Goal: Feedback & Contribution: Contribute content

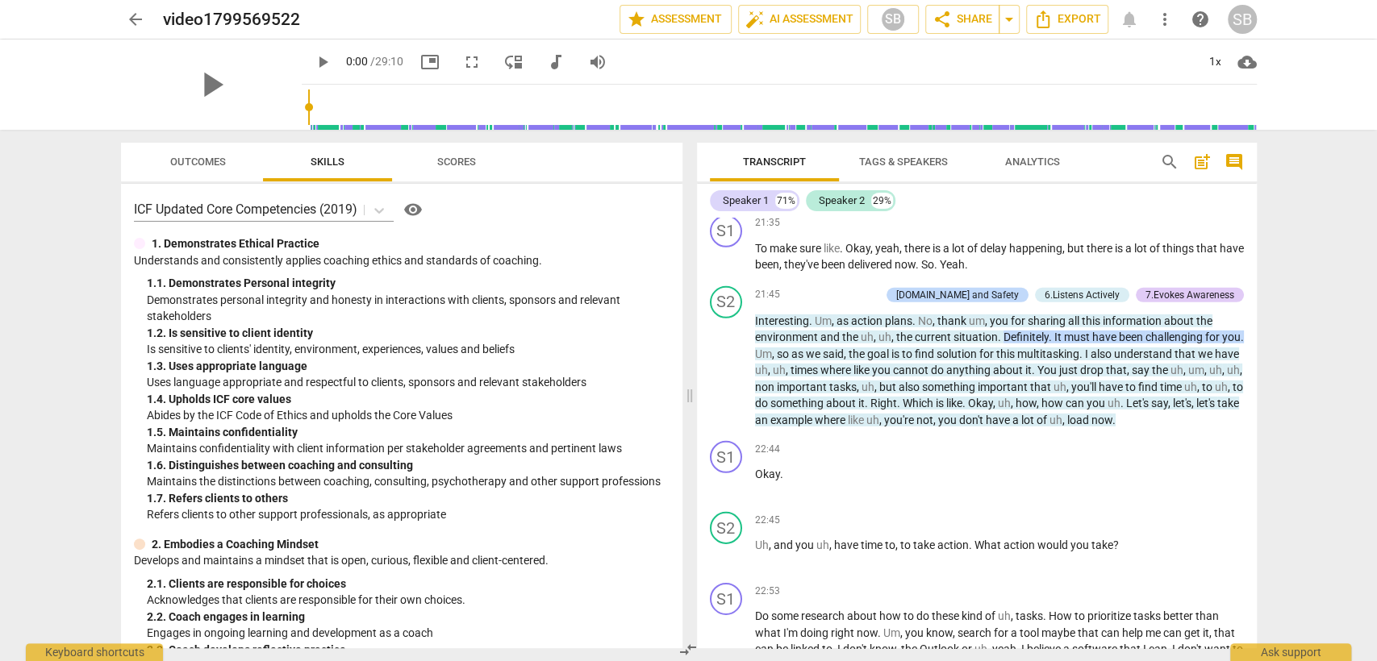
scroll to position [8153, 0]
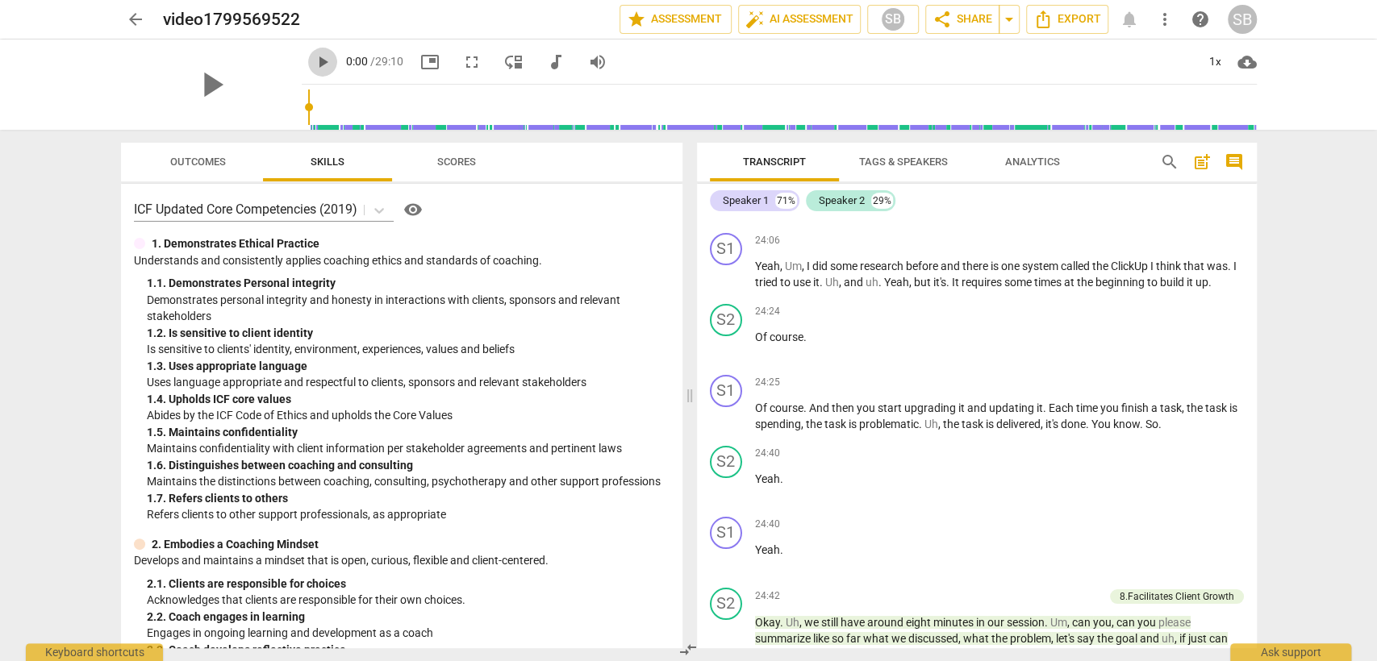
click at [313, 63] on span "play_arrow" at bounding box center [322, 61] width 19 height 19
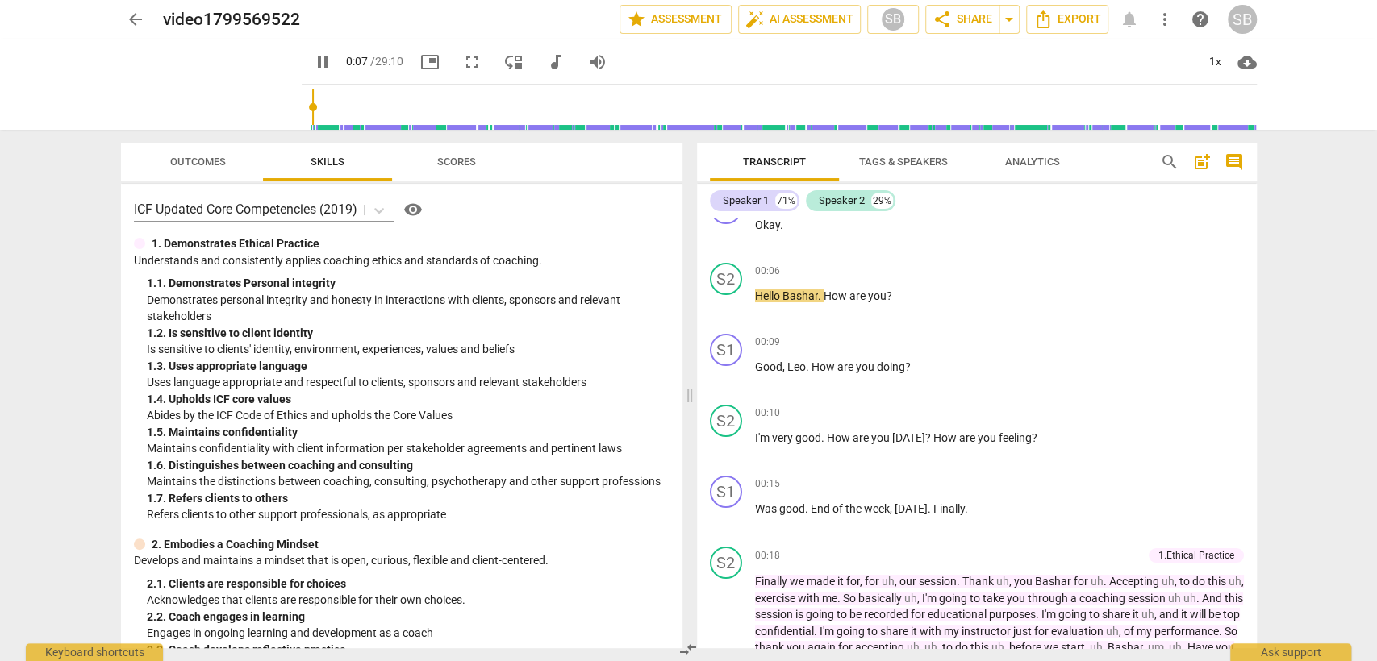
type input "8"
click at [1214, 53] on div "1x" at bounding box center [1215, 62] width 31 height 26
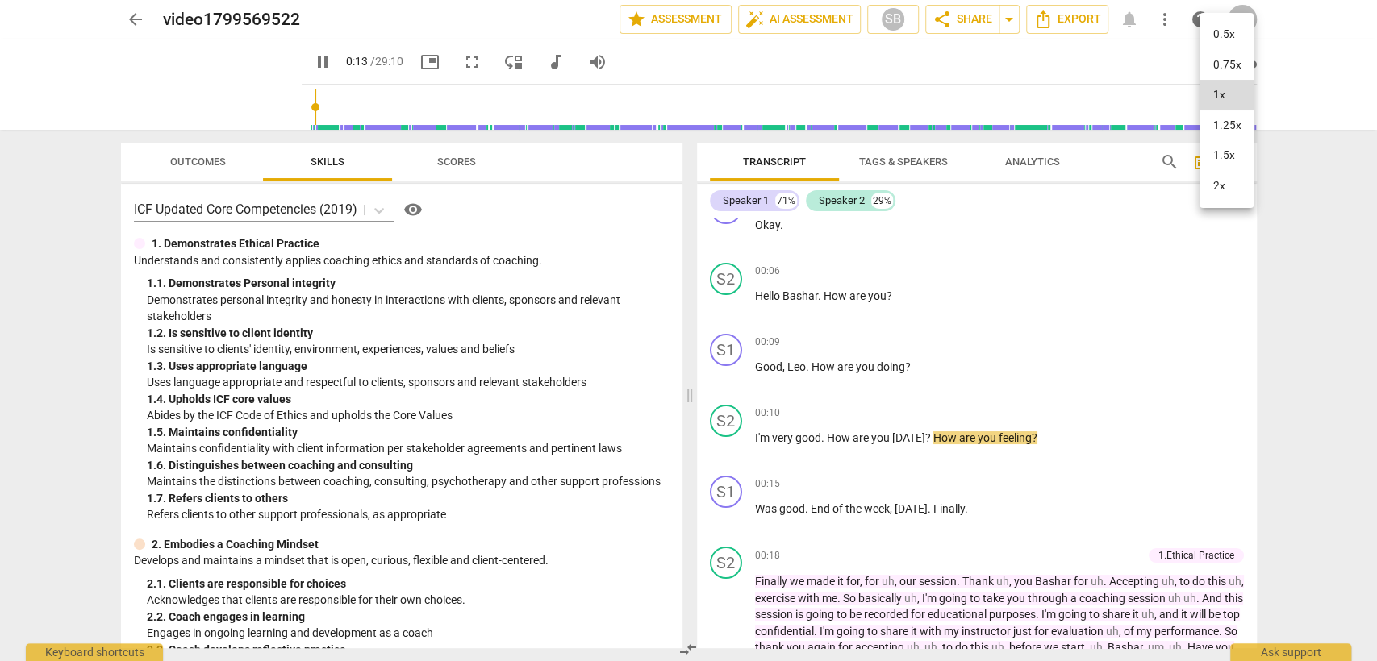
click at [1231, 156] on li "1.5x" at bounding box center [1226, 155] width 54 height 31
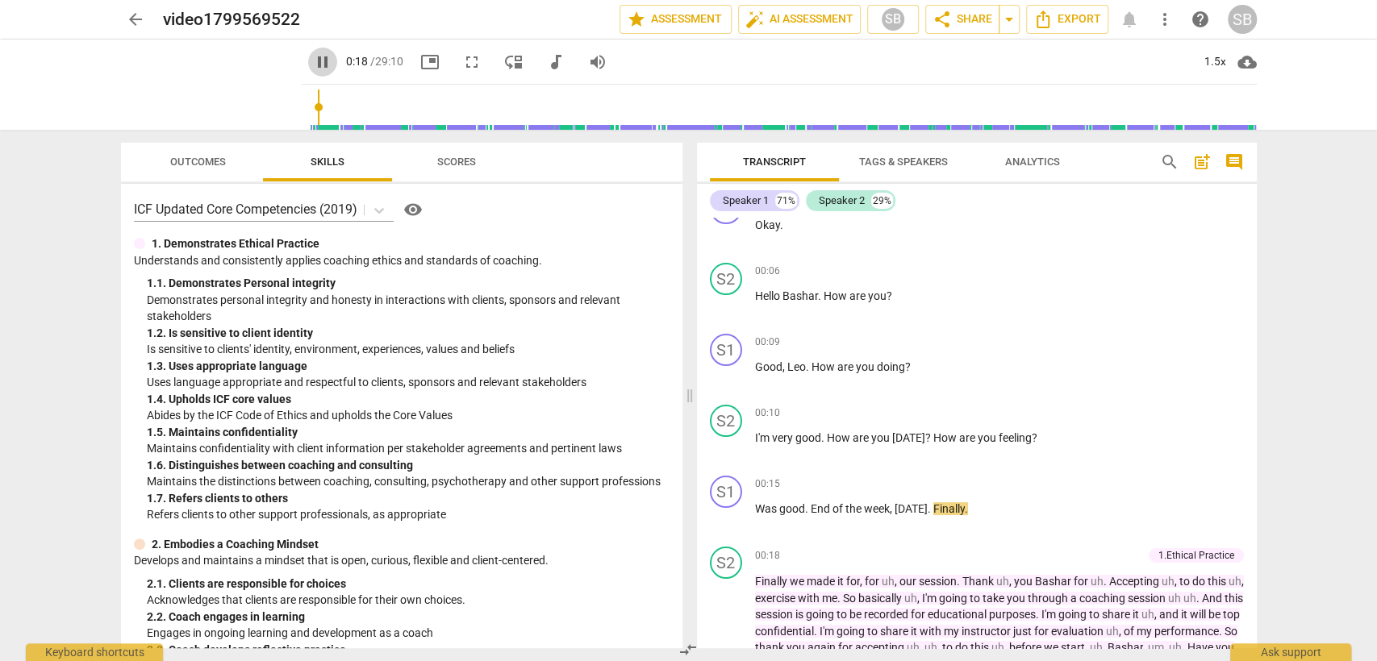
click at [313, 53] on span "pause" at bounding box center [322, 61] width 19 height 19
click at [313, 66] on span "play_arrow" at bounding box center [322, 61] width 19 height 19
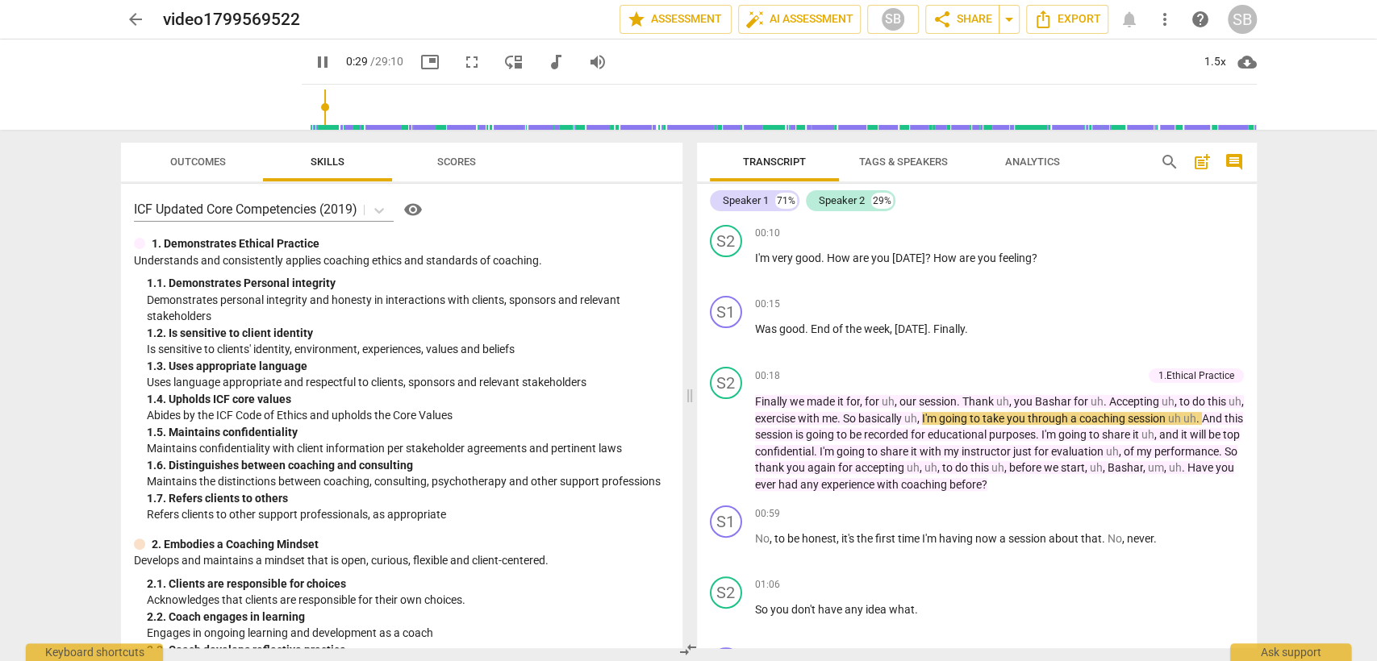
scroll to position [302, 0]
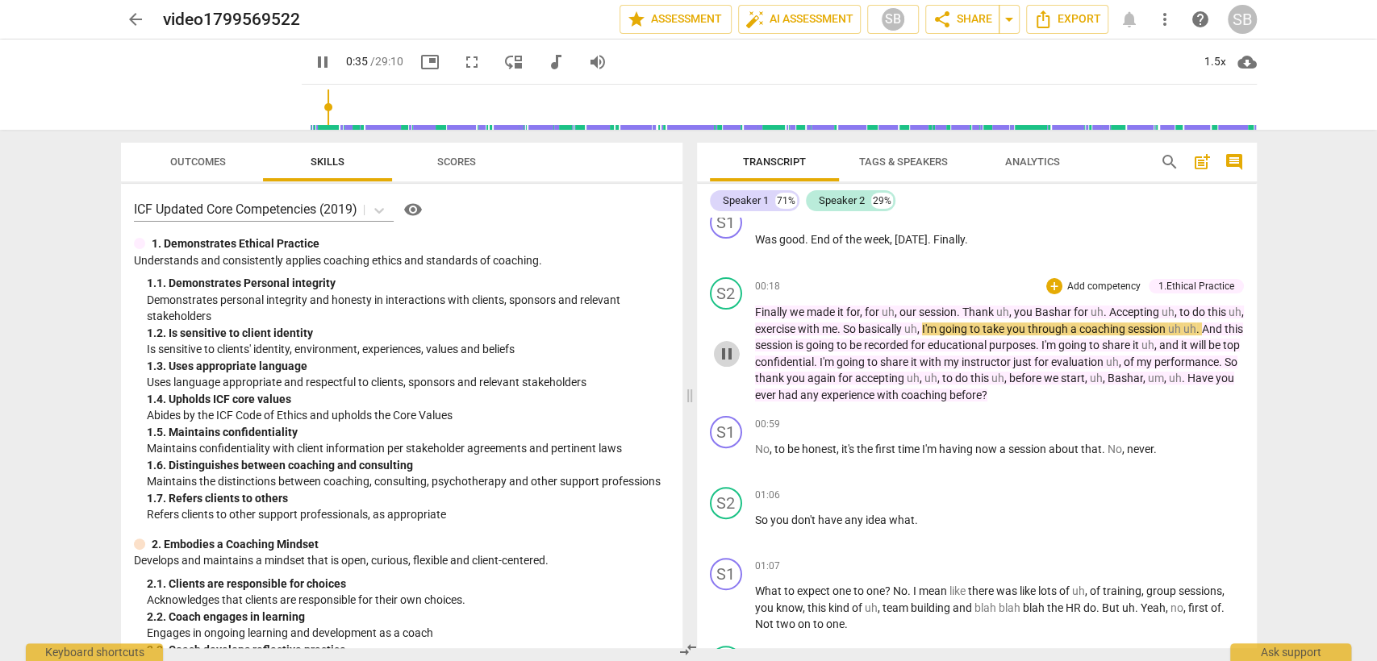
click at [729, 348] on span "pause" at bounding box center [726, 353] width 19 height 19
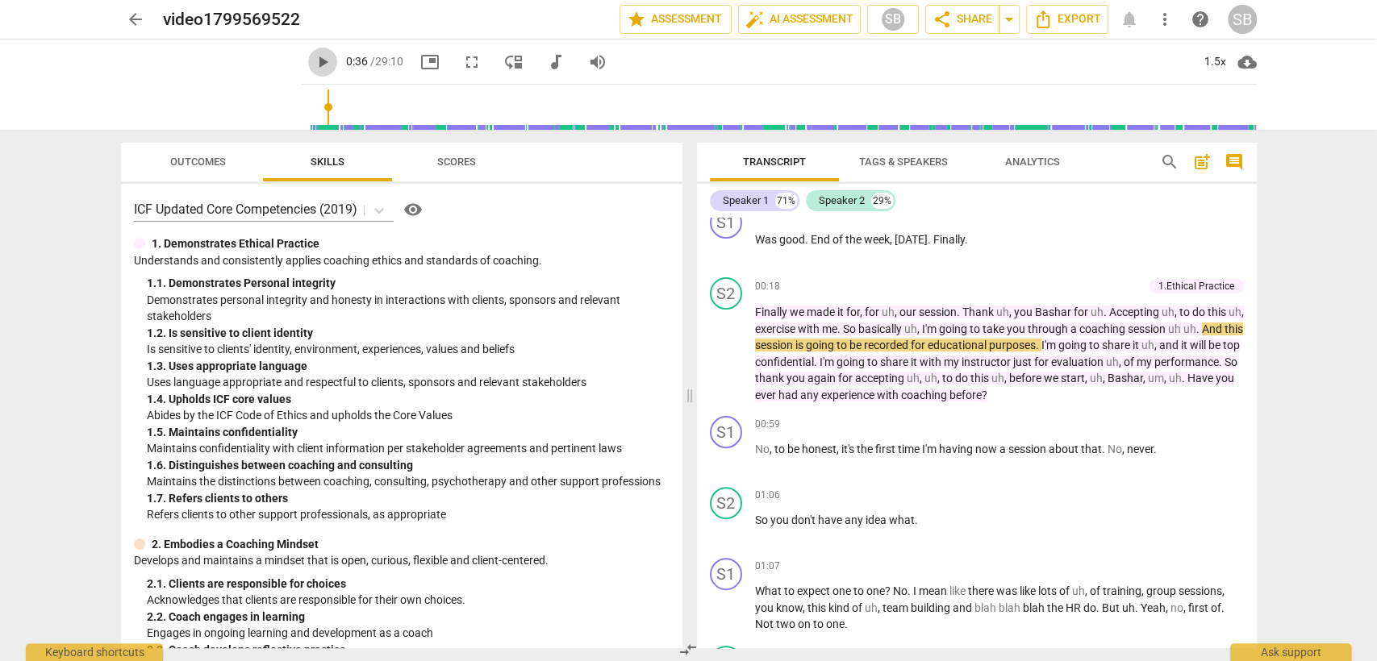
click at [313, 65] on span "play_arrow" at bounding box center [322, 61] width 19 height 19
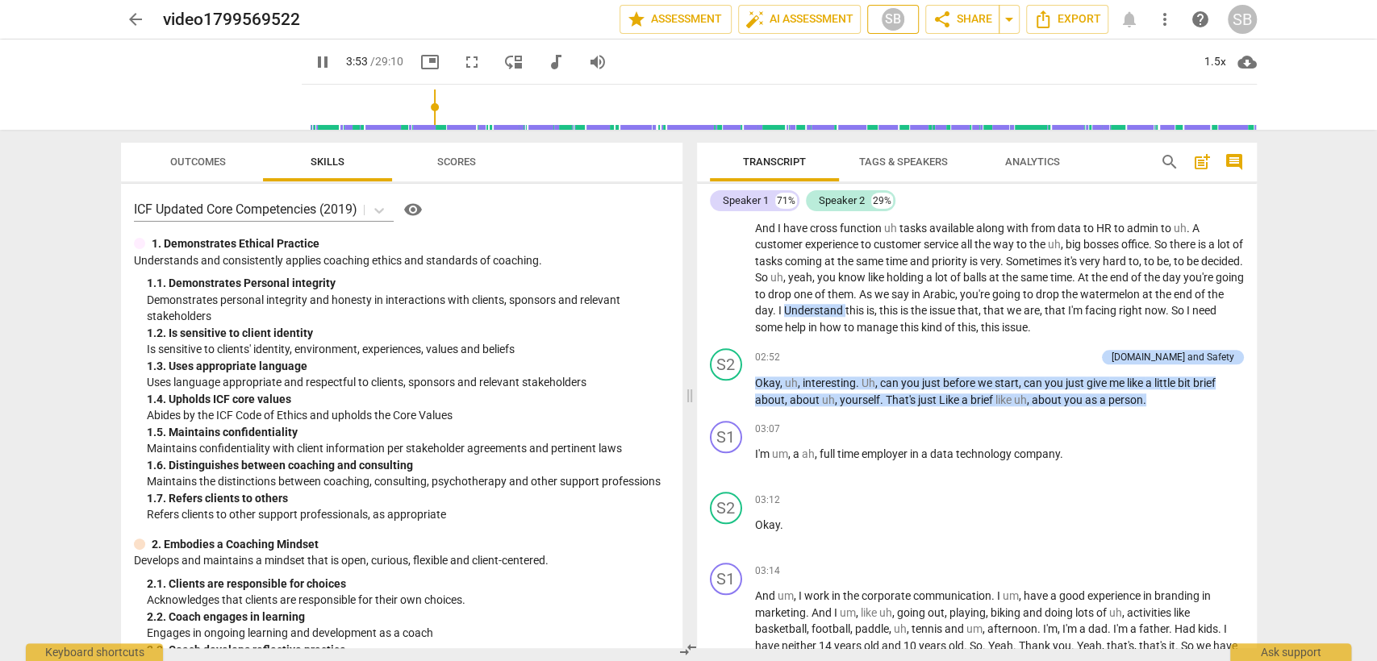
scroll to position [1435, 0]
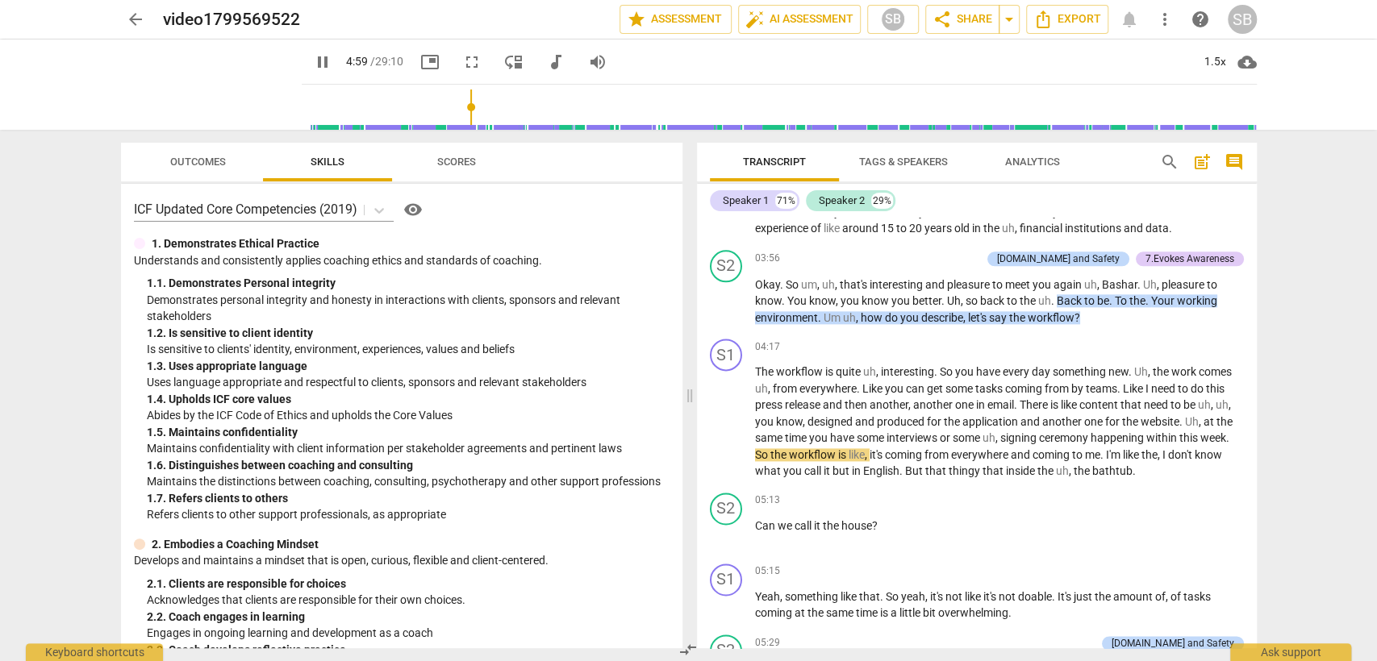
click at [313, 65] on span "pause" at bounding box center [322, 61] width 19 height 19
click at [313, 52] on span "play_arrow" at bounding box center [322, 61] width 19 height 19
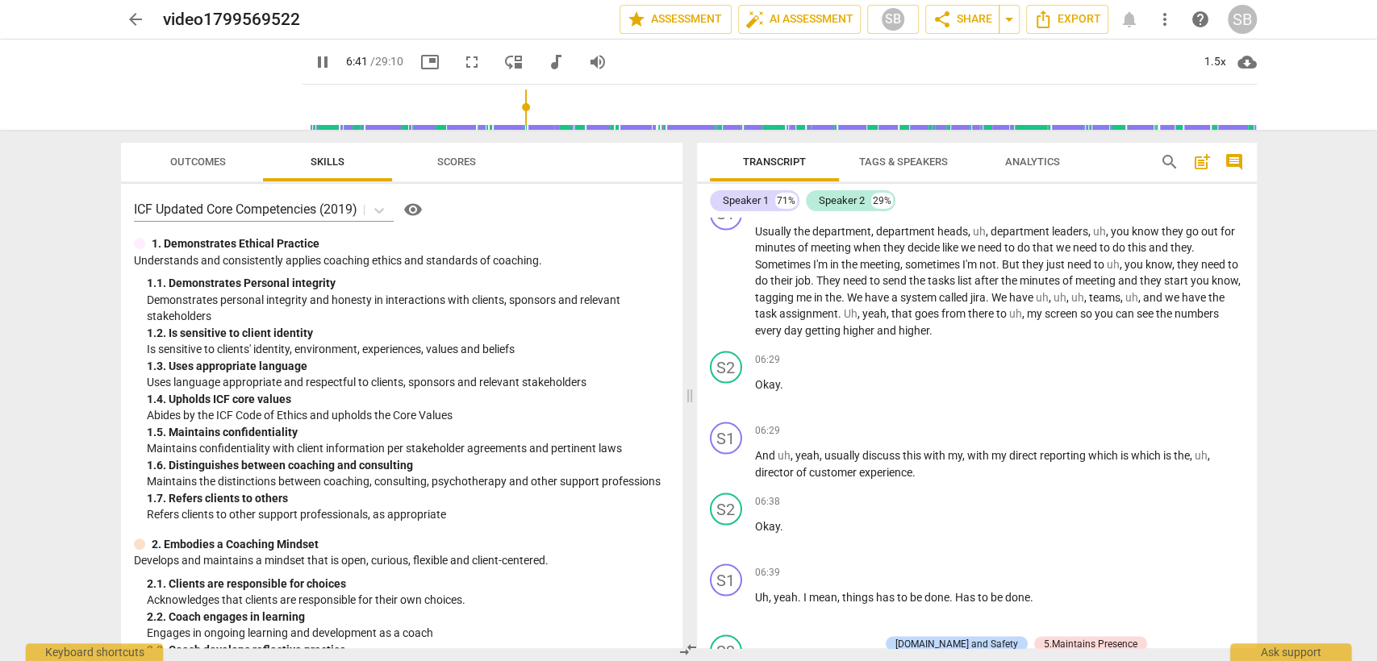
scroll to position [2524, 0]
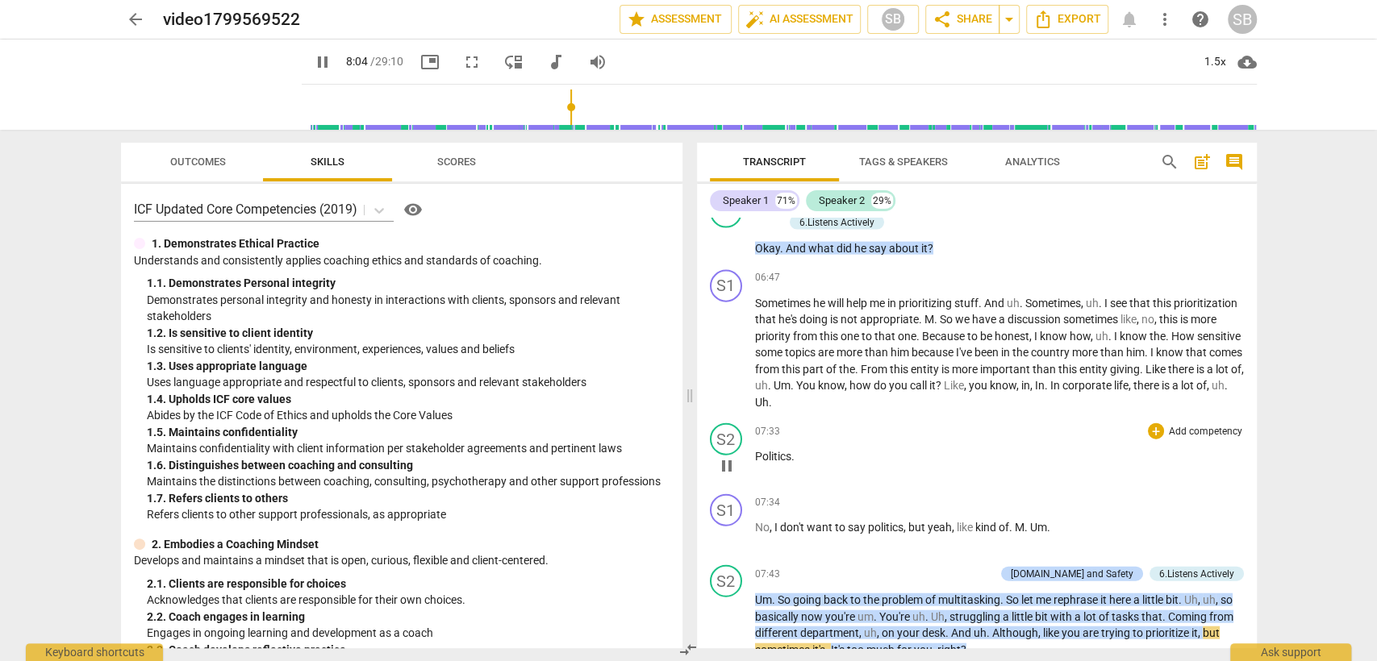
drag, startPoint x: 895, startPoint y: 60, endPoint x: 899, endPoint y: 428, distance: 368.5
click at [899, 428] on div "07:33 + Add competency keyboard_arrow_right" at bounding box center [999, 431] width 489 height 16
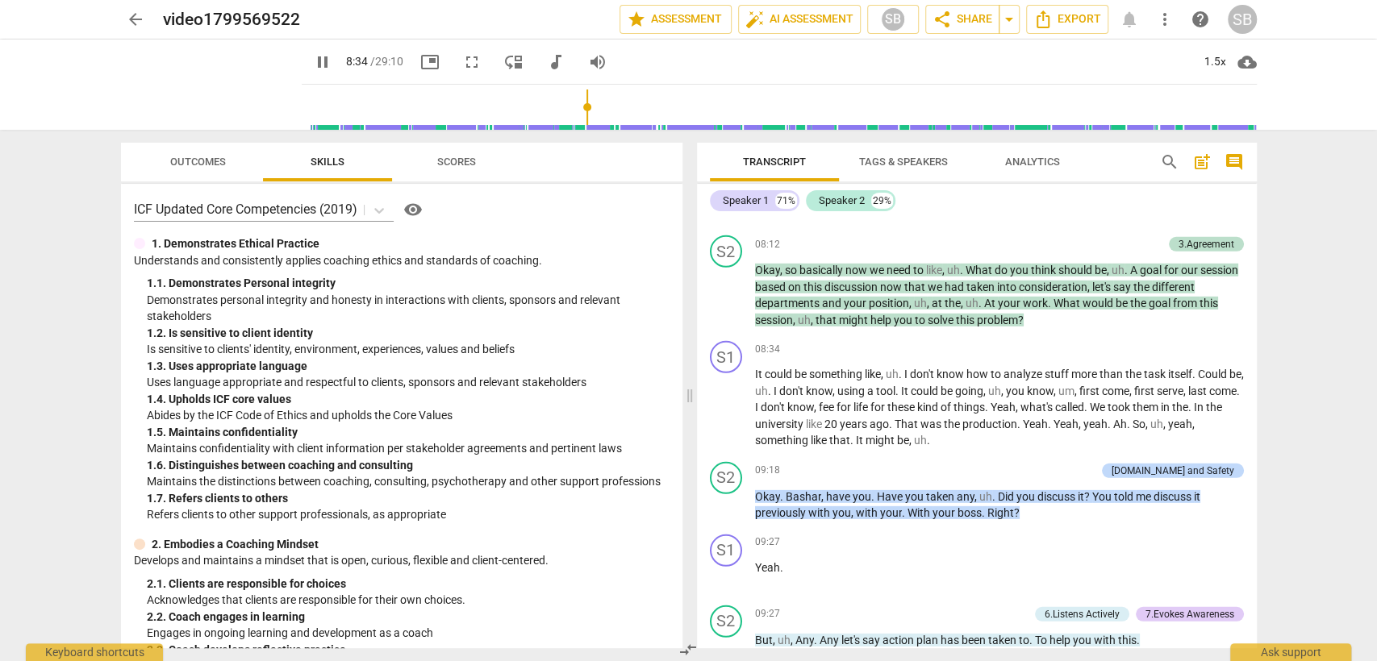
scroll to position [3262, 0]
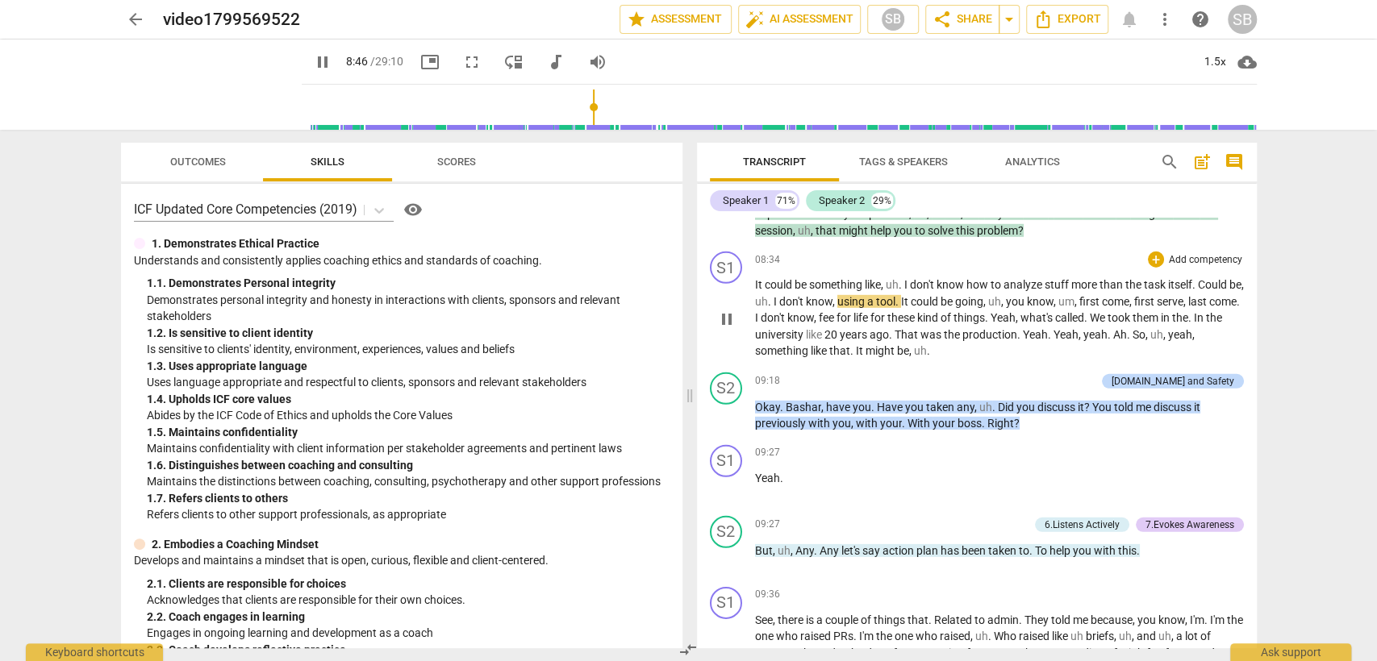
click at [725, 310] on span "pause" at bounding box center [726, 319] width 19 height 19
click at [313, 58] on span "play_arrow" at bounding box center [322, 61] width 19 height 19
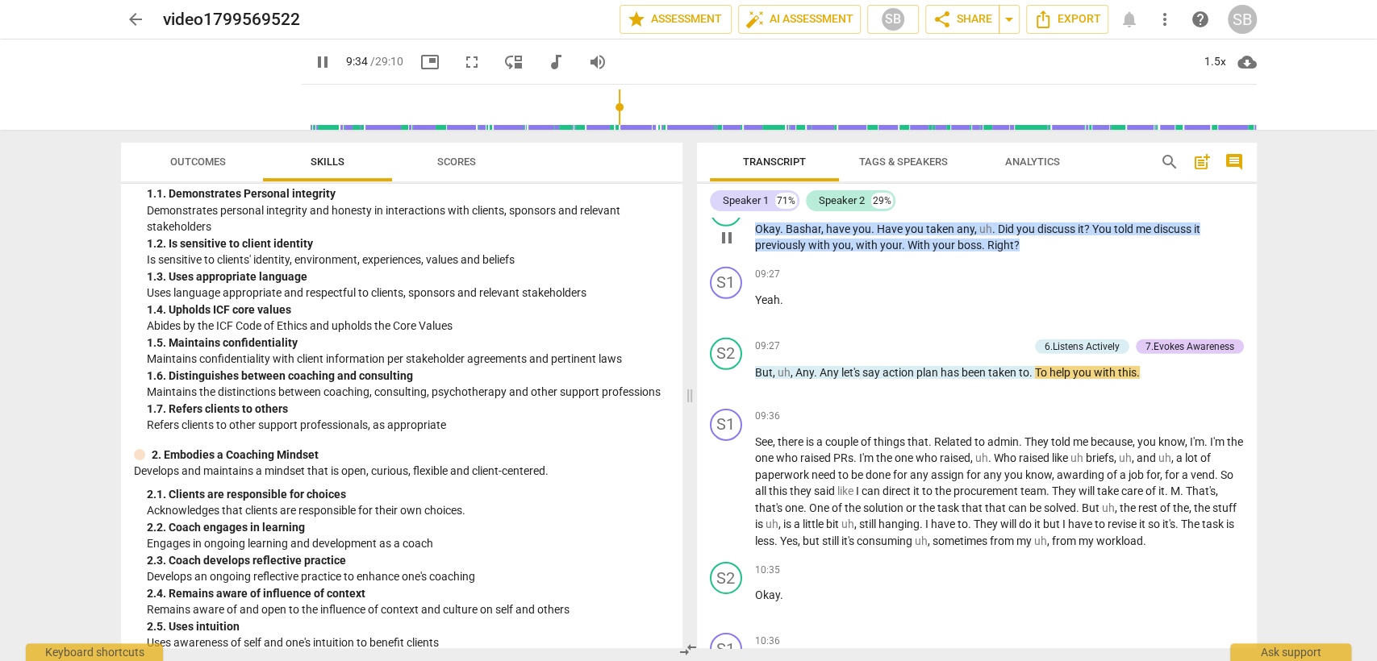
scroll to position [3441, 0]
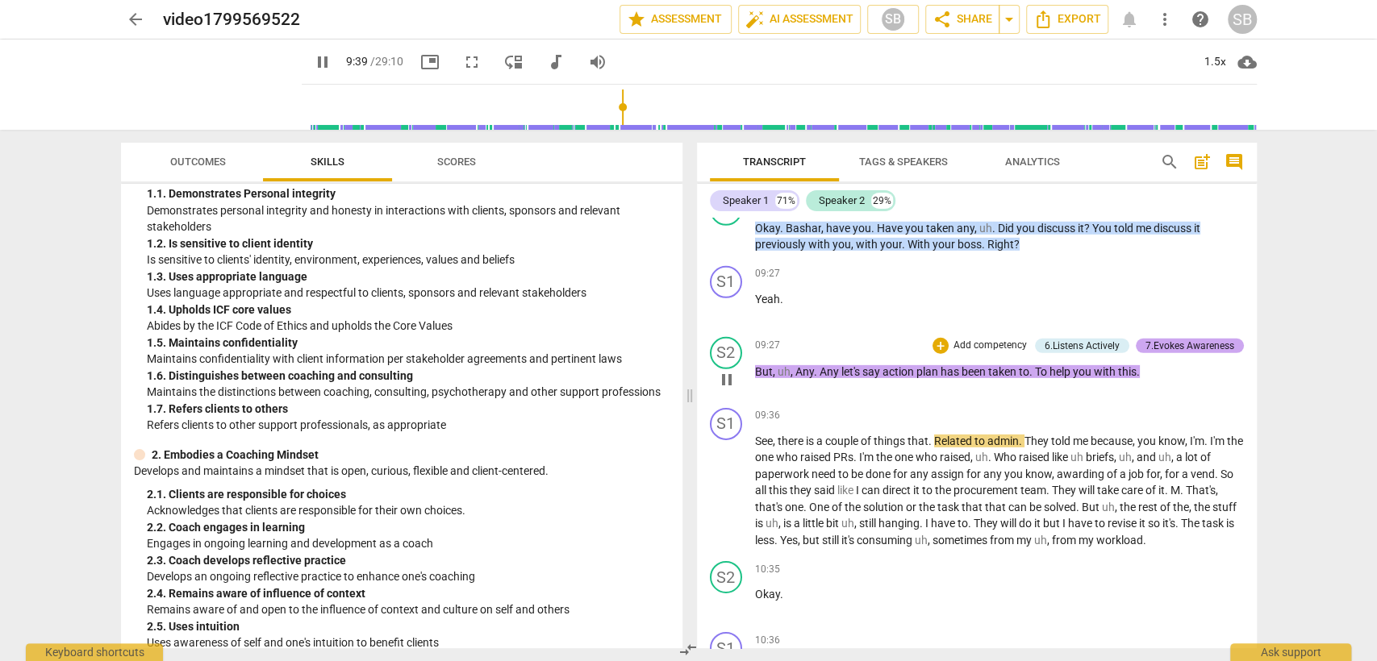
click at [1174, 339] on div "7.Evokes Awareness" at bounding box center [1189, 346] width 89 height 15
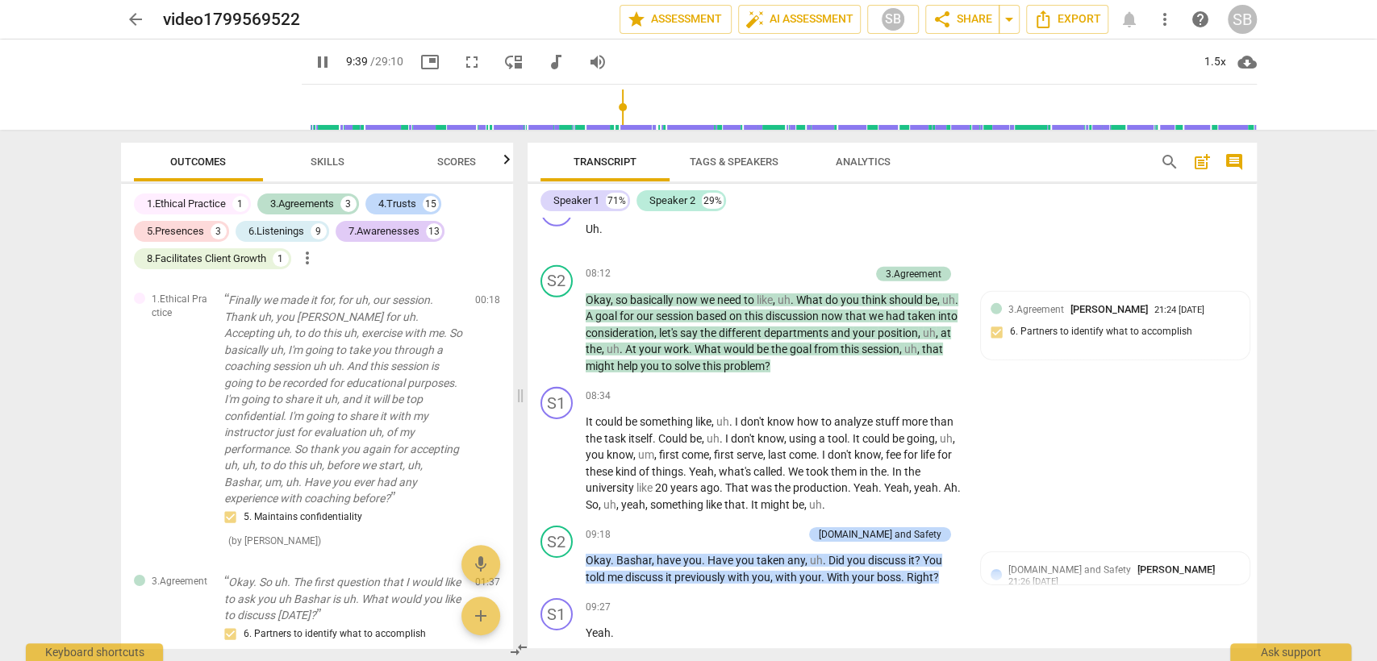
type input "581"
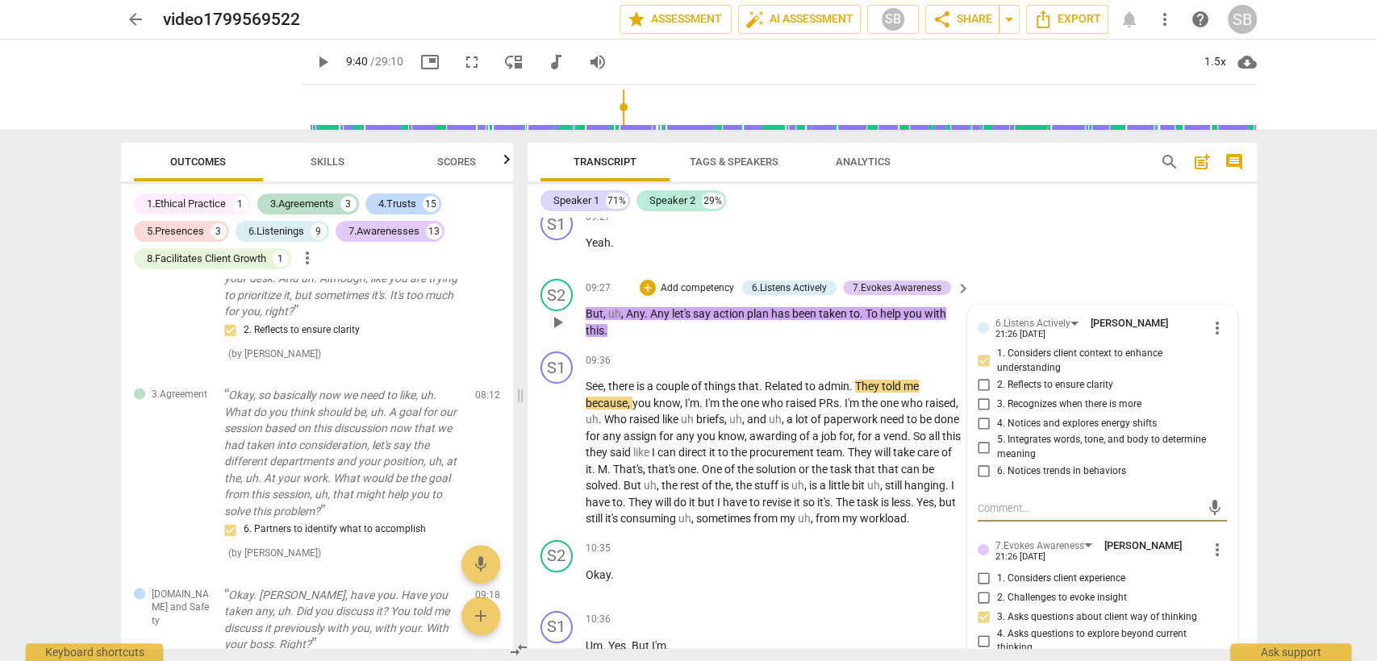
scroll to position [3873, 0]
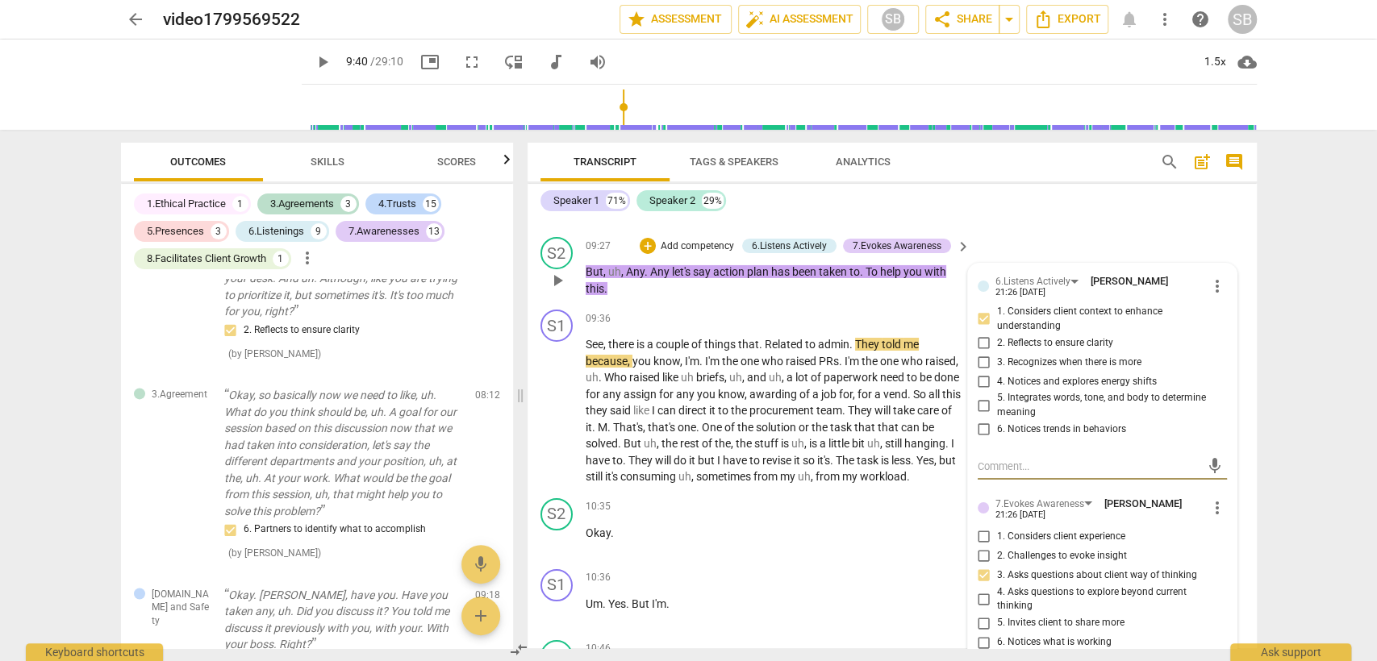
click at [980, 568] on input "3. Asks questions about client way of thinking" at bounding box center [984, 575] width 26 height 19
checkbox input "true"
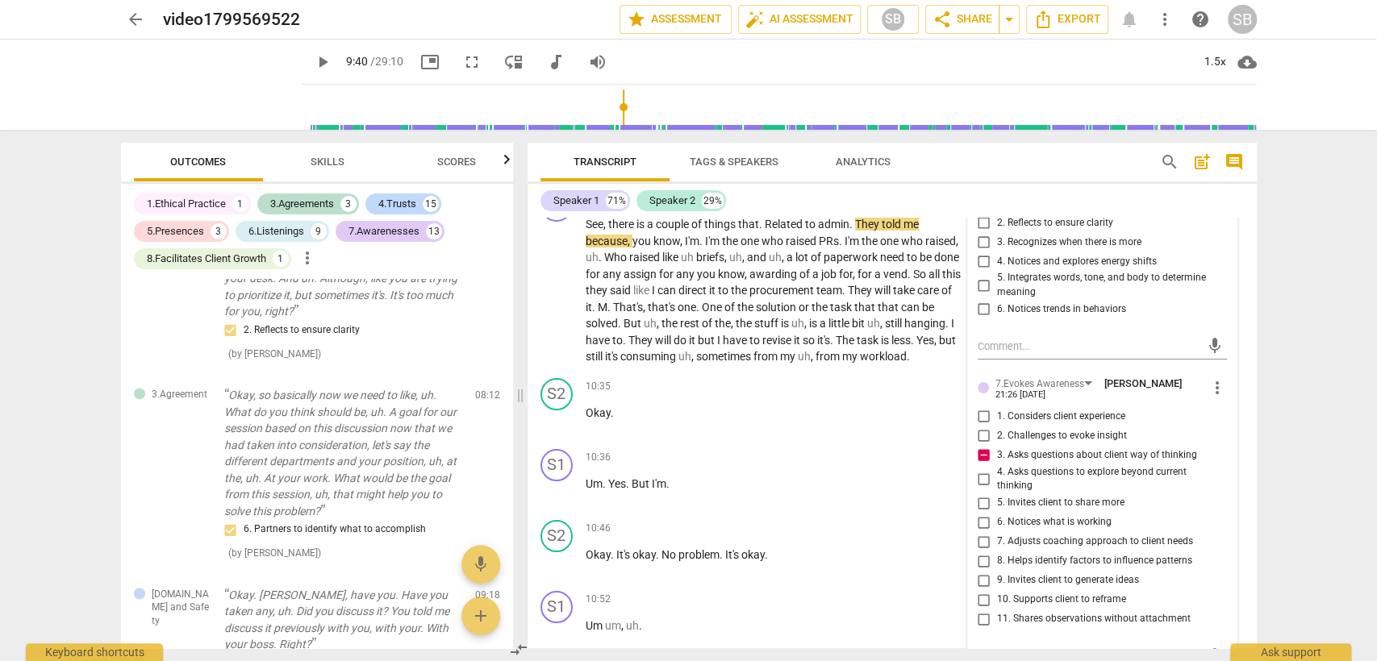
scroll to position [4142, 0]
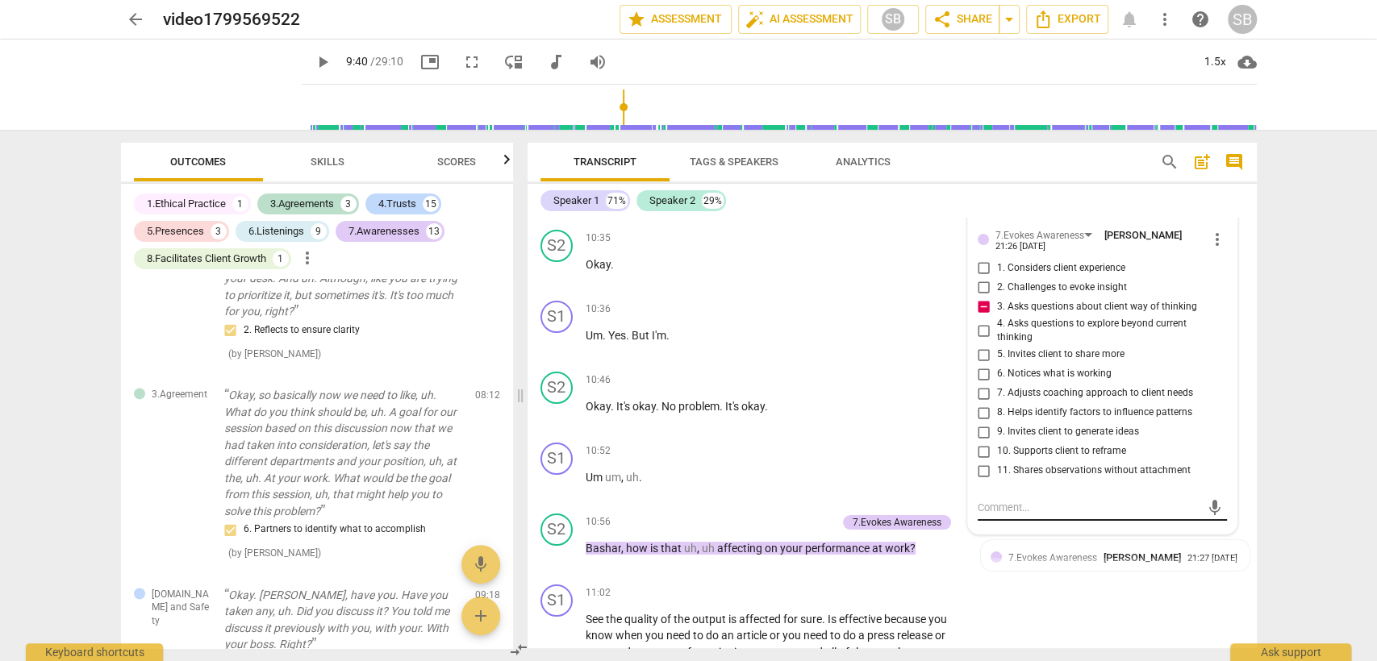
click at [993, 500] on textarea at bounding box center [1088, 507] width 223 height 15
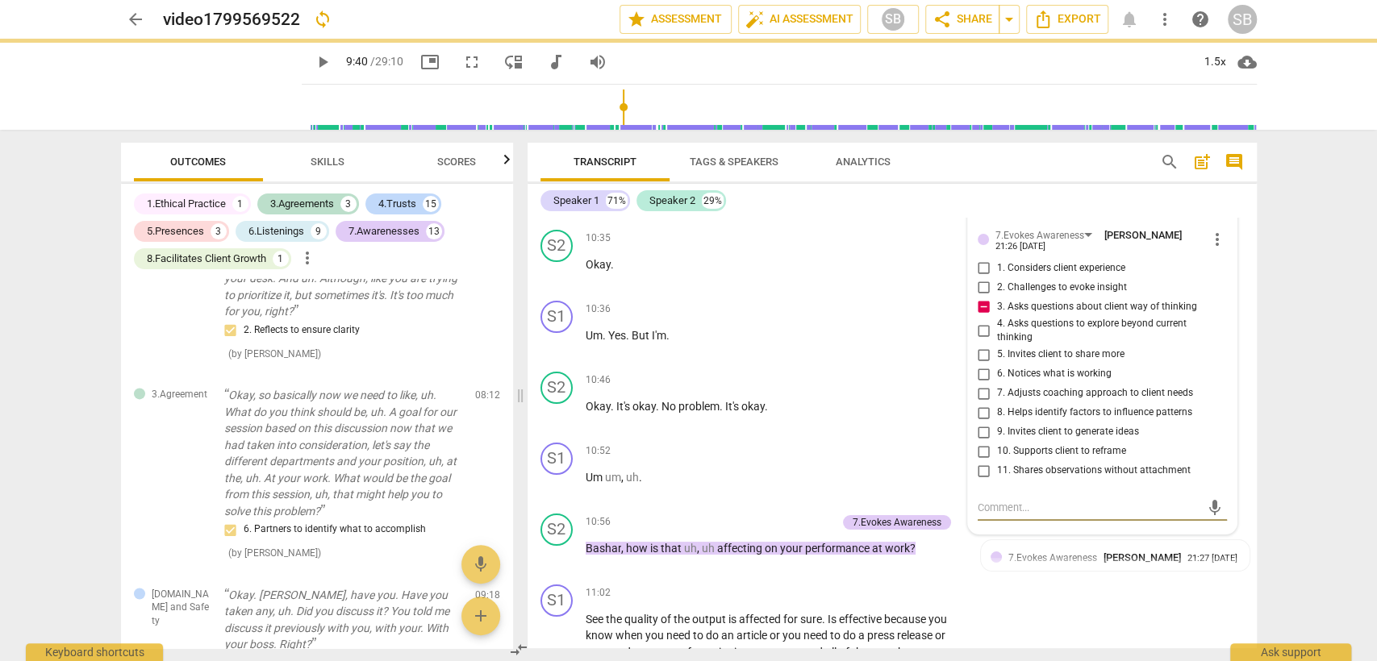
type textarea "C"
type textarea "Cl"
type textarea "Clos"
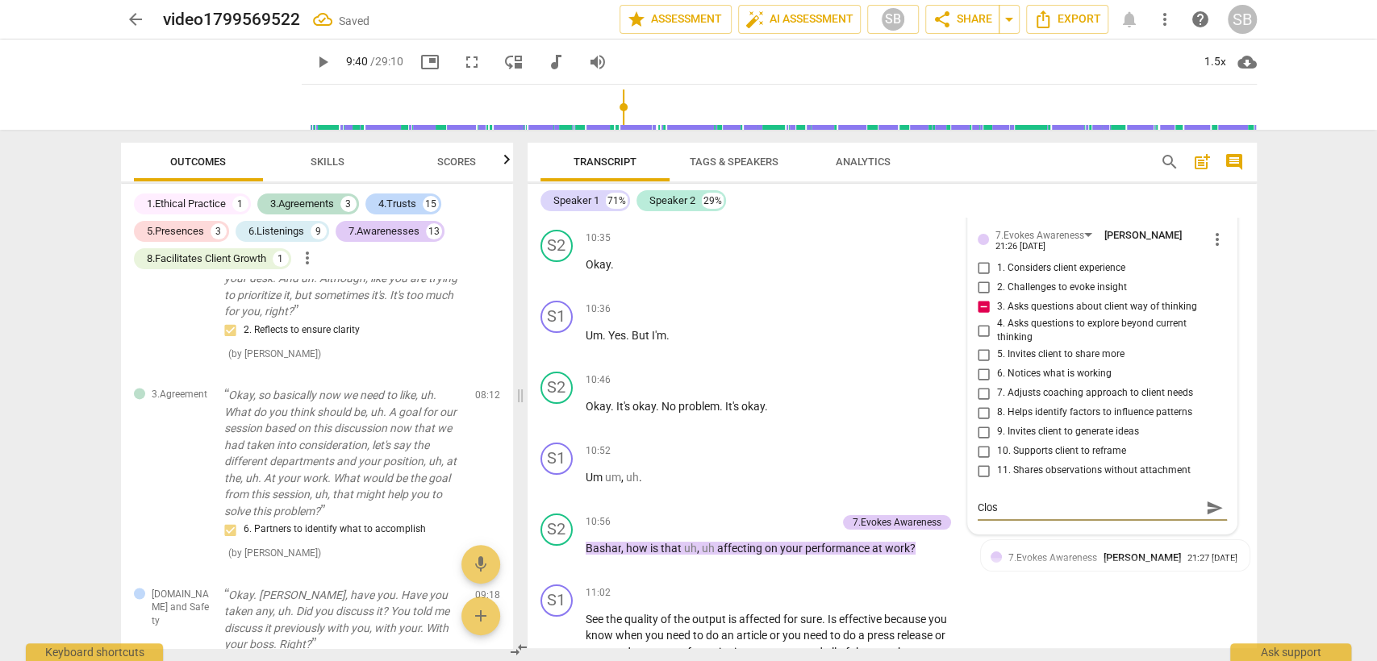
type textarea "Close"
type textarea "Closed"
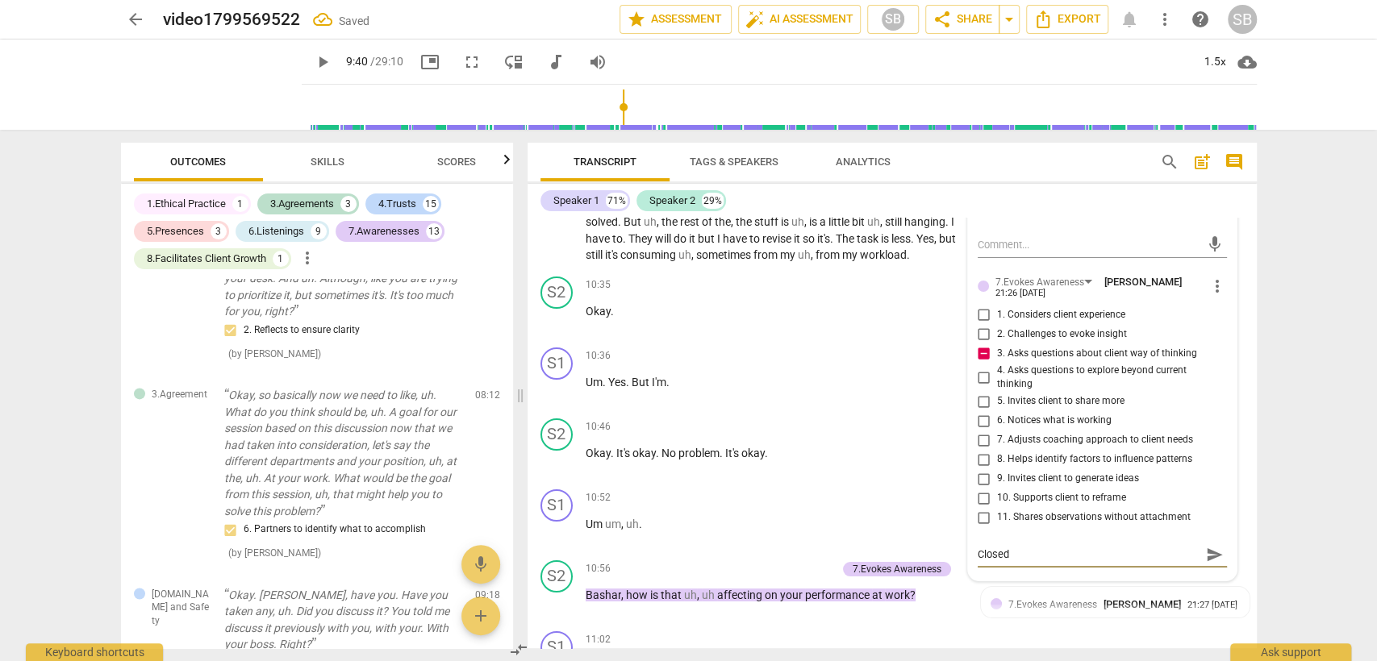
scroll to position [4052, 0]
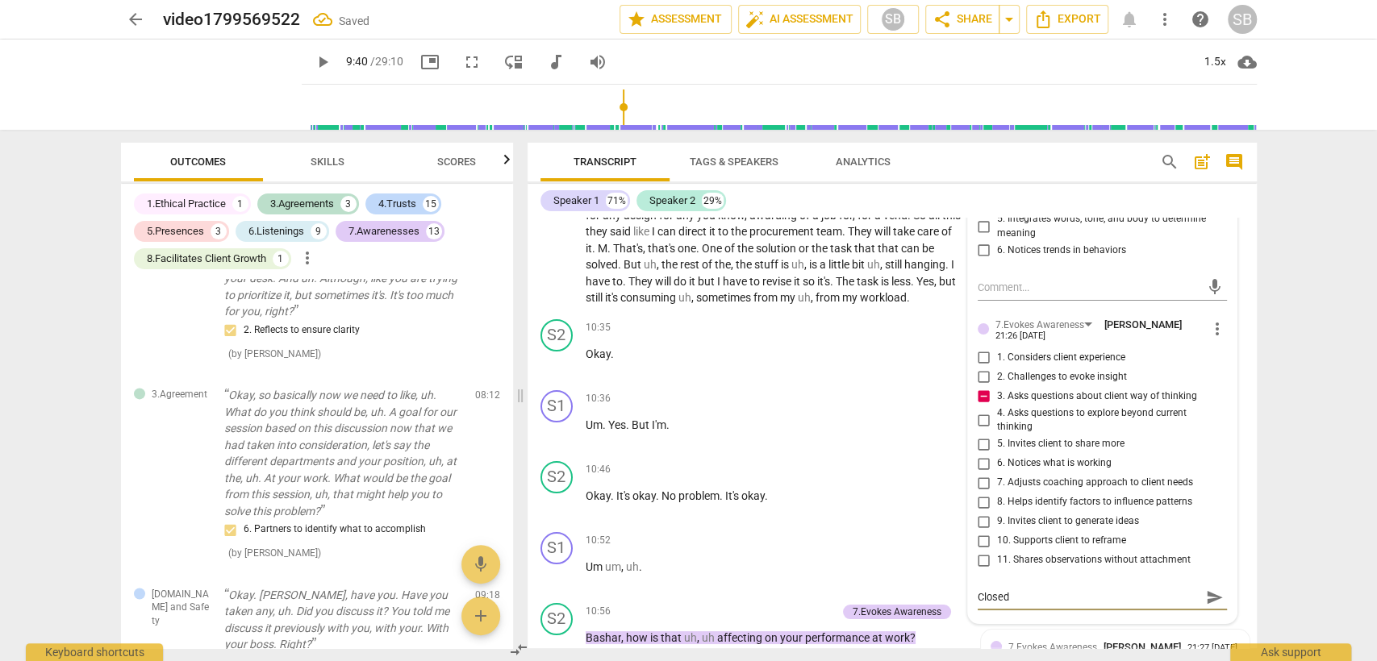
type textarea "Closed"
click at [1215, 589] on span "send" at bounding box center [1215, 598] width 18 height 18
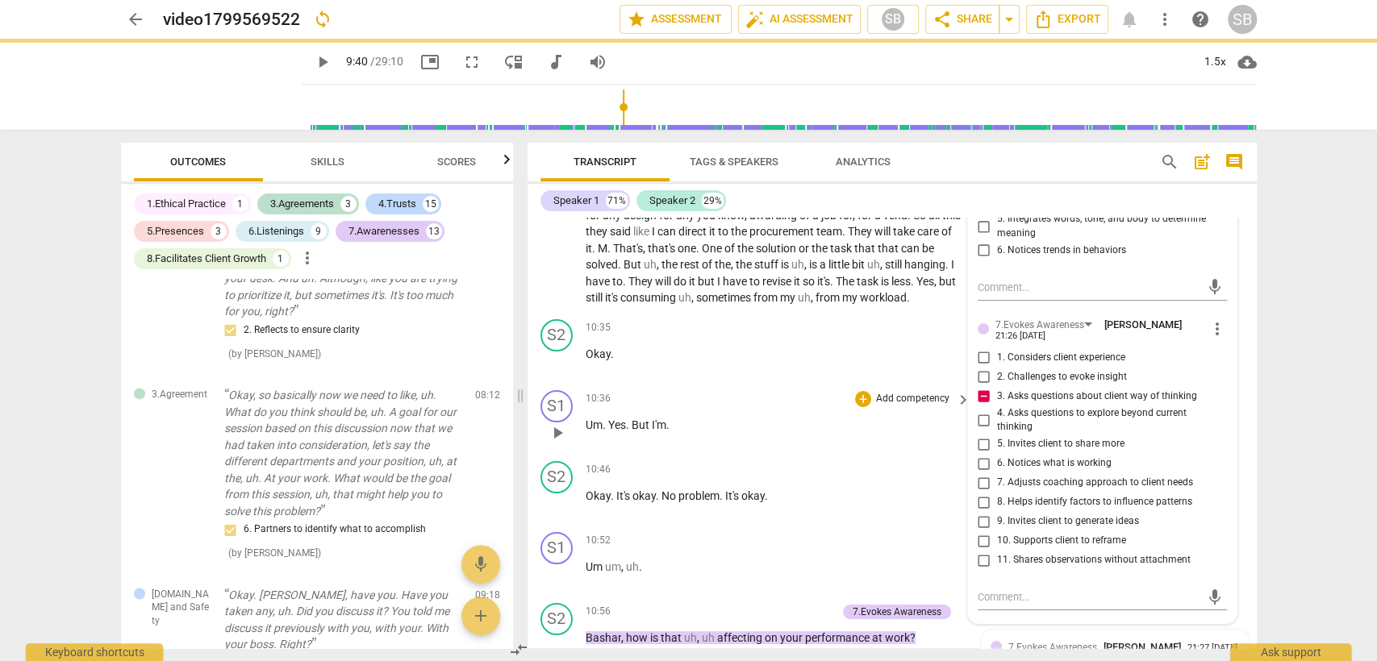
click at [890, 452] on div "S1 play_arrow pause 10:36 + Add competency keyboard_arrow_right Um . Yes . But …" at bounding box center [891, 419] width 729 height 71
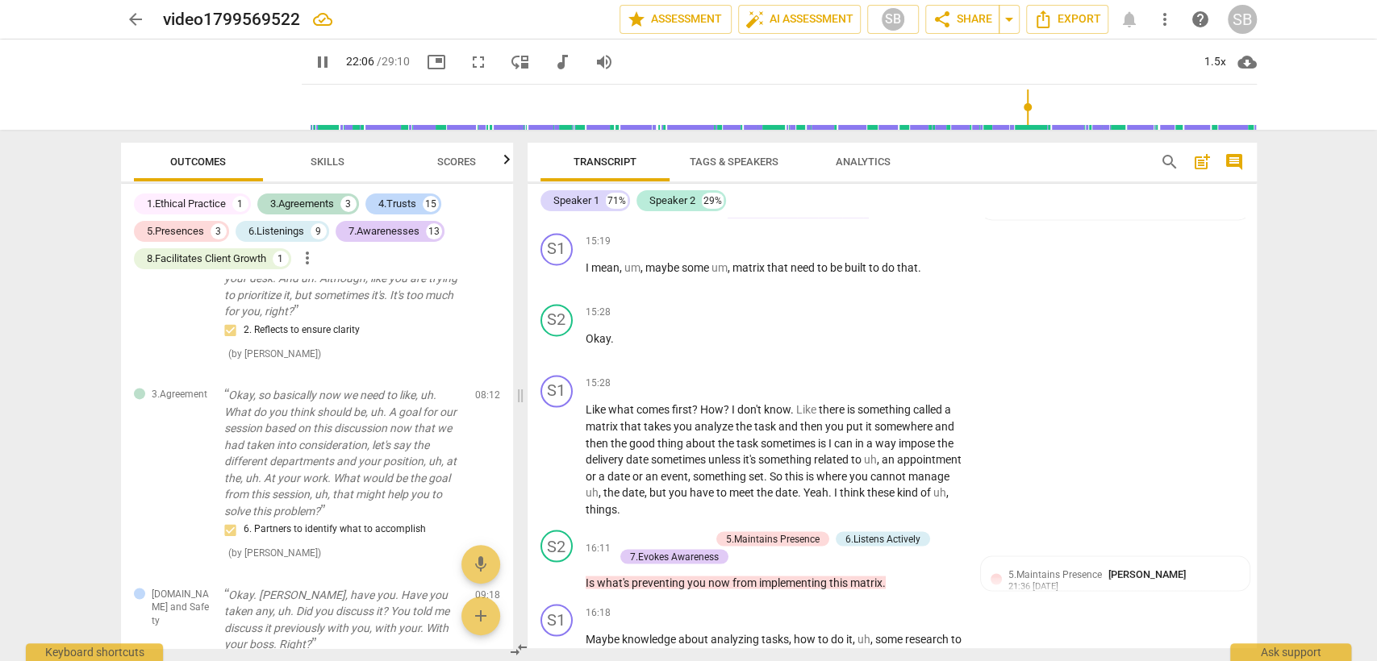
scroll to position [8184, 0]
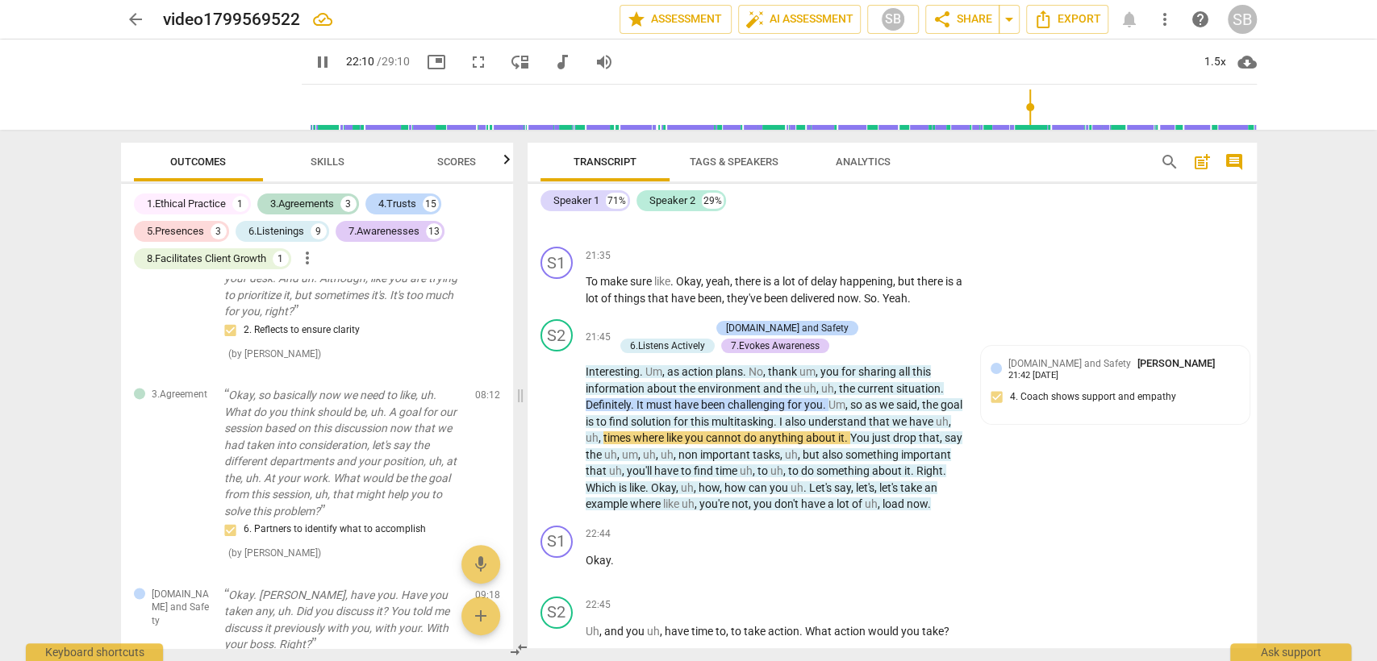
drag, startPoint x: 554, startPoint y: 382, endPoint x: 784, endPoint y: 202, distance: 292.3
click at [555, 420] on span "pause" at bounding box center [557, 429] width 19 height 19
click at [557, 420] on span "play_arrow" at bounding box center [557, 429] width 19 height 19
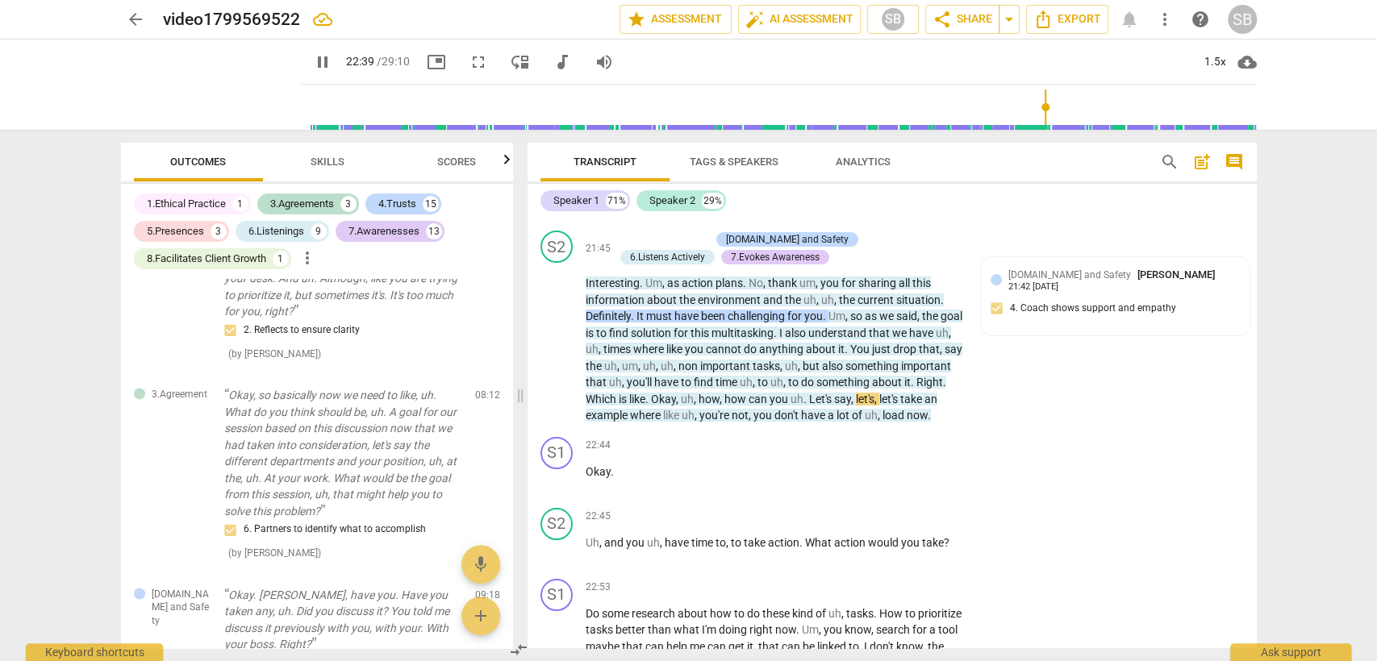
scroll to position [8274, 0]
click at [552, 331] on span "pause" at bounding box center [557, 340] width 19 height 19
drag, startPoint x: 950, startPoint y: 137, endPoint x: 940, endPoint y: 140, distance: 10.2
drag, startPoint x: 936, startPoint y: 140, endPoint x: 739, endPoint y: 192, distance: 203.4
click at [739, 133] on input "range" at bounding box center [782, 107] width 948 height 52
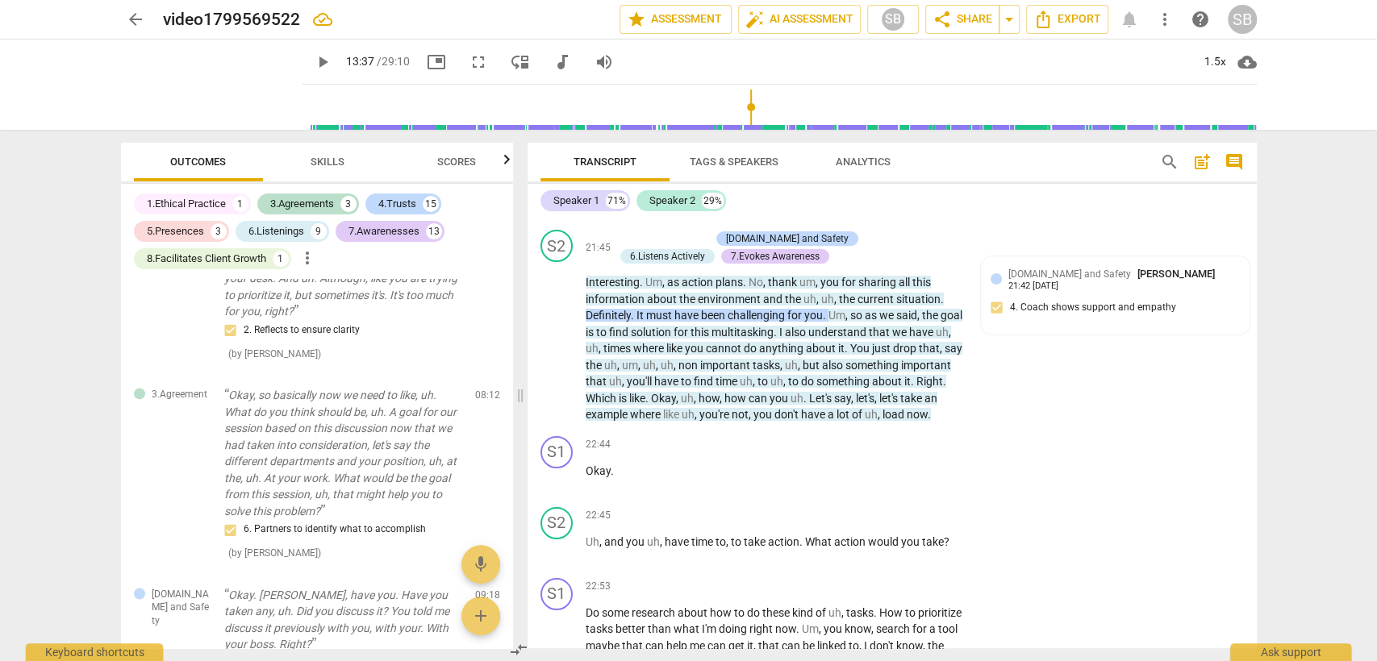
scroll to position [5283, 0]
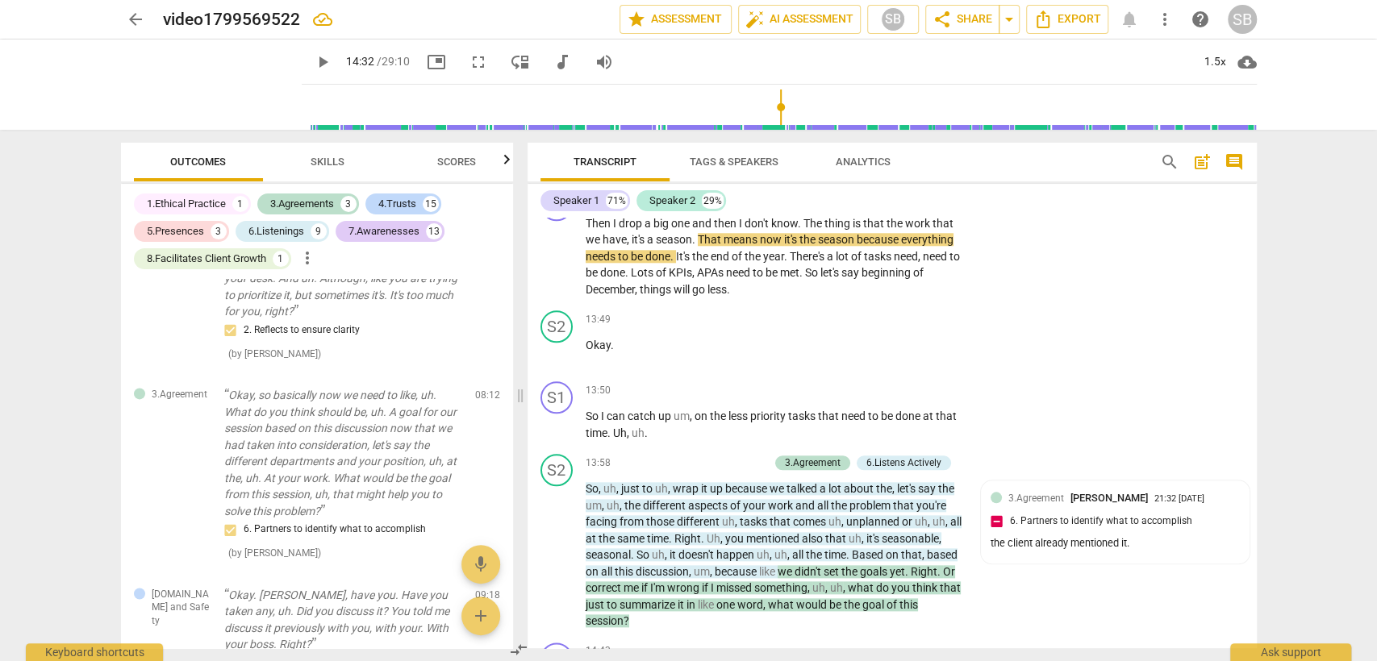
drag, startPoint x: 741, startPoint y: 104, endPoint x: 769, endPoint y: 97, distance: 29.1
click at [769, 97] on input "range" at bounding box center [782, 107] width 948 height 52
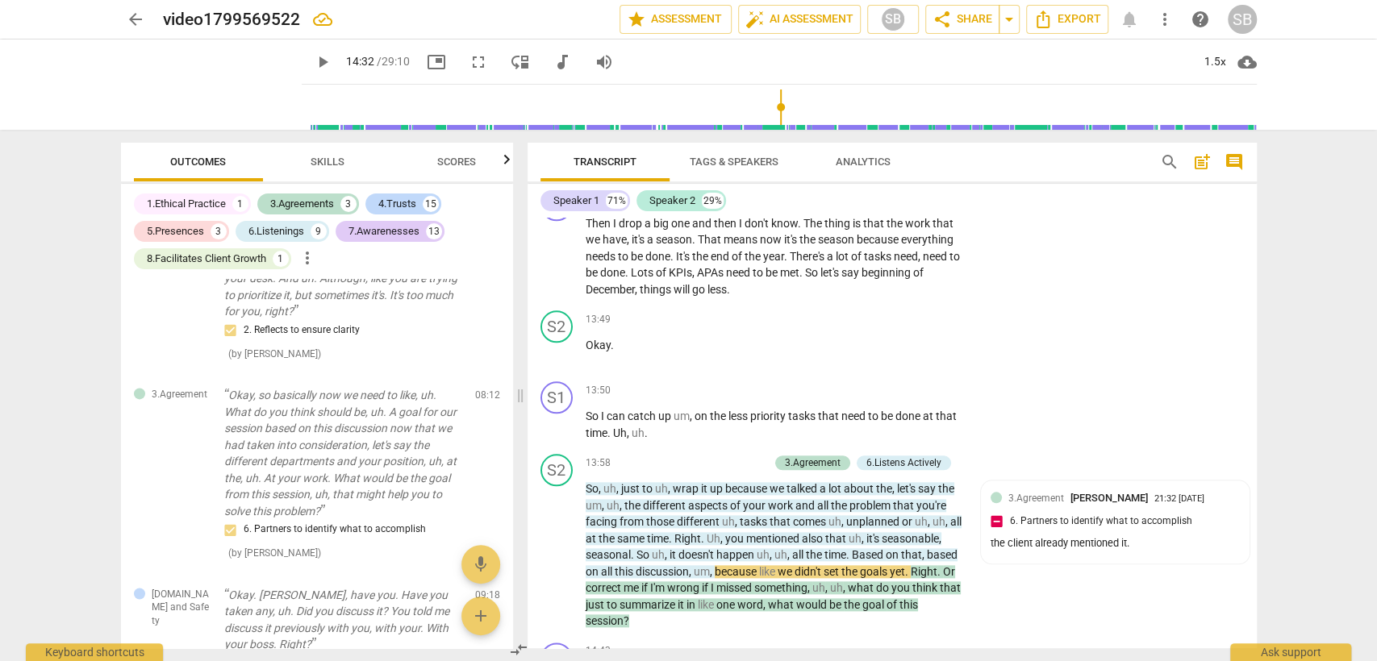
click at [313, 52] on span "play_arrow" at bounding box center [322, 61] width 19 height 19
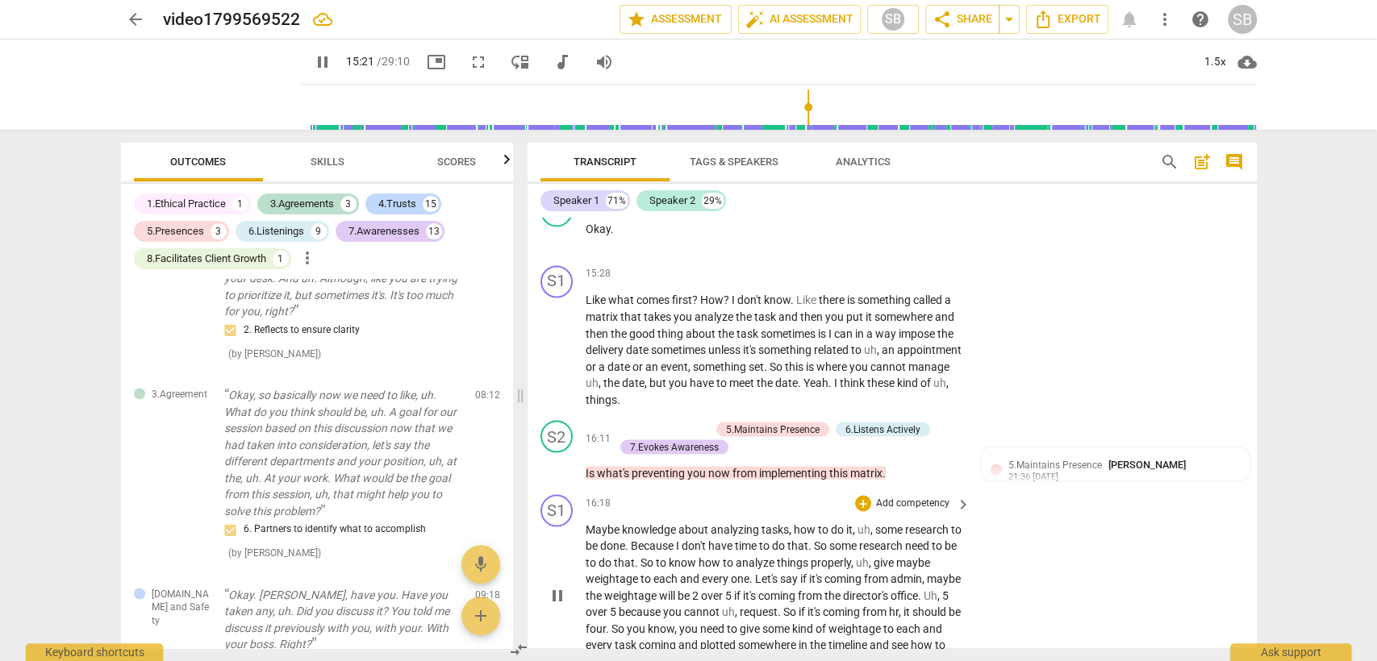
scroll to position [6180, 0]
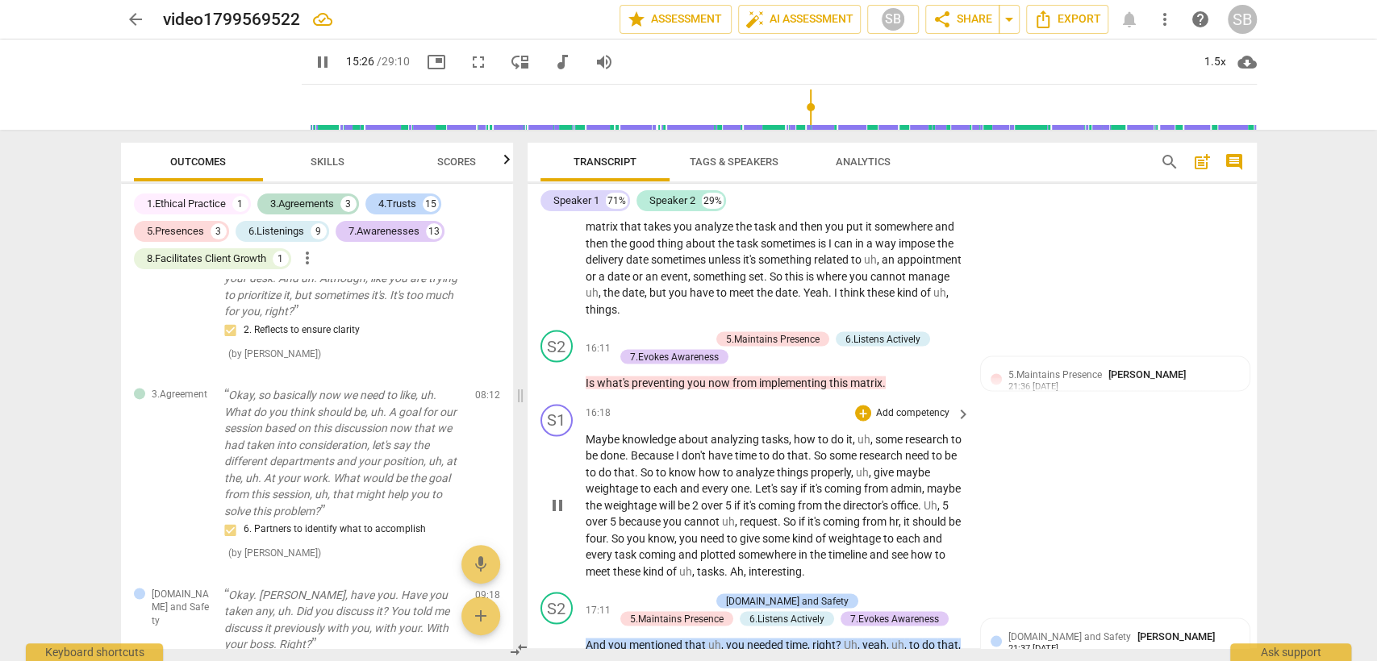
click at [729, 432] on span "analyzing" at bounding box center [735, 438] width 51 height 13
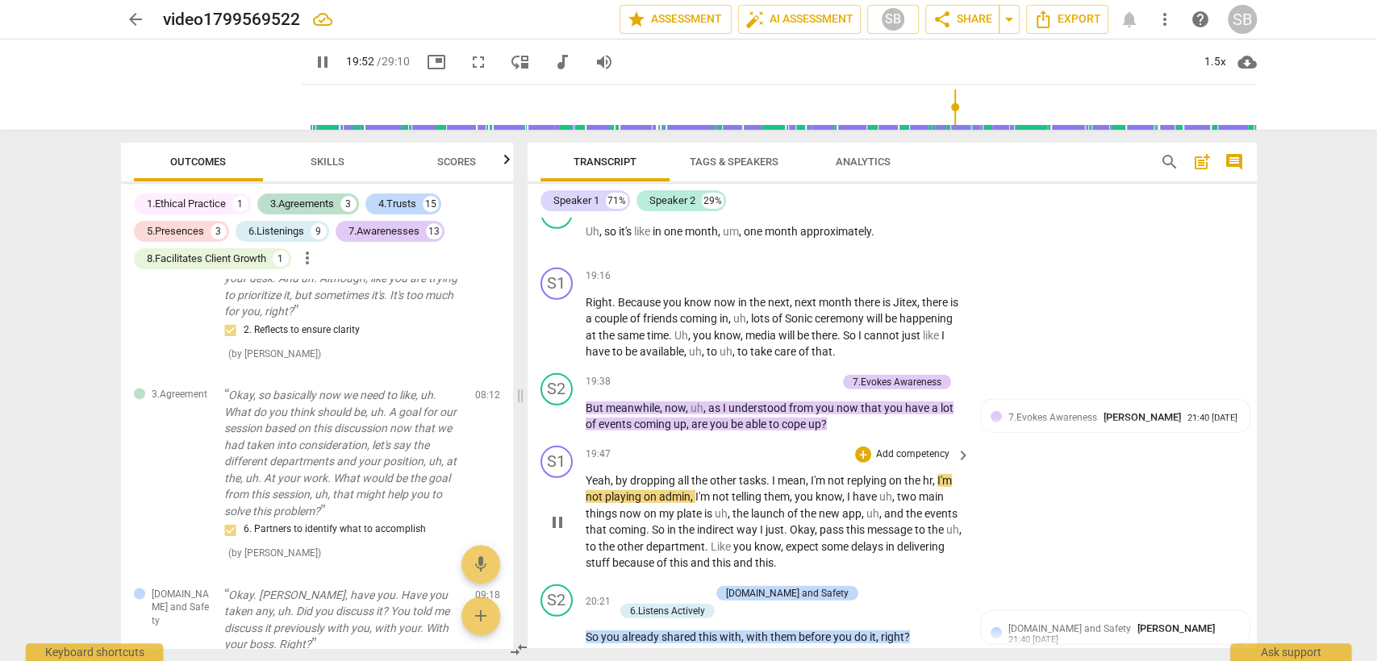
scroll to position [7345, 0]
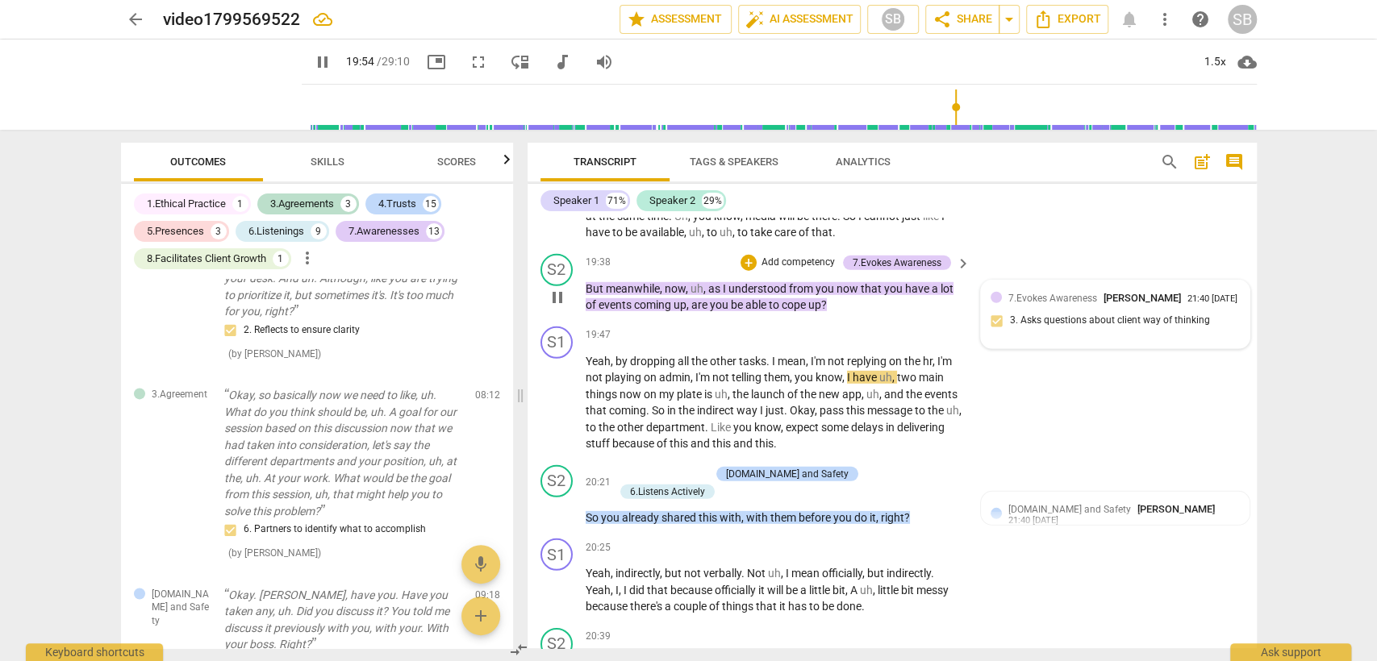
click at [1031, 293] on span "7.Evokes Awareness" at bounding box center [1052, 298] width 89 height 11
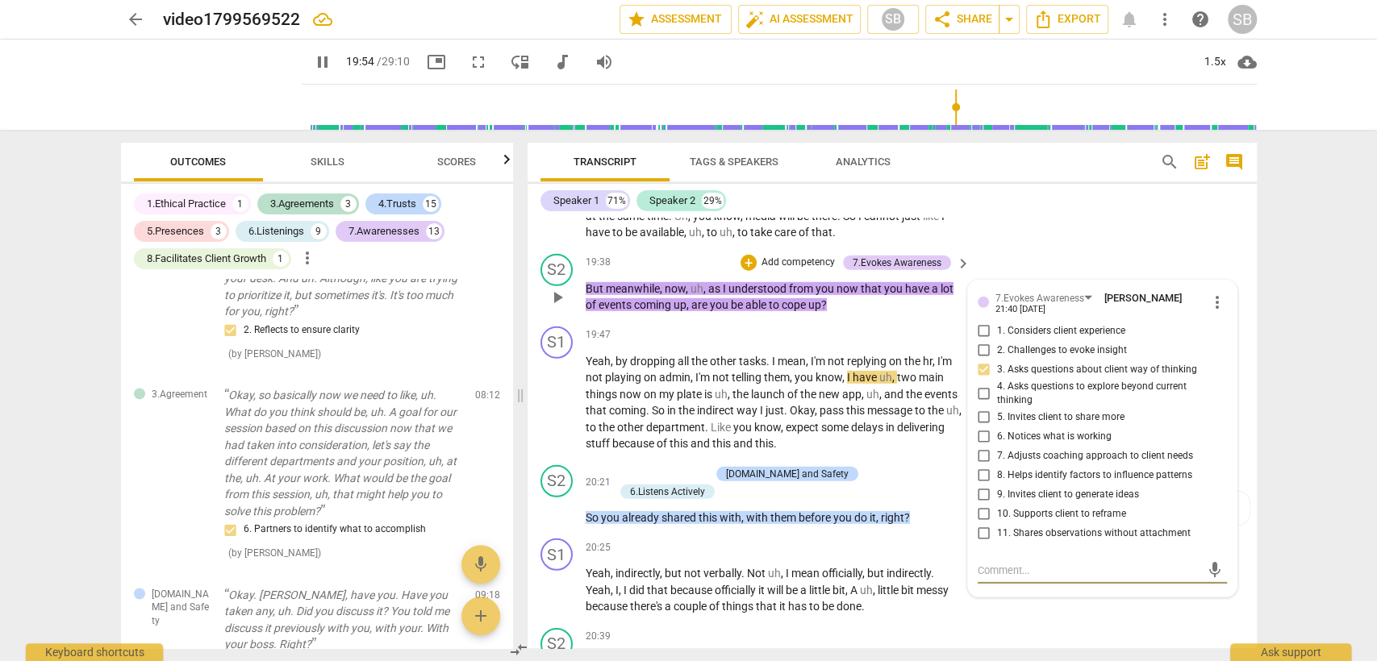
type input "1195"
click at [978, 360] on input "3. Asks questions about client way of thinking" at bounding box center [984, 369] width 26 height 19
checkbox input "true"
click at [1006, 563] on textarea at bounding box center [1088, 570] width 223 height 15
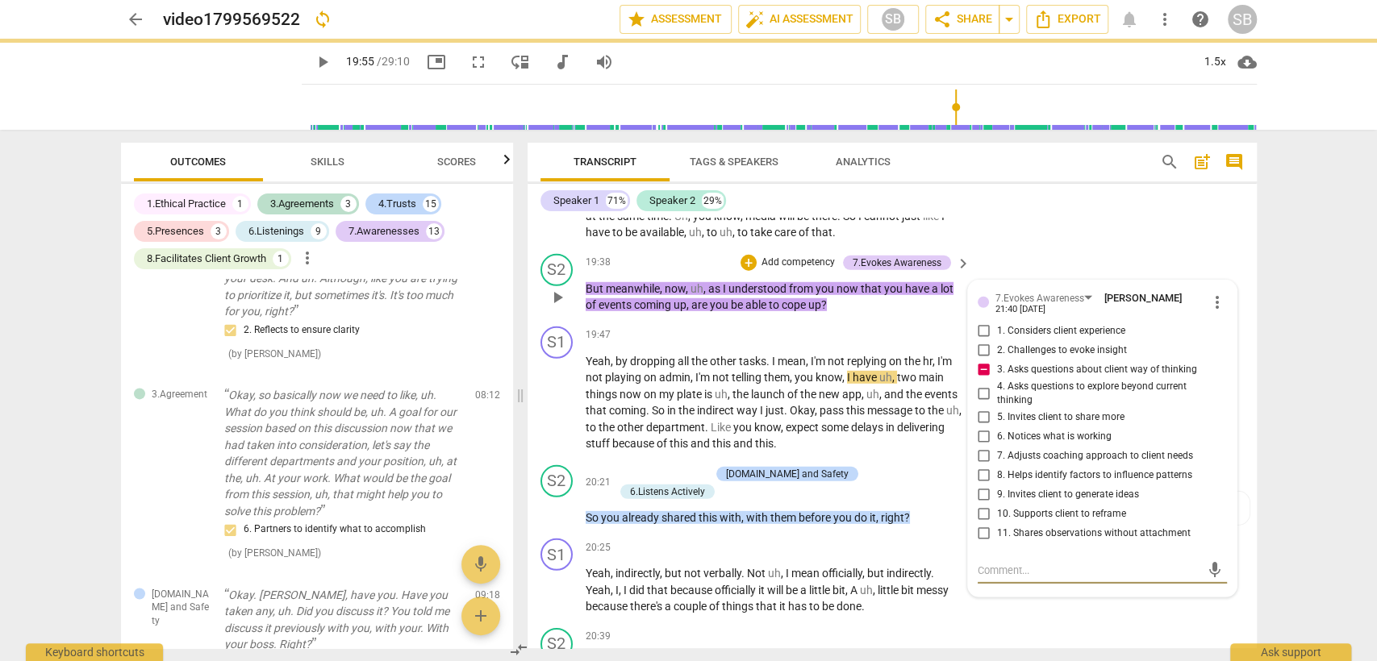
type textarea "C"
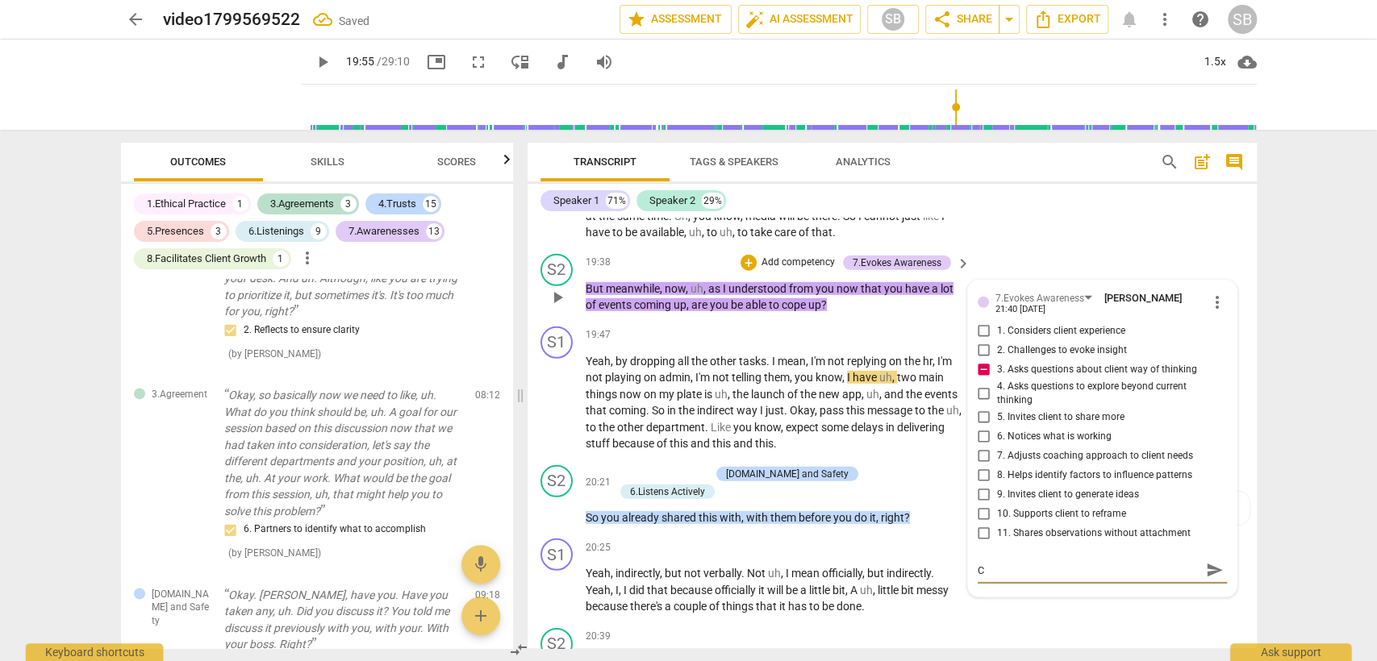
type textarea "Cl"
type textarea "Clo"
type textarea "Clos"
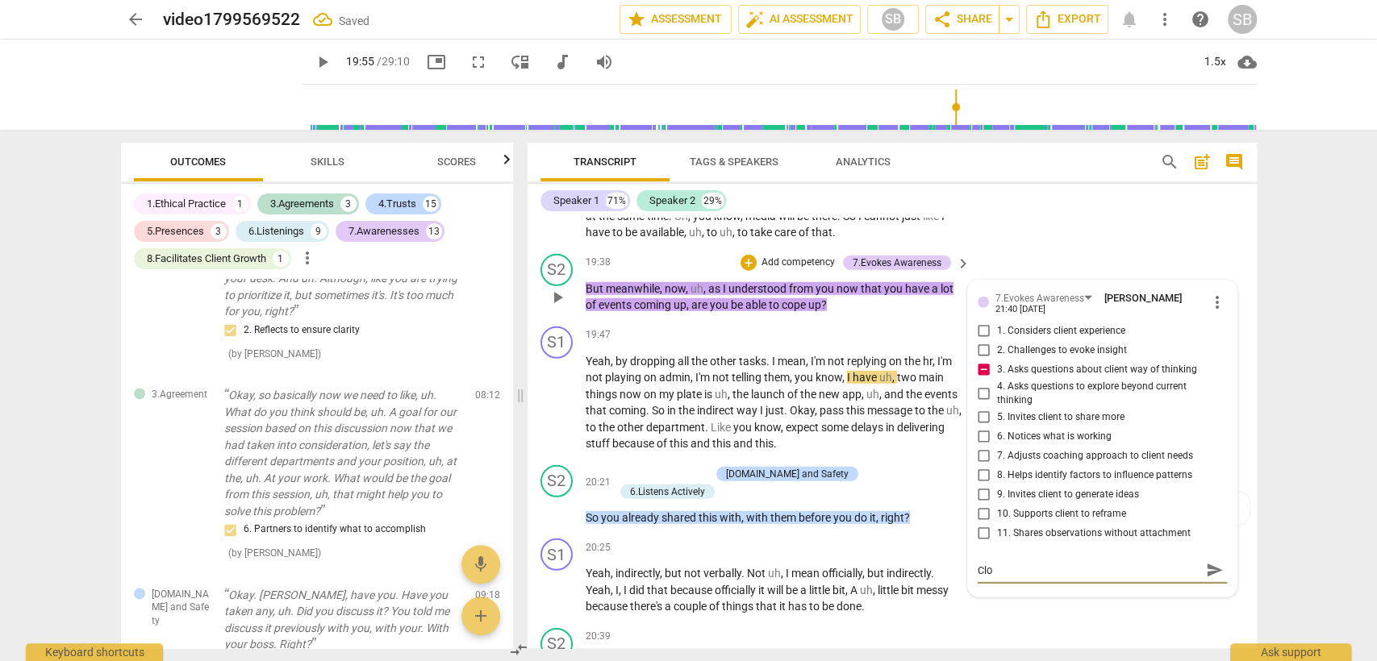
type textarea "Clos"
type textarea "Close"
type textarea "Closed"
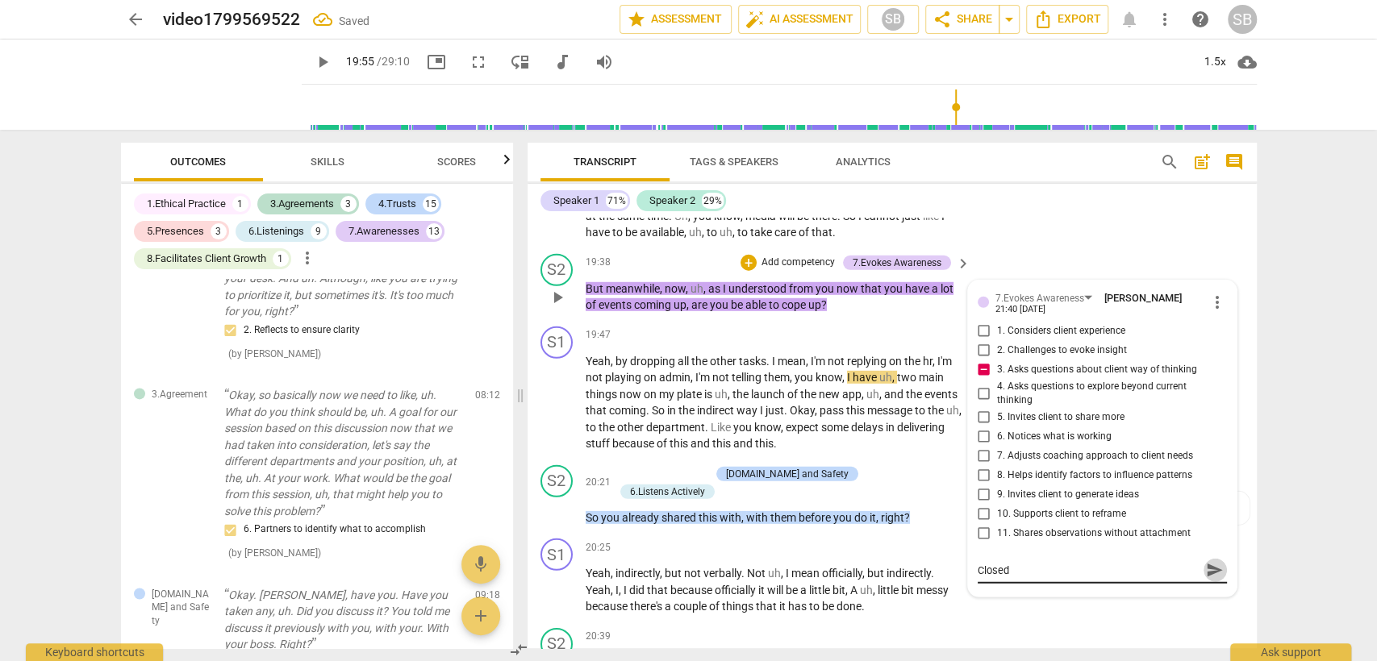
click at [1214, 562] on span "send" at bounding box center [1215, 571] width 18 height 18
click at [772, 421] on span "know" at bounding box center [767, 427] width 27 height 13
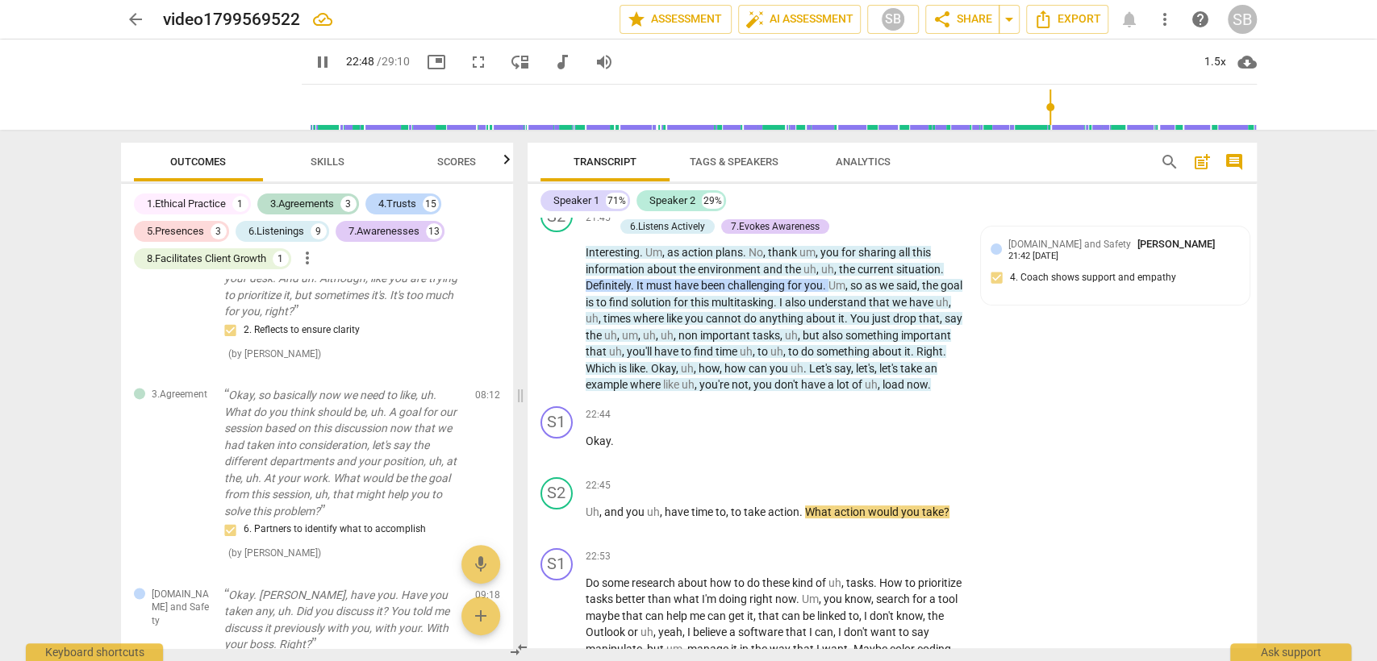
scroll to position [8509, 0]
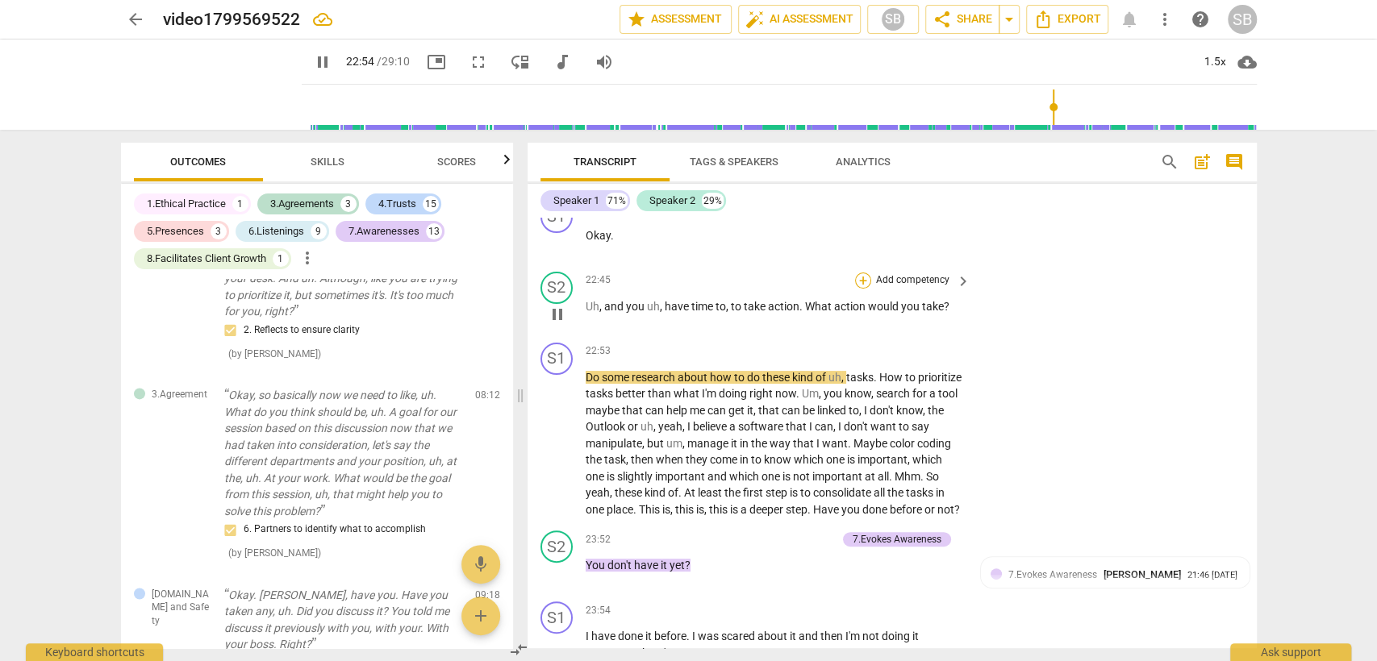
click at [864, 273] on div "+" at bounding box center [863, 281] width 16 height 16
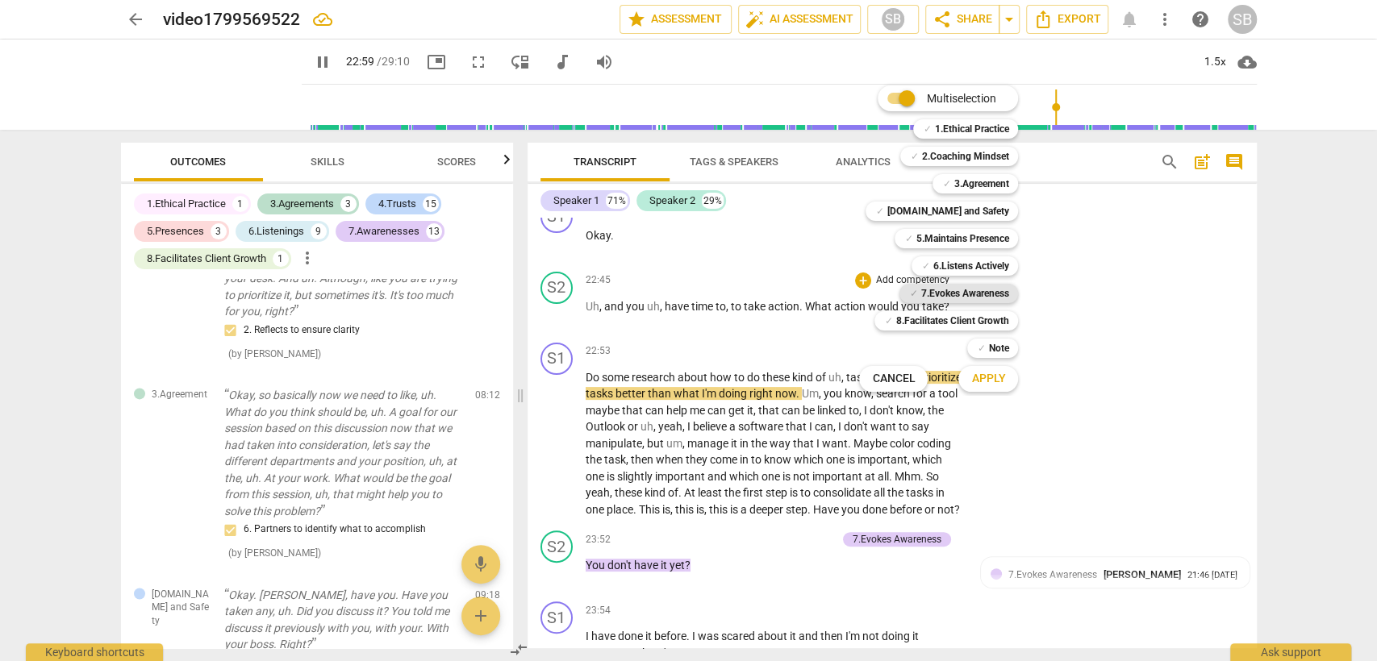
click at [921, 285] on b "7.Evokes Awareness" at bounding box center [964, 293] width 88 height 19
click at [935, 316] on b "8.Facilitates Client Growth" at bounding box center [951, 320] width 113 height 19
click at [984, 381] on span "Apply" at bounding box center [988, 379] width 34 height 16
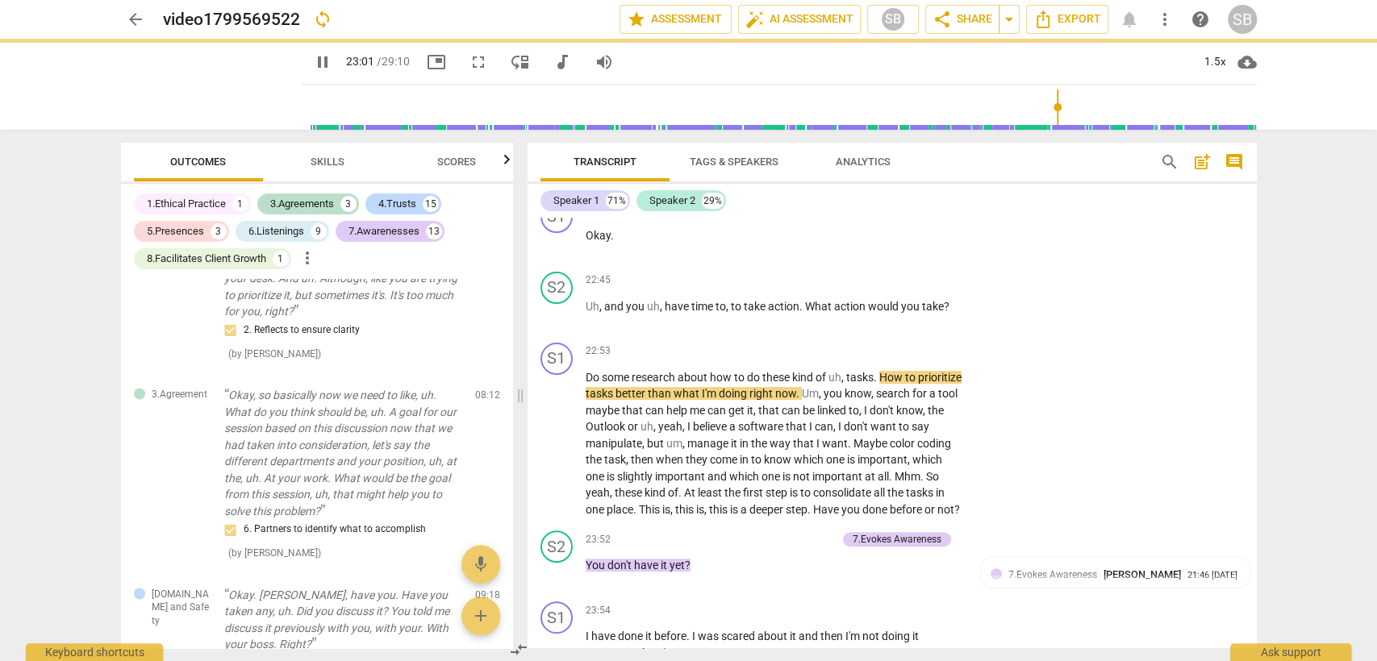
type input "1382"
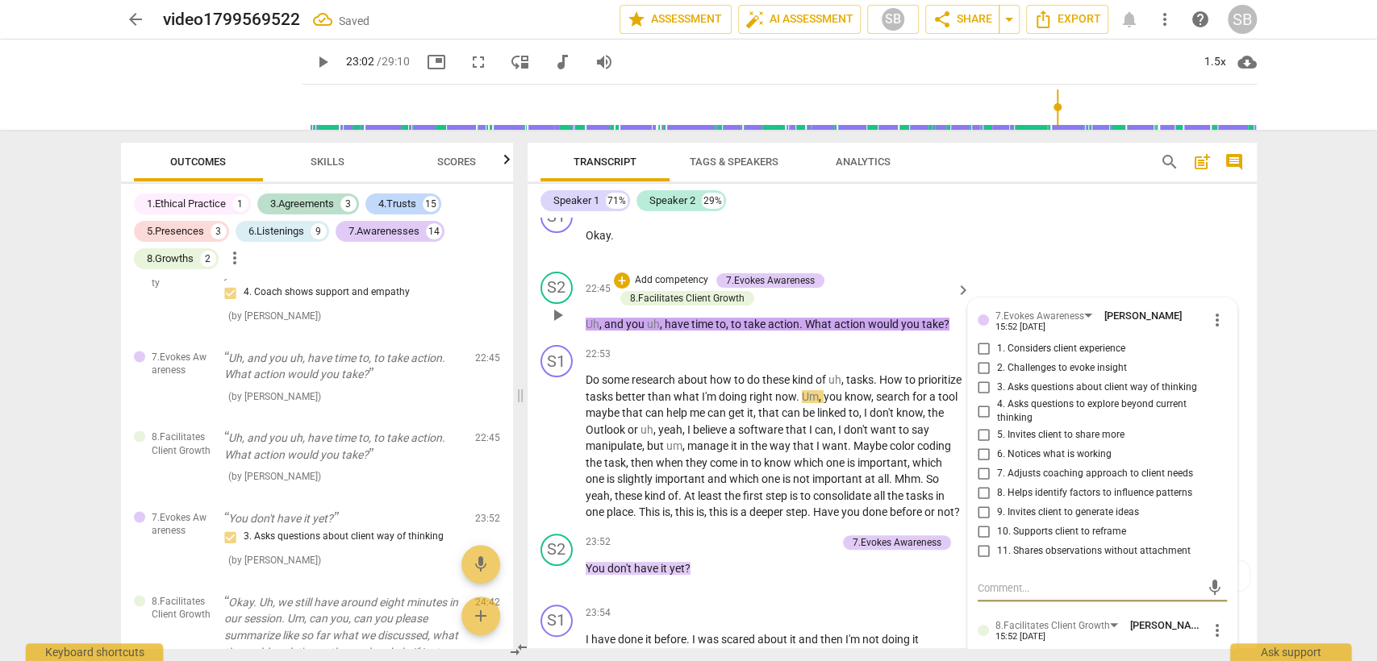
scroll to position [5845, 0]
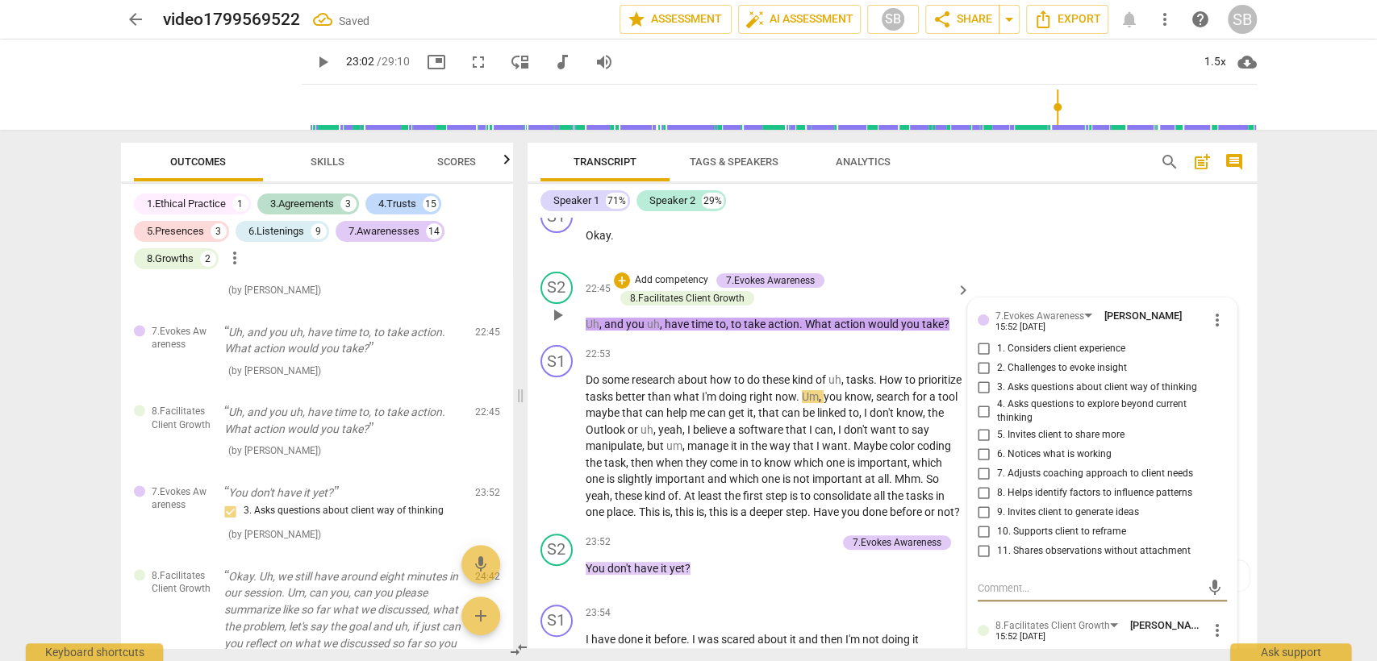
click at [977, 503] on input "9. Invites client to generate ideas" at bounding box center [984, 512] width 26 height 19
checkbox input "true"
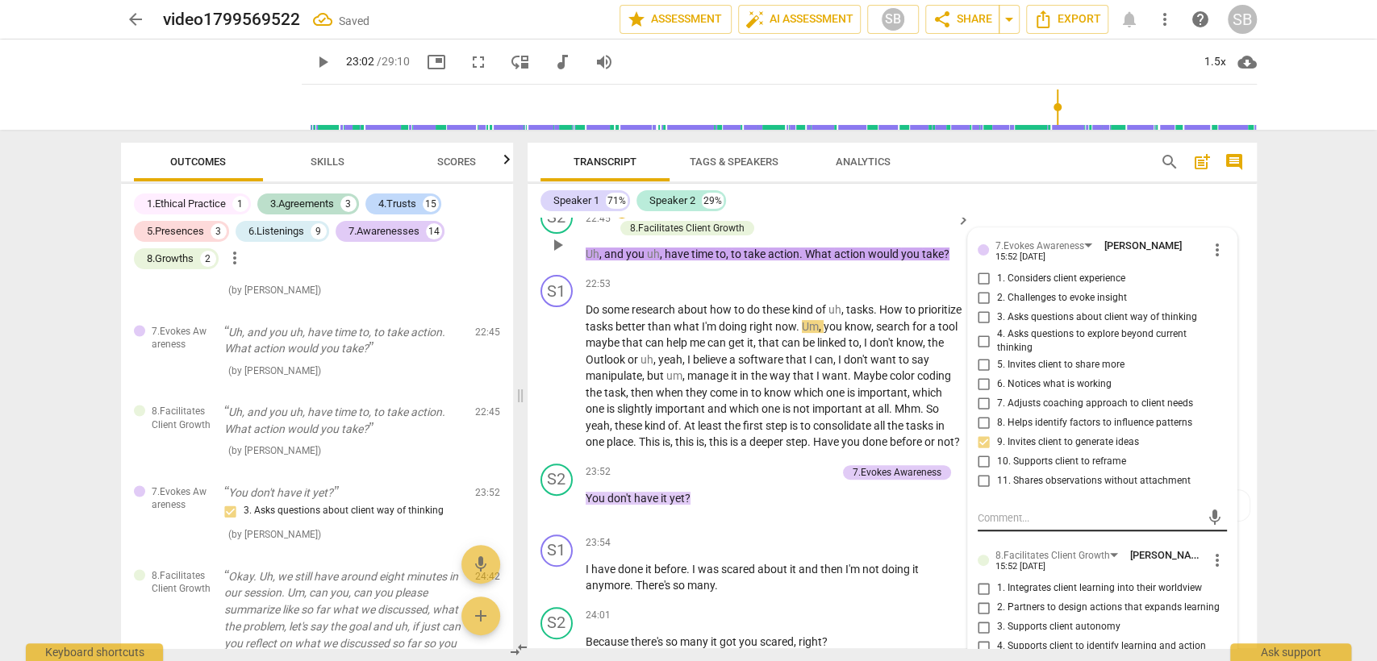
scroll to position [8599, 0]
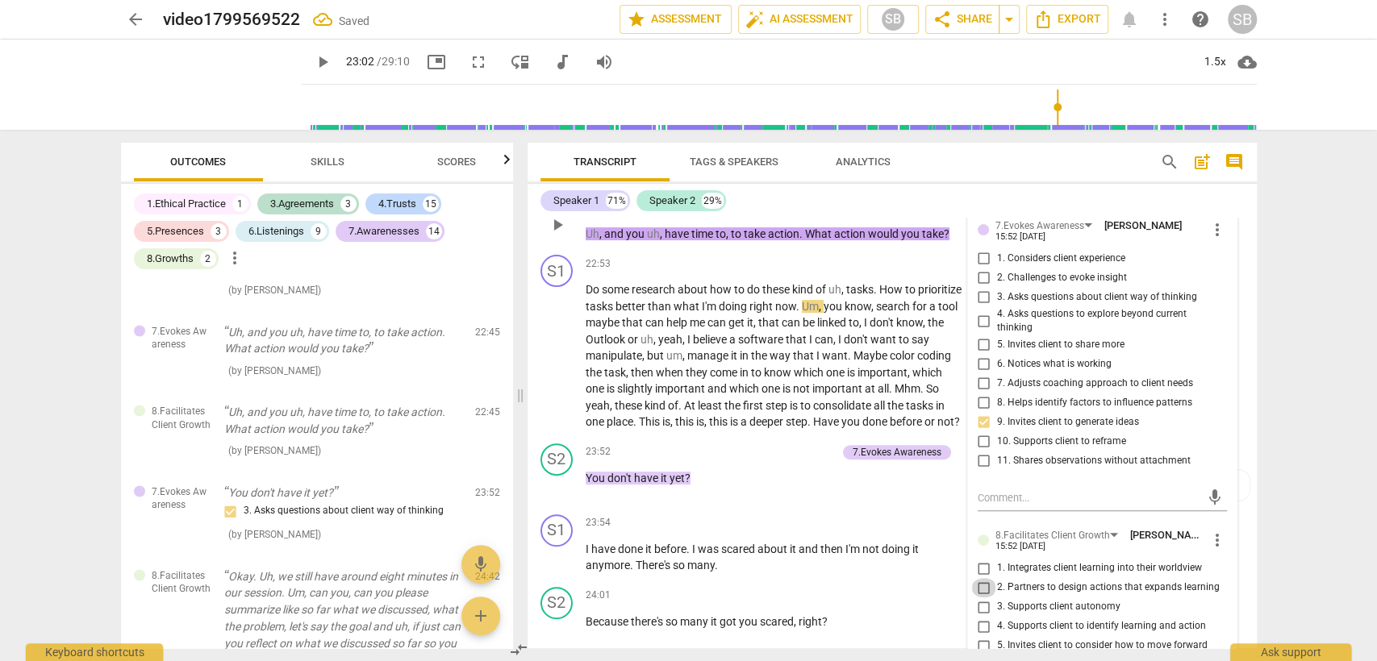
click at [977, 578] on input "2. Partners to design actions that expands learning" at bounding box center [984, 587] width 26 height 19
checkbox input "true"
click at [737, 477] on div "S2 play_arrow pause 23:52 + Add competency 7.Evokes Awareness keyboard_arrow_ri…" at bounding box center [891, 472] width 729 height 71
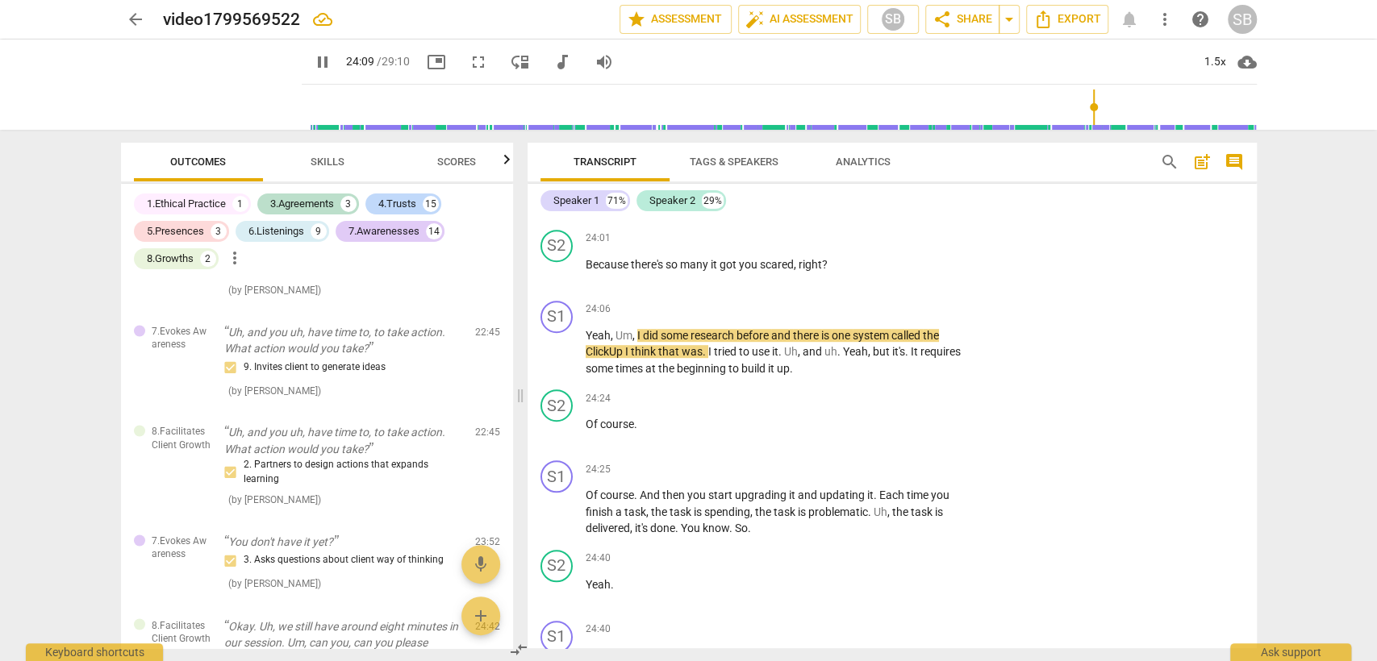
scroll to position [8957, 0]
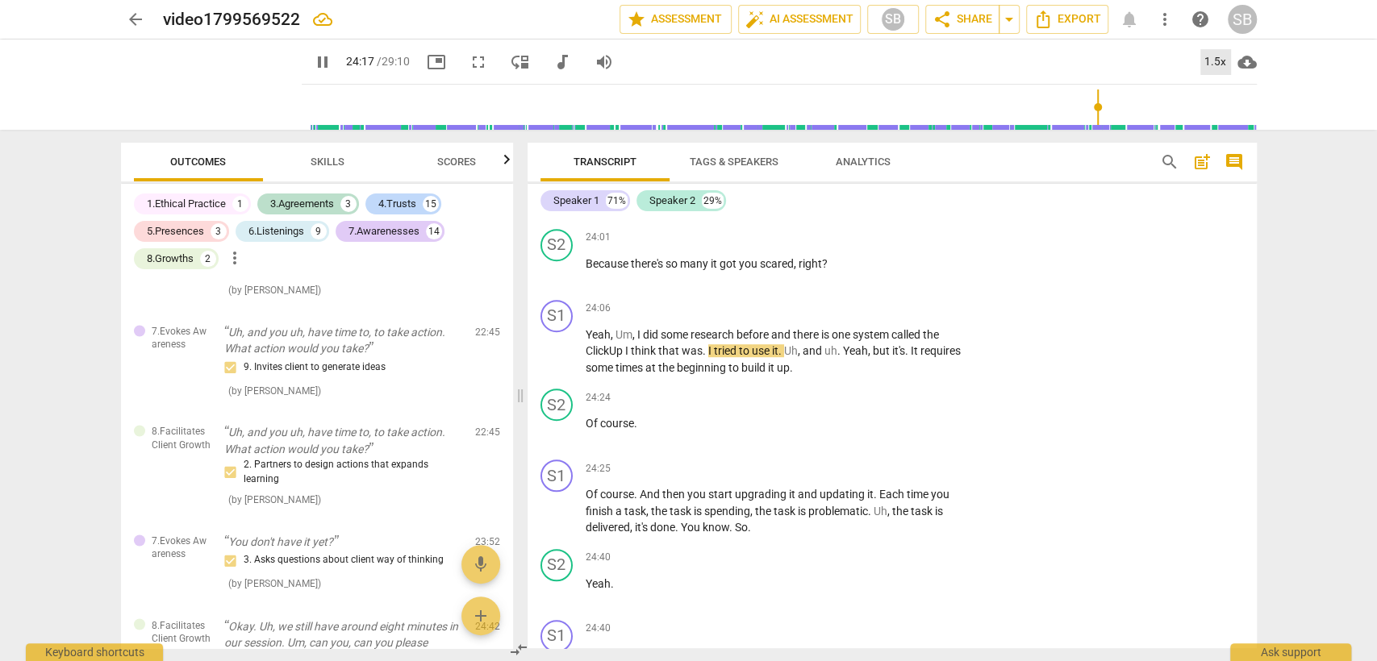
click at [1218, 57] on div "1.5x" at bounding box center [1215, 62] width 31 height 26
click at [1206, 94] on li "1x" at bounding box center [1226, 95] width 54 height 31
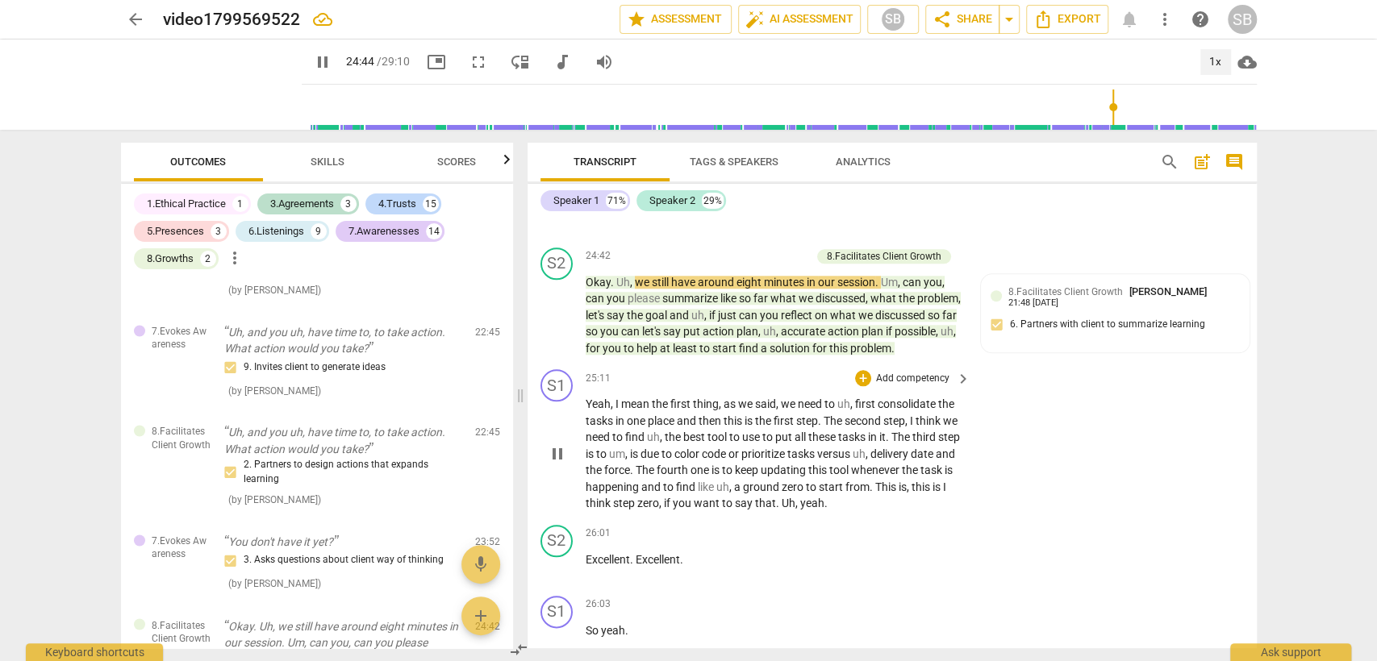
scroll to position [9406, 0]
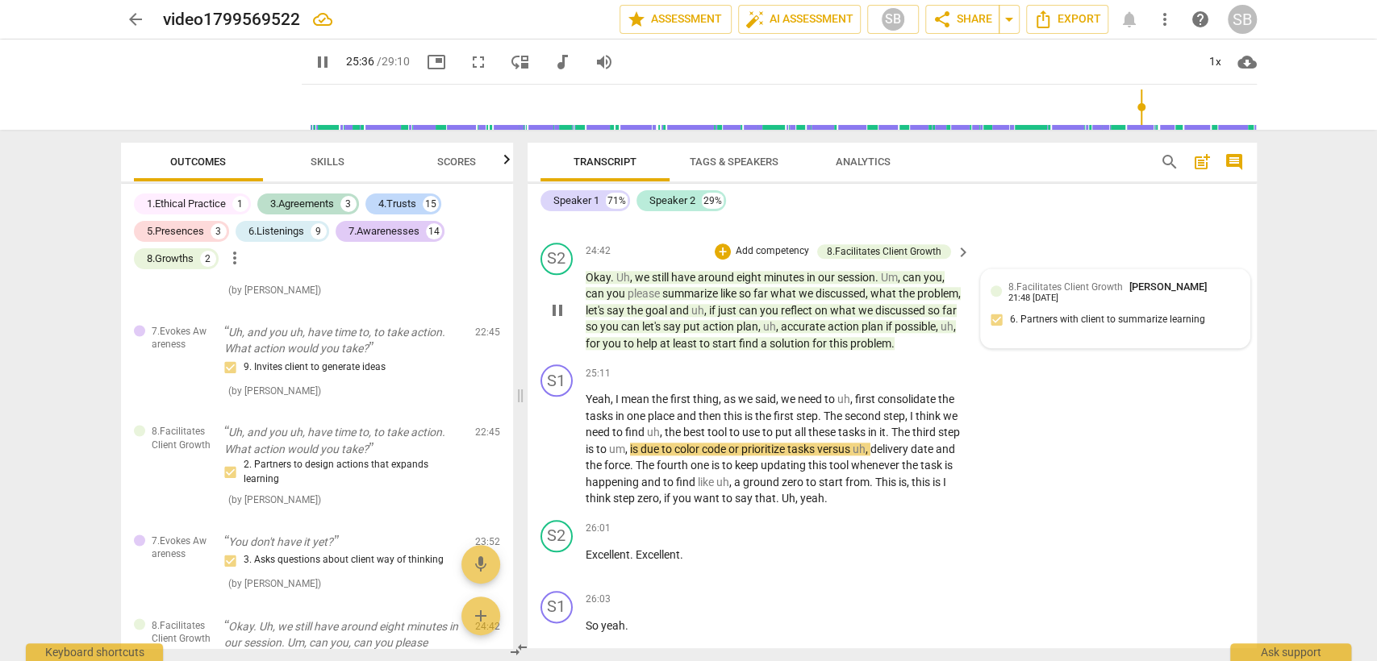
click at [1010, 290] on div "8.Facilitates Client Growth [PERSON_NAME] 21:48 [DATE] 6. Partners with client …" at bounding box center [1114, 308] width 249 height 59
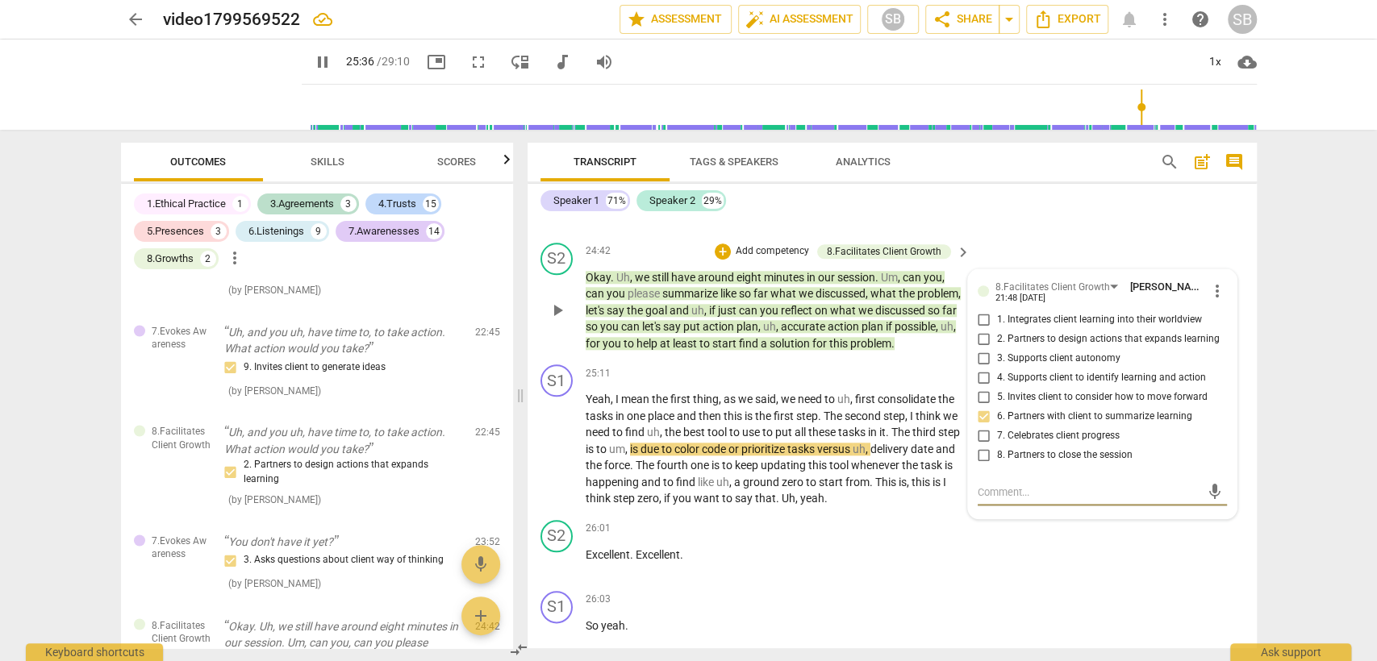
type input "1537"
click at [1002, 313] on span "1. Integrates client learning into their worldview" at bounding box center [1099, 320] width 205 height 15
click at [997, 310] on input "1. Integrates client learning into their worldview" at bounding box center [984, 319] width 26 height 19
checkbox input "true"
click at [768, 393] on span "said" at bounding box center [765, 399] width 21 height 13
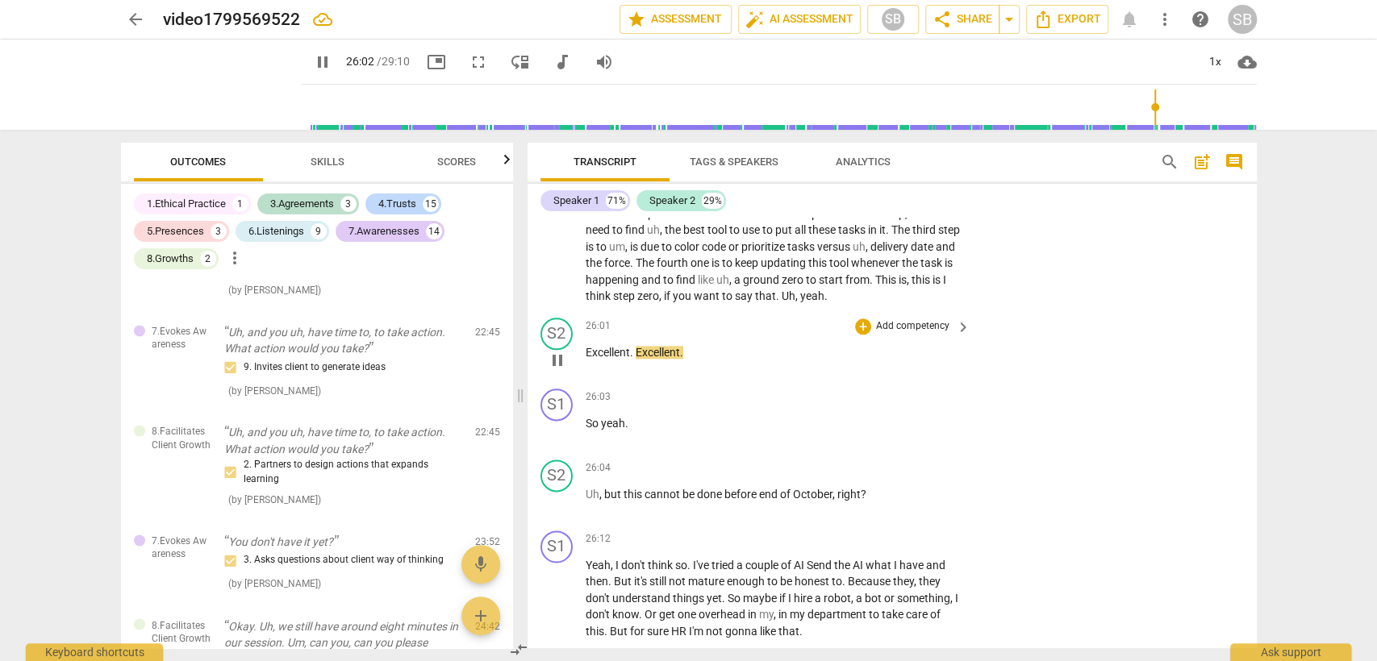
scroll to position [9674, 0]
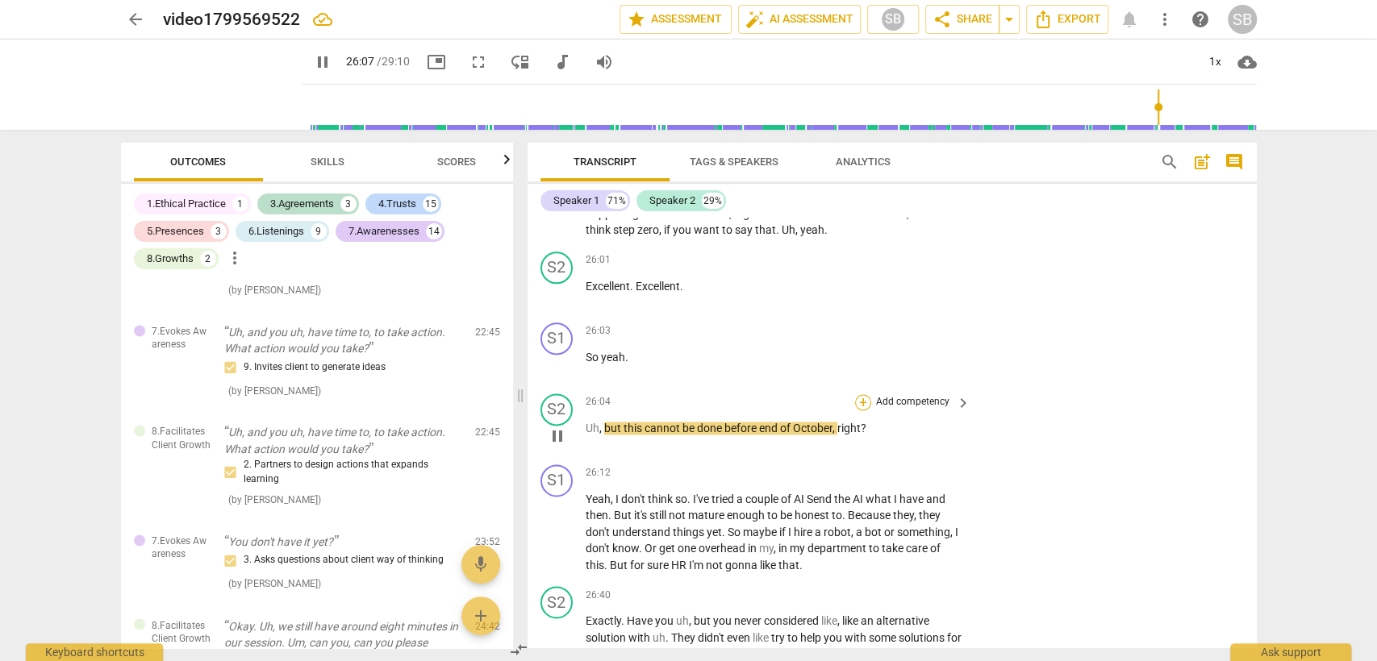
click at [856, 394] on div "+" at bounding box center [863, 402] width 16 height 16
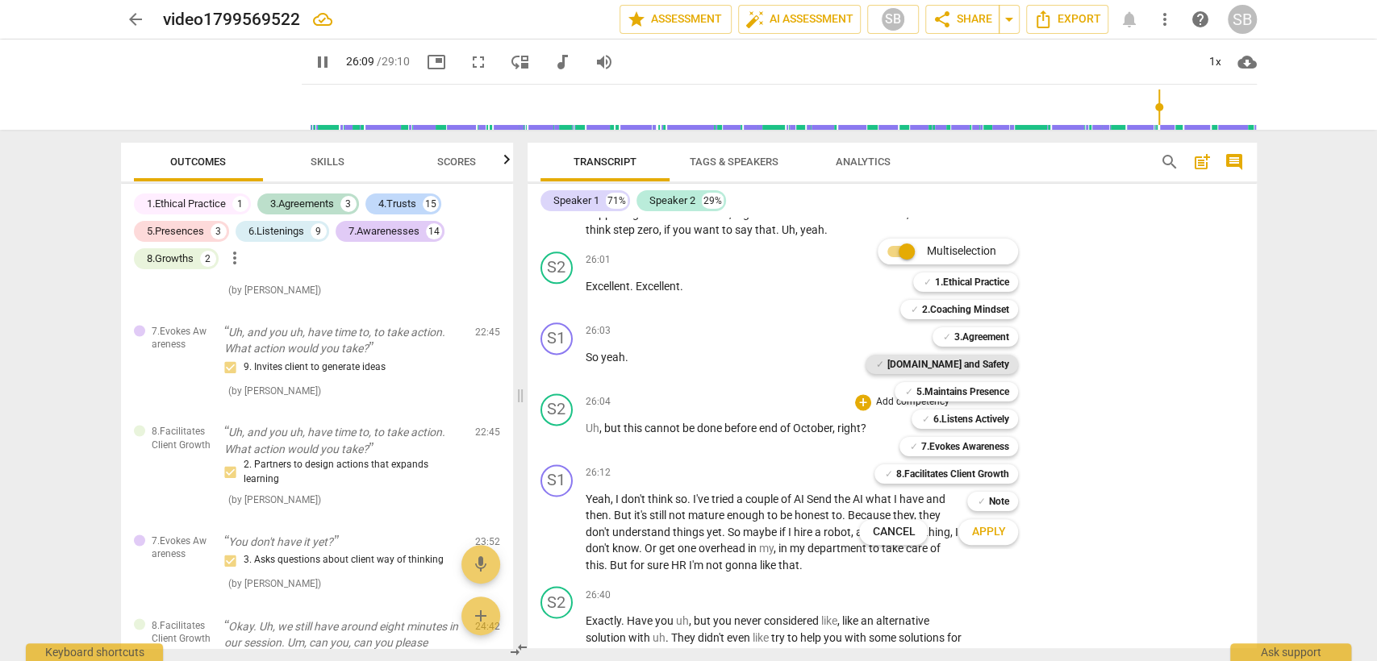
click at [968, 363] on b "[DOMAIN_NAME] and Safety" at bounding box center [947, 364] width 122 height 19
click at [963, 421] on b "6.Listens Actively" at bounding box center [970, 419] width 76 height 19
click at [999, 536] on span "Apply" at bounding box center [988, 532] width 34 height 16
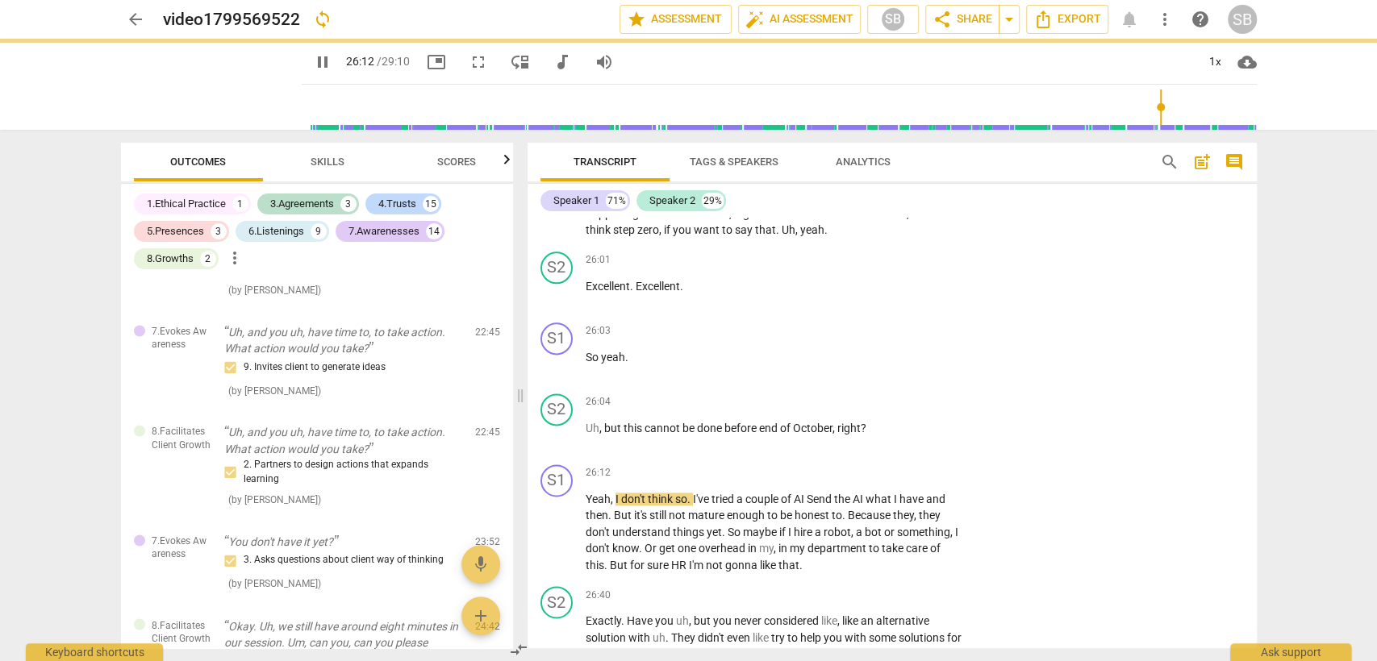
type input "1573"
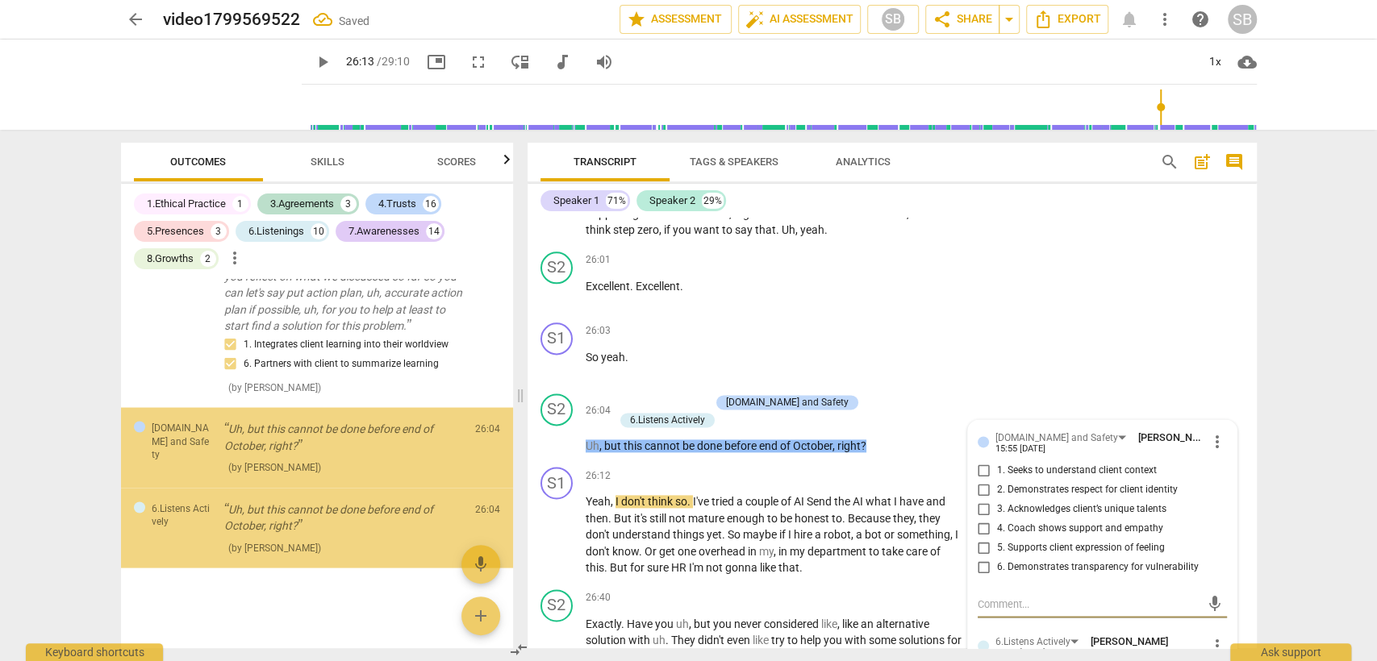
scroll to position [6310, 0]
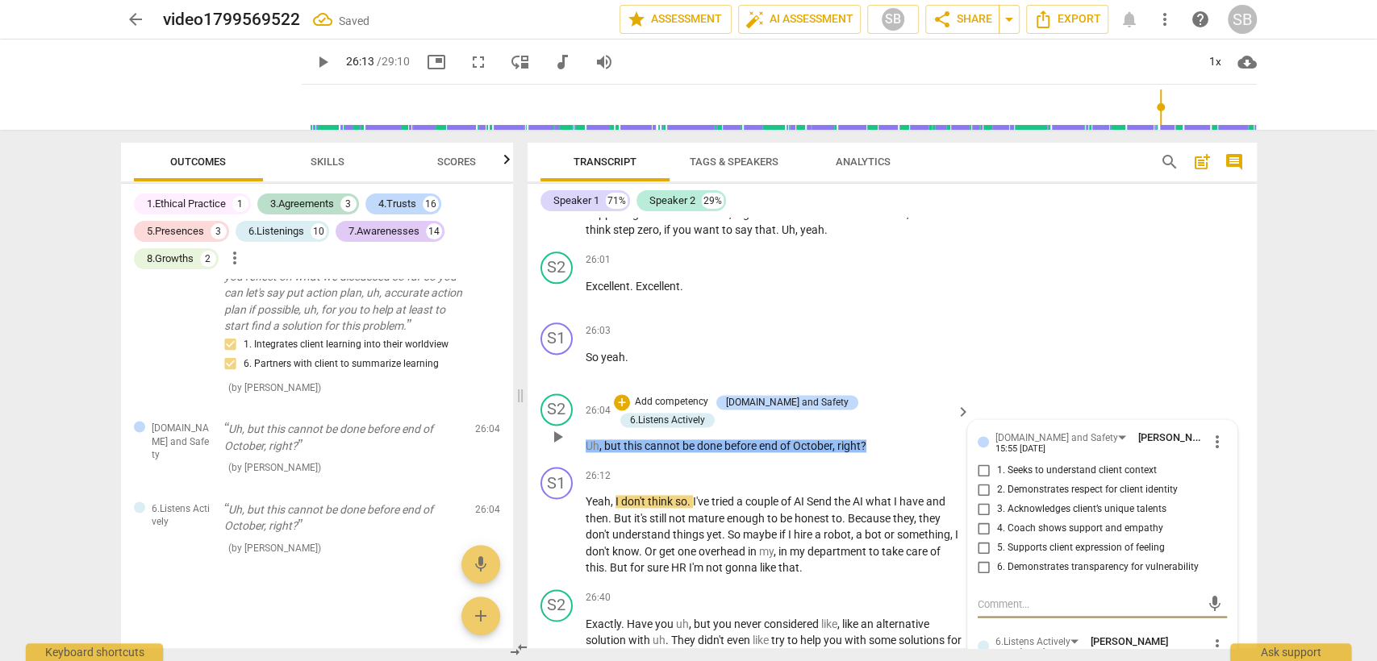
click at [977, 558] on input "6. Demonstrates transparency for vulnerability" at bounding box center [984, 567] width 26 height 19
checkbox input "true"
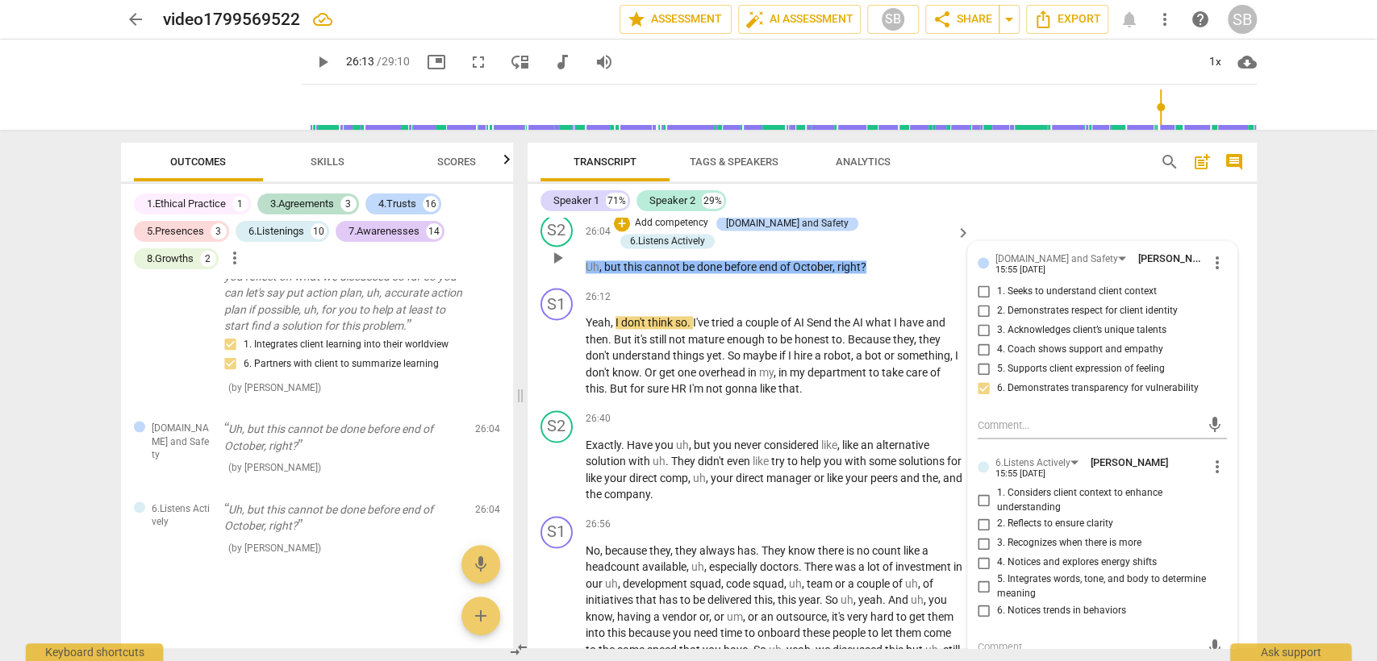
click at [985, 514] on input "2. Reflects to ensure clarity" at bounding box center [984, 523] width 26 height 19
checkbox input "true"
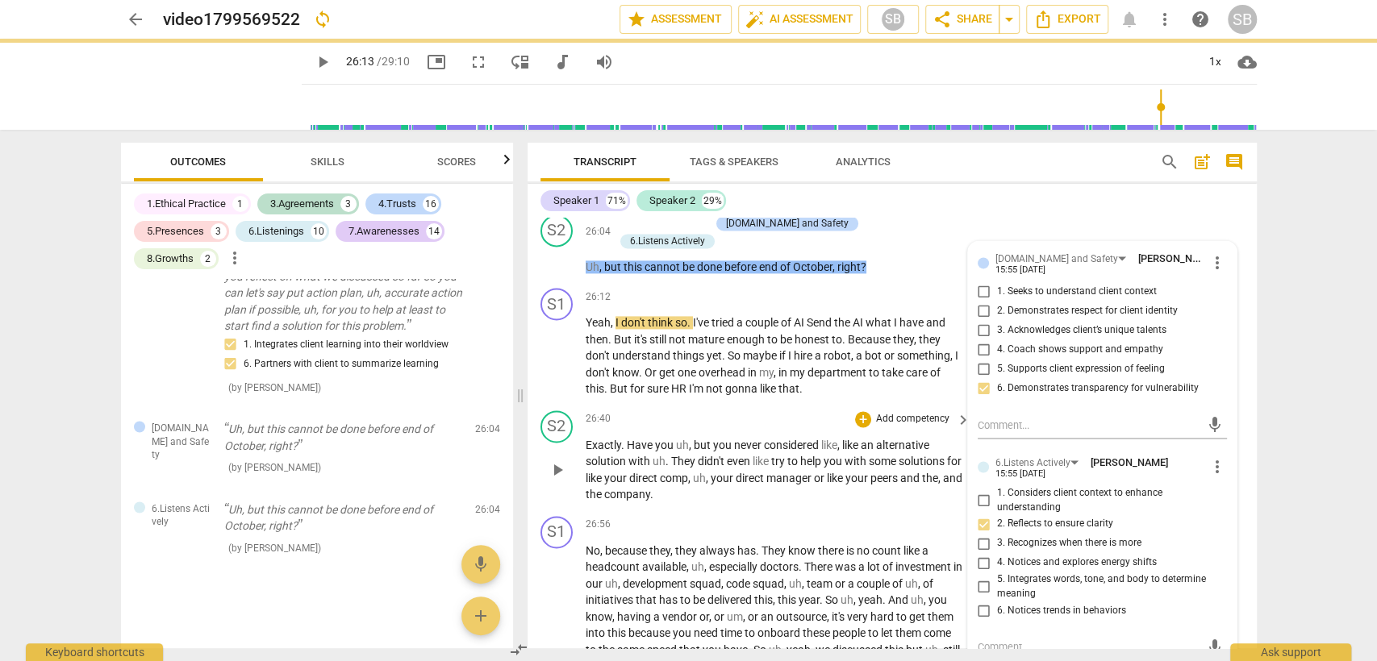
click at [798, 482] on p "Exactly . Have you uh , but you never considered like , like an alternative sol…" at bounding box center [773, 470] width 377 height 66
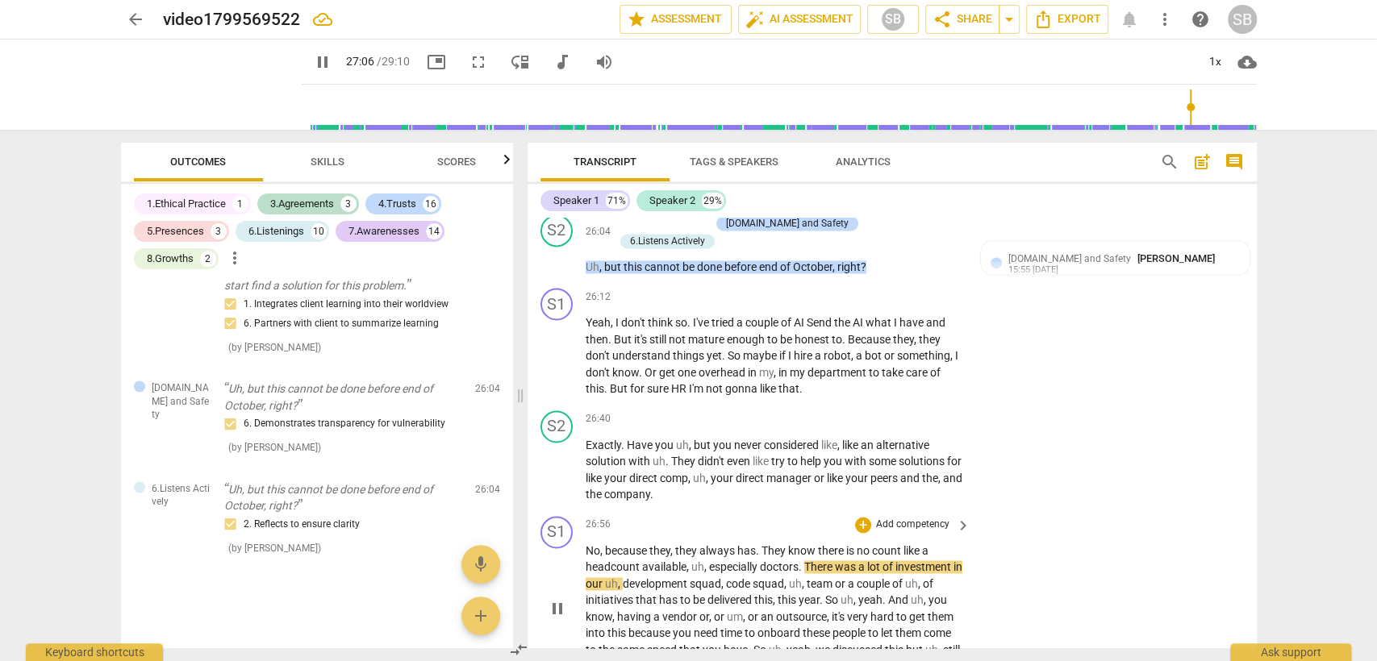
click at [552, 599] on span "pause" at bounding box center [557, 608] width 19 height 19
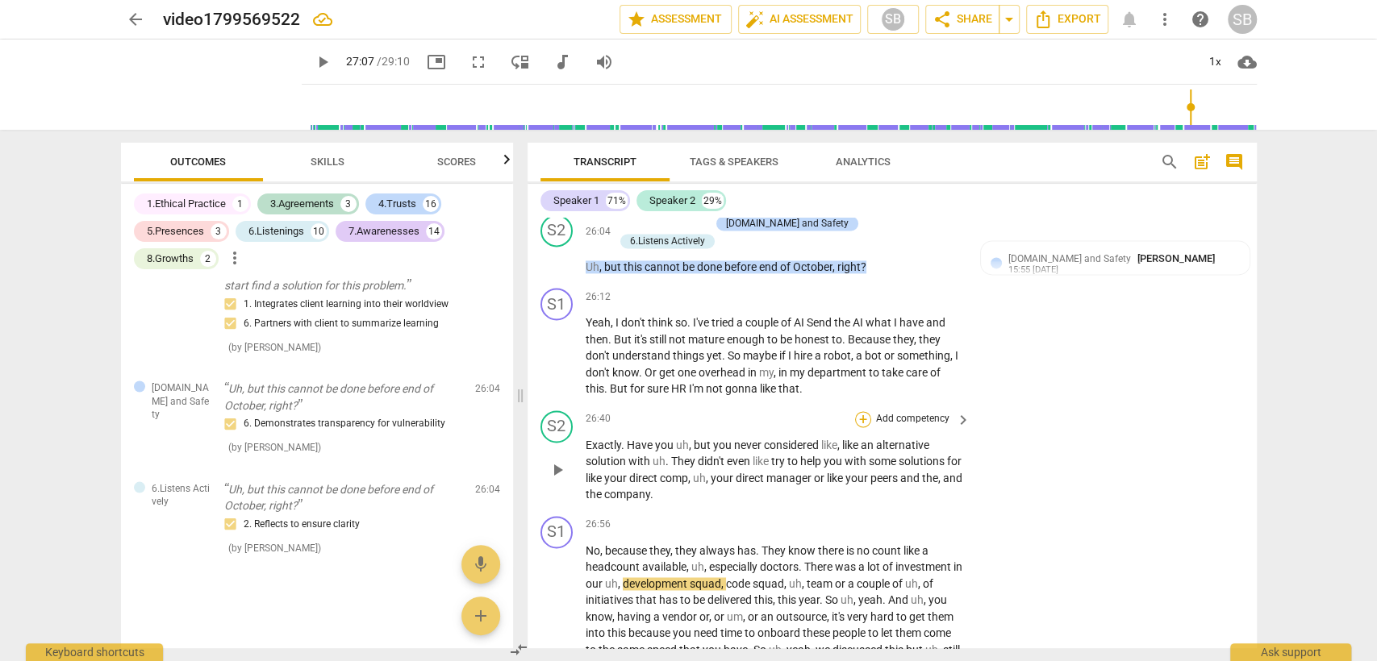
click at [859, 411] on div "+" at bounding box center [863, 419] width 16 height 16
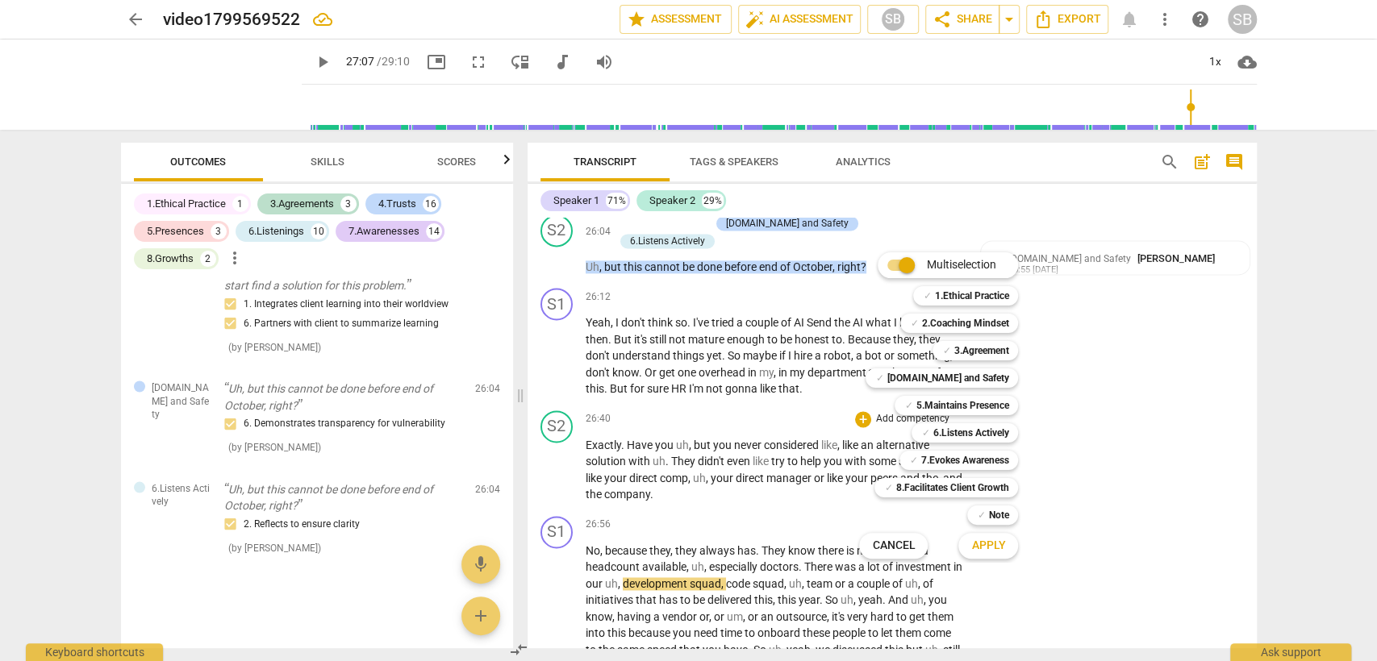
click at [728, 369] on div at bounding box center [688, 330] width 1377 height 661
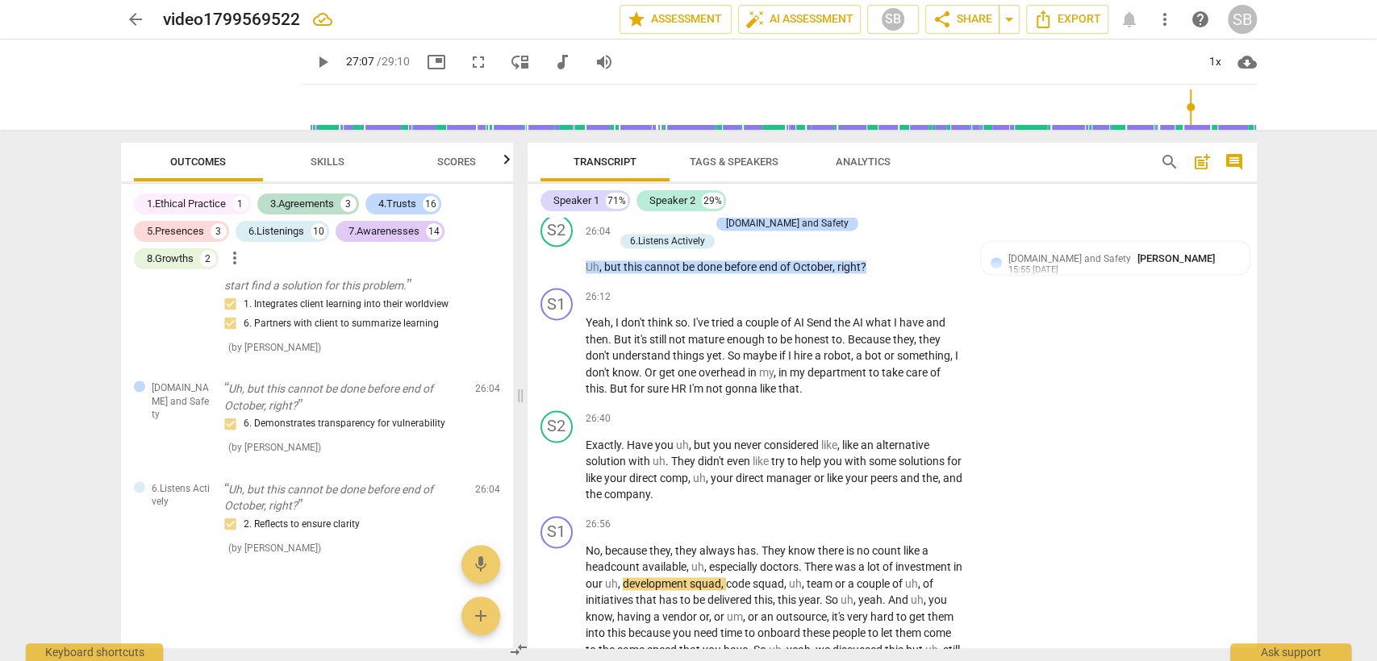
click at [728, 369] on div at bounding box center [688, 330] width 1377 height 661
click at [728, 382] on span "gonna" at bounding box center [742, 388] width 35 height 13
click at [860, 411] on div "+" at bounding box center [863, 419] width 16 height 16
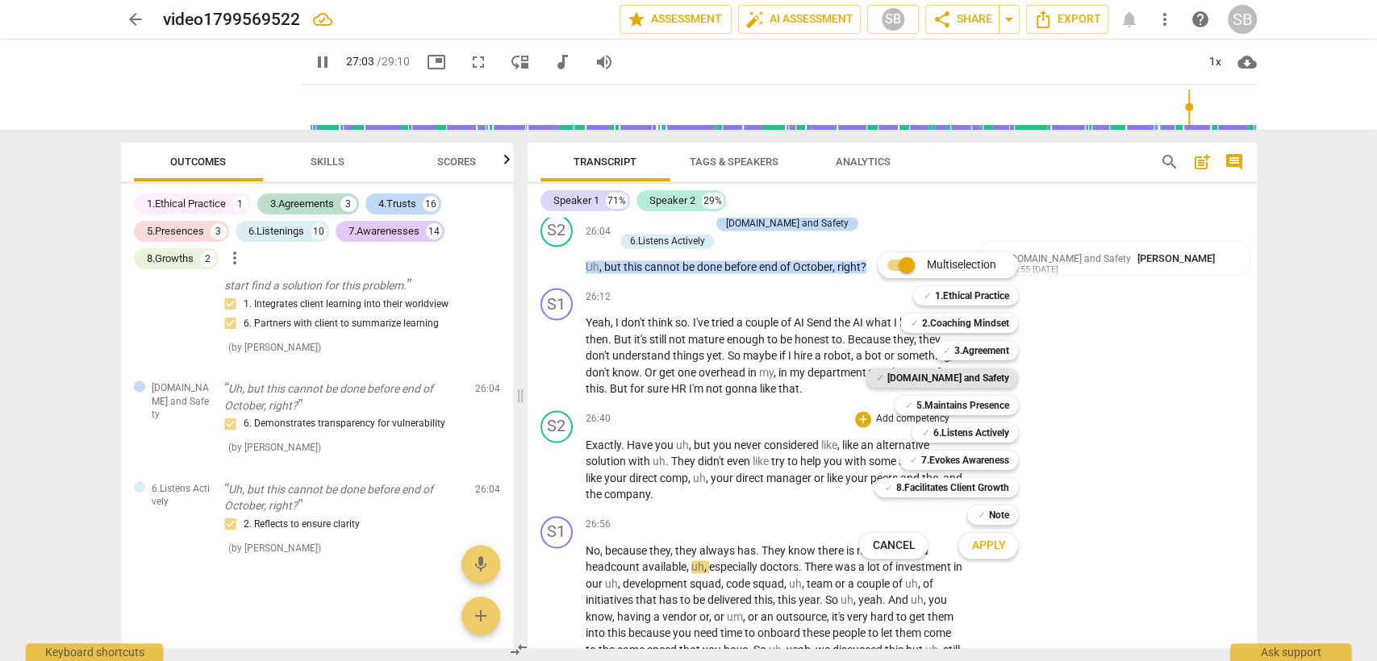
click at [958, 373] on b "[DOMAIN_NAME] and Safety" at bounding box center [947, 378] width 122 height 19
click at [976, 552] on span "Apply" at bounding box center [988, 546] width 34 height 16
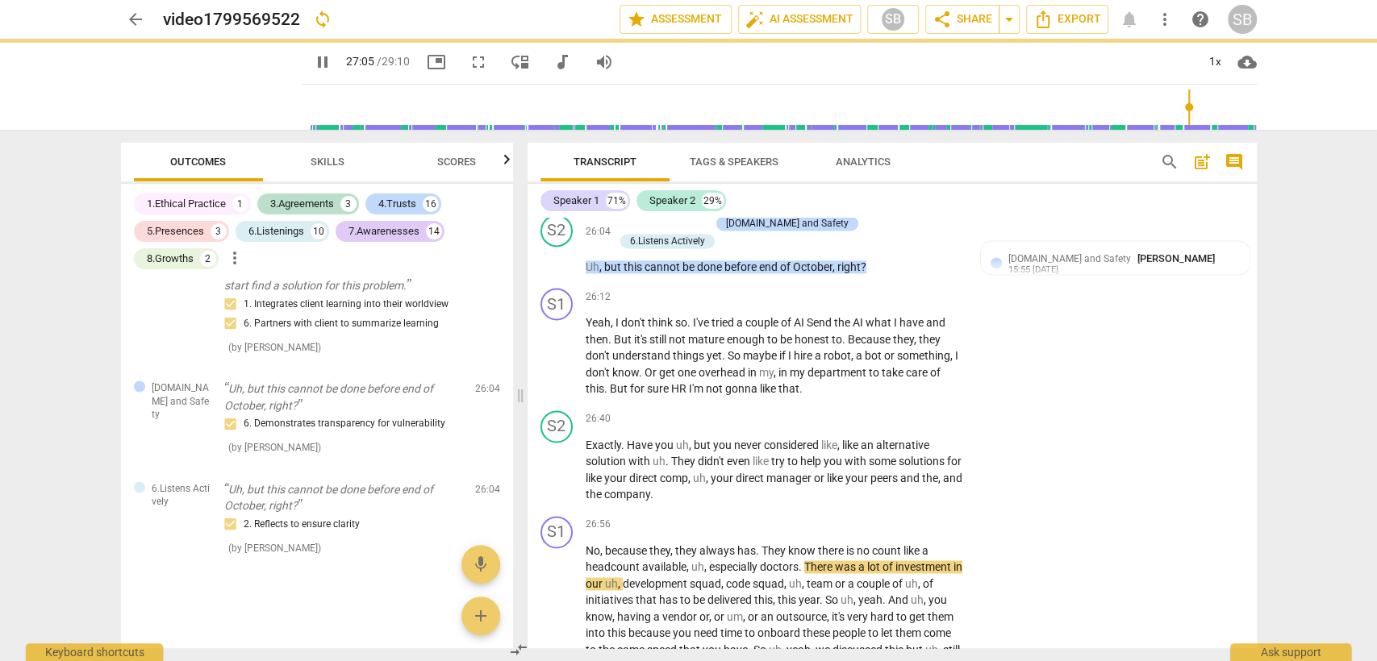
type input "1625"
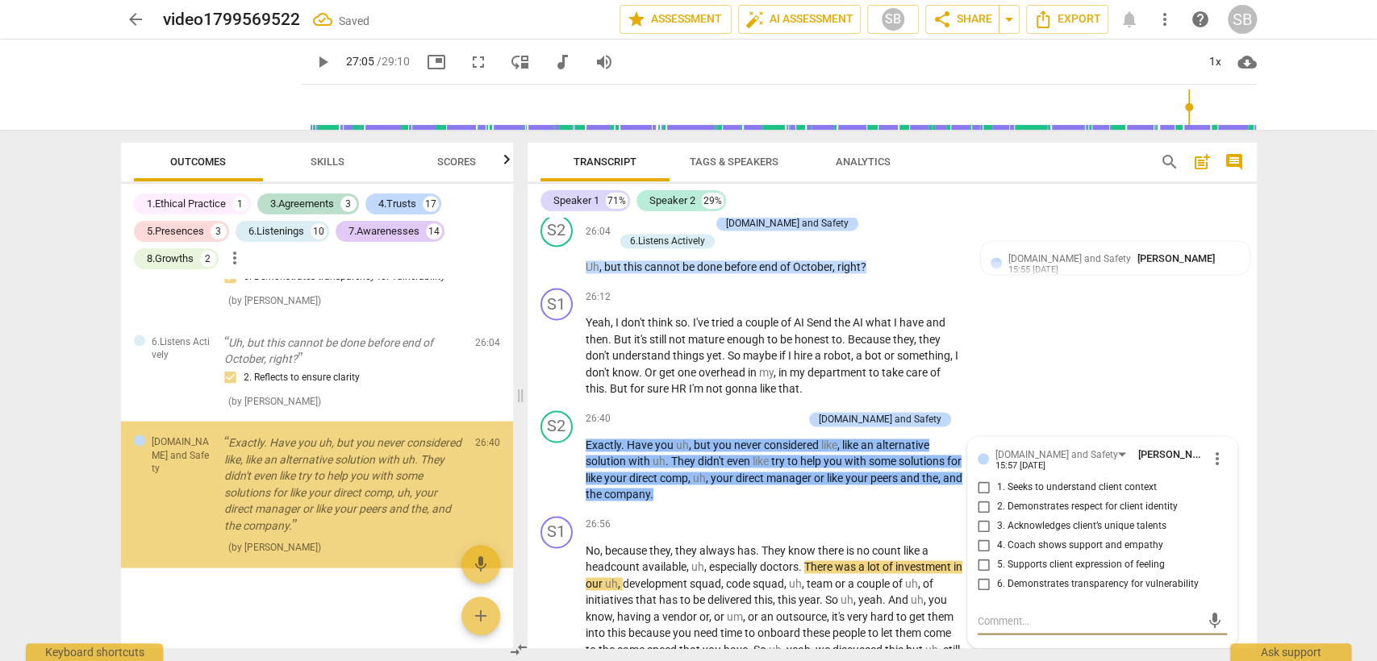
scroll to position [6497, 0]
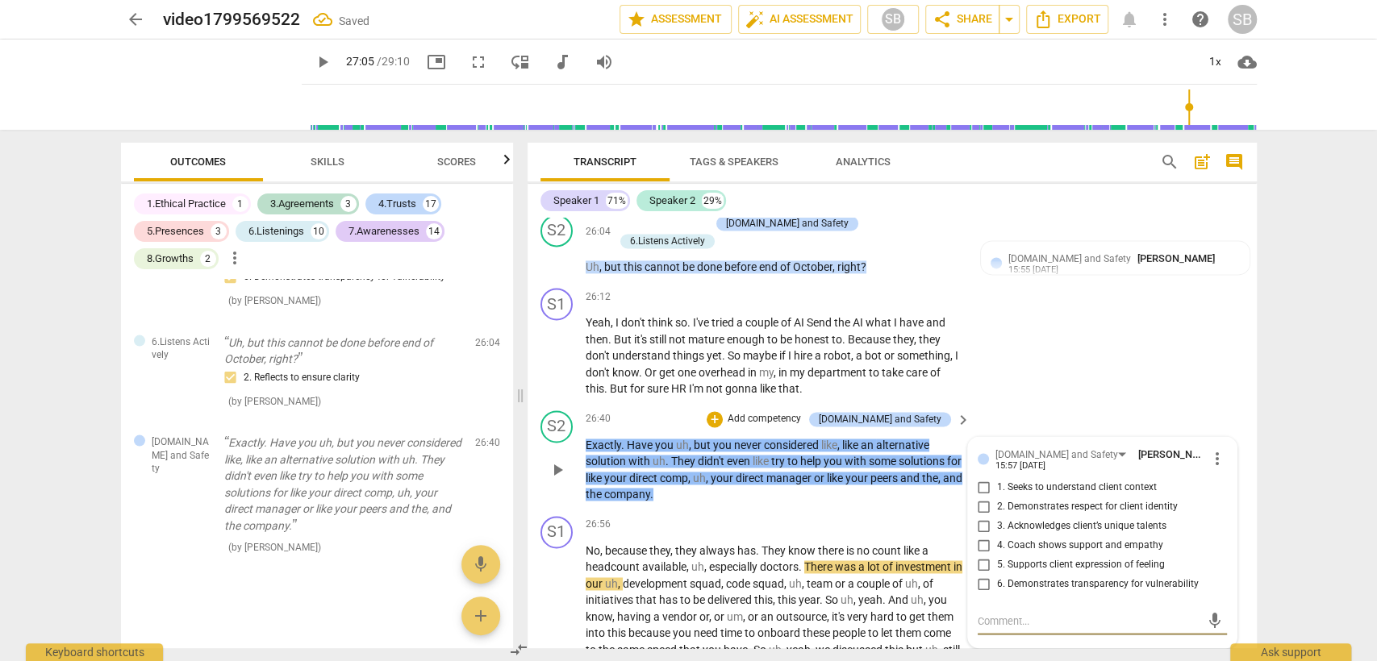
click at [981, 478] on input "1. Seeks to understand client context" at bounding box center [984, 487] width 26 height 19
checkbox input "true"
click at [981, 614] on textarea at bounding box center [1088, 621] width 223 height 15
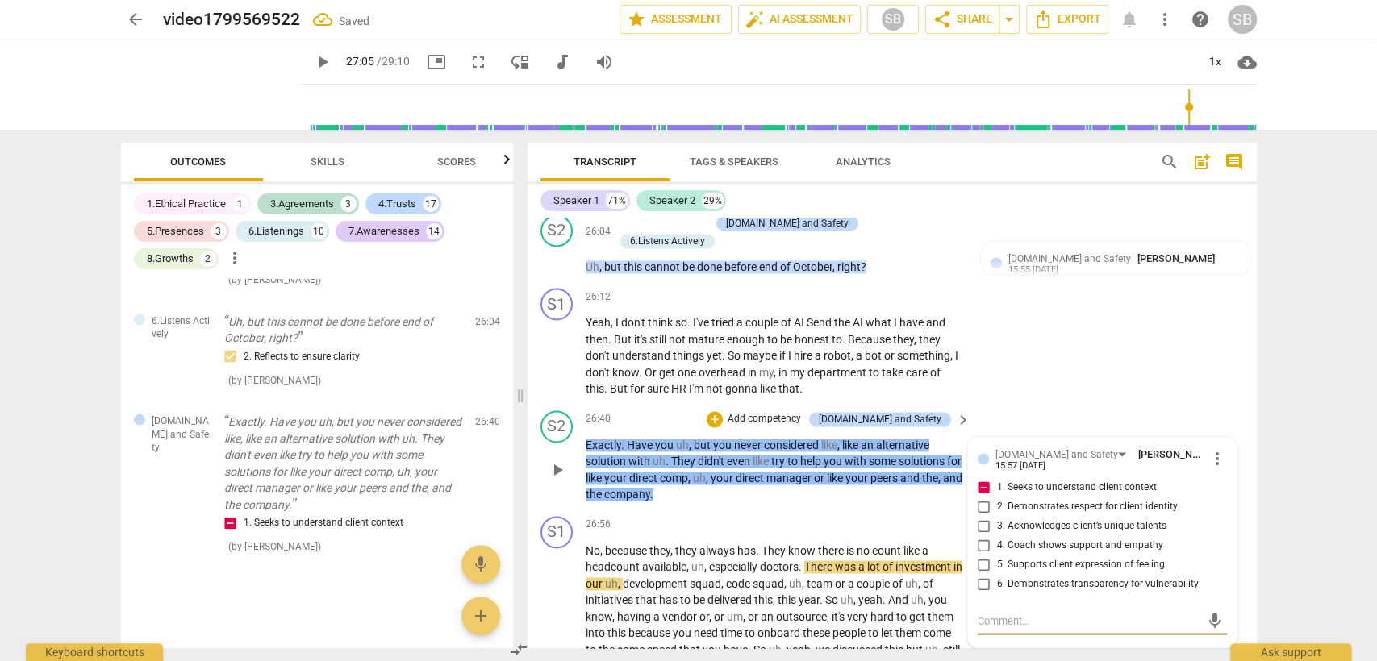
type textarea "s"
type textarea "so"
type textarea "sou"
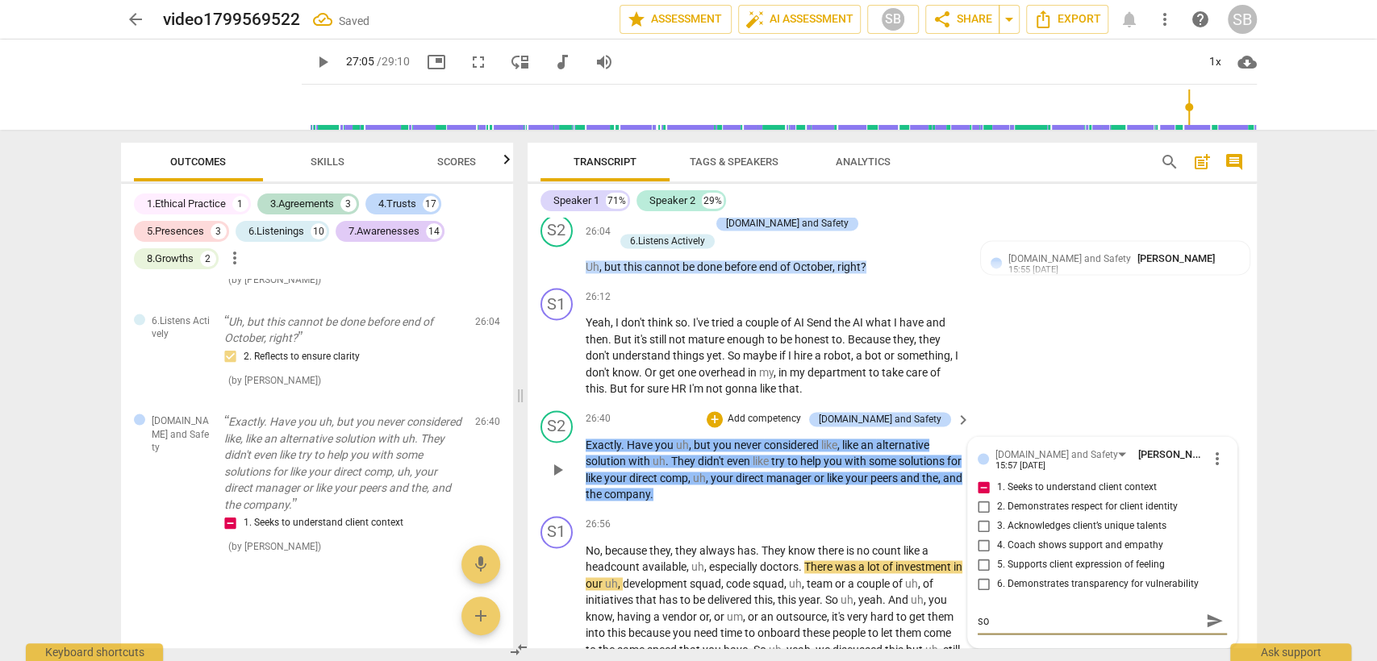
type textarea "sou"
type textarea "soun"
type textarea "sound"
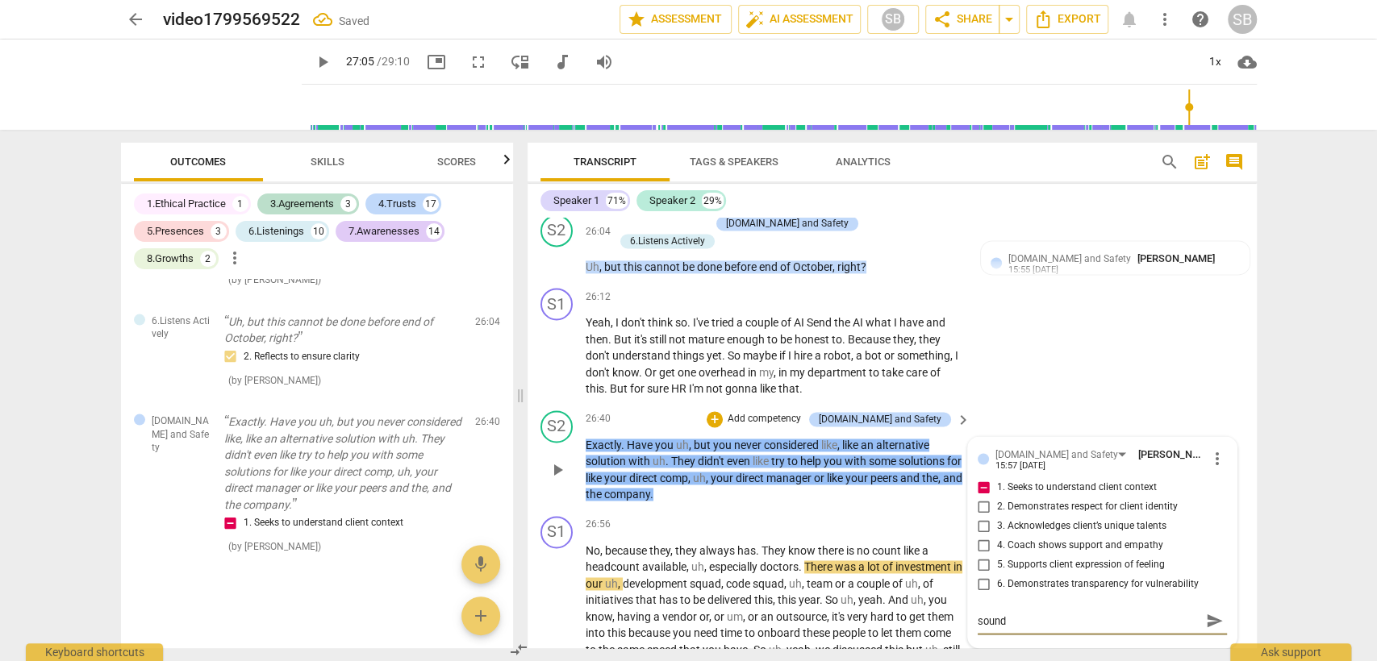
type textarea "sounds"
type textarea "sounds n"
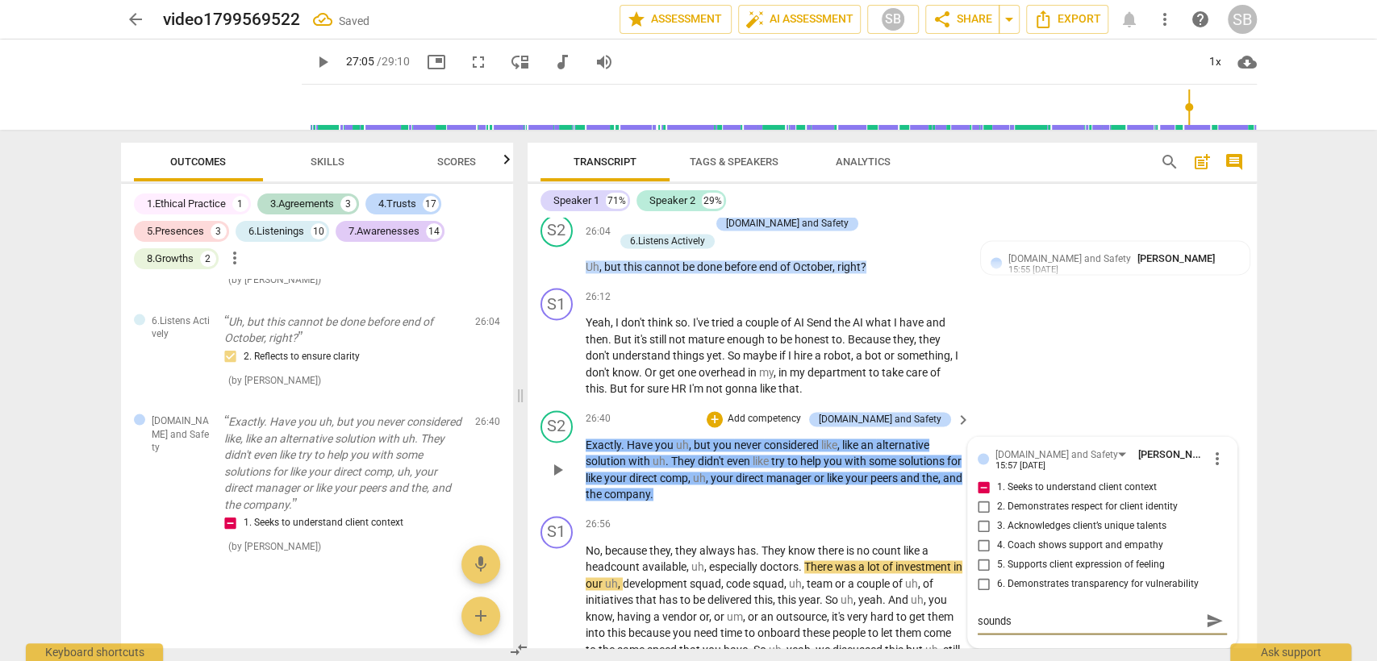
type textarea "sounds n"
type textarea "sounds ne"
type textarea "sounds neg"
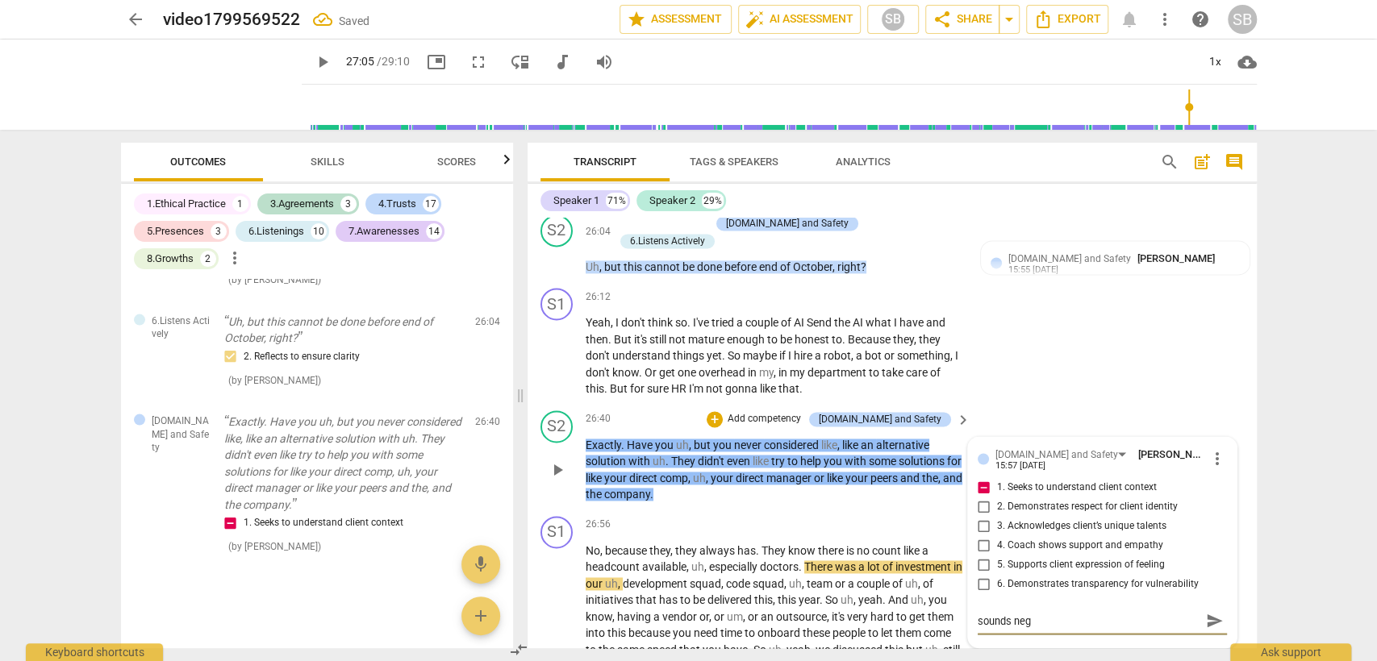
type textarea "sounds nega"
type textarea "sounds negat"
type textarea "sounds negati"
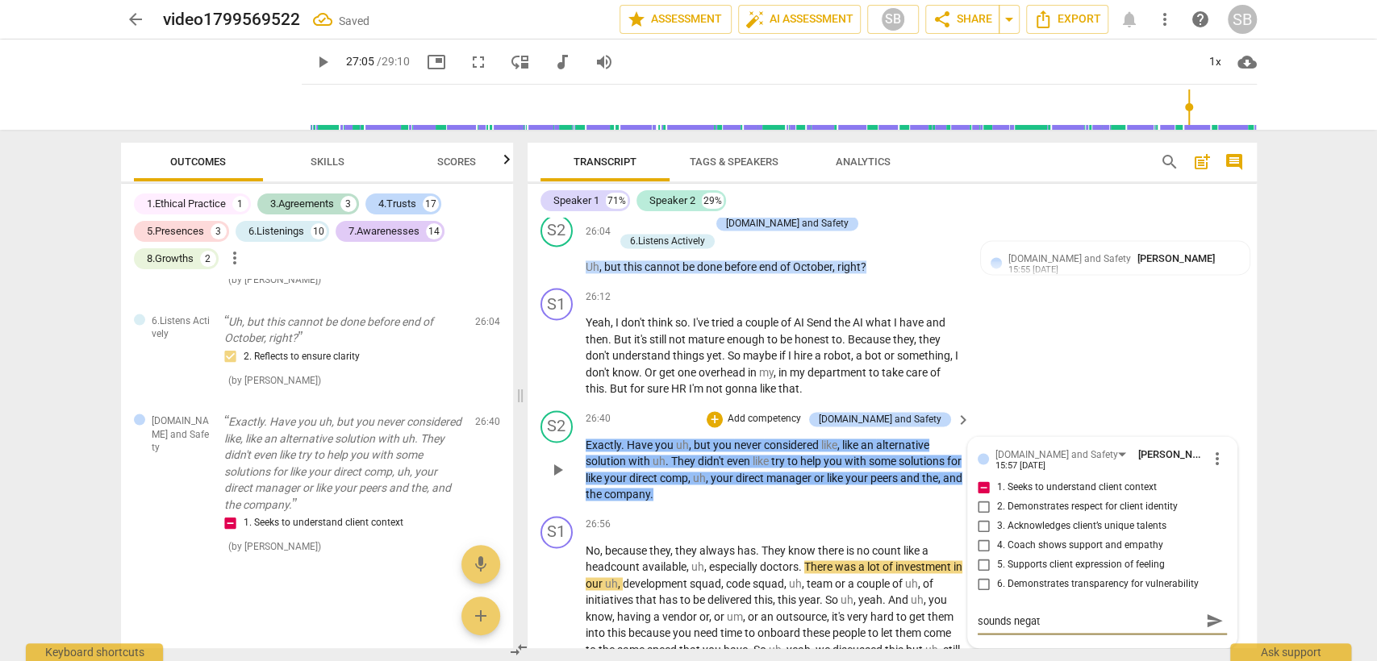
type textarea "sounds negati"
type textarea "sounds negativ"
type textarea "sounds negative"
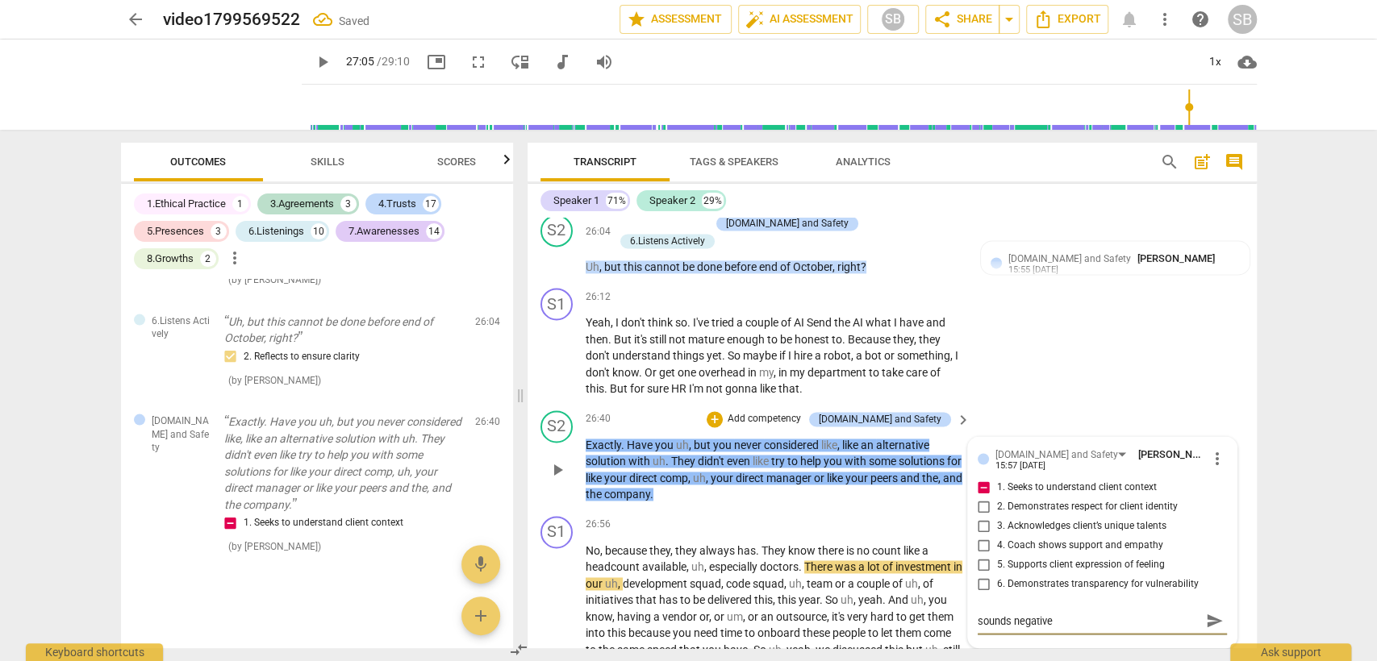
type textarea "sounds negative"
type textarea "sounds negative t"
type textarea "sounds negative to"
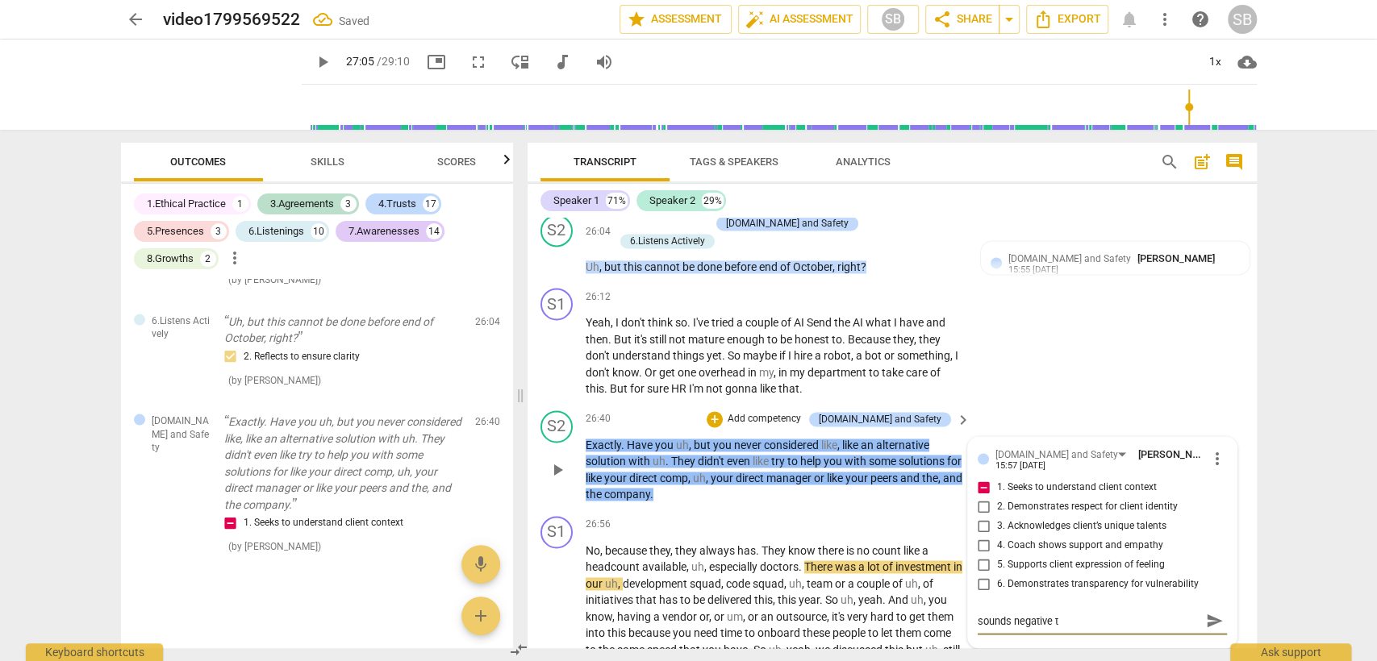
type textarea "sounds negative to"
type textarea "sounds negative tow"
type textarea "sounds negative towa"
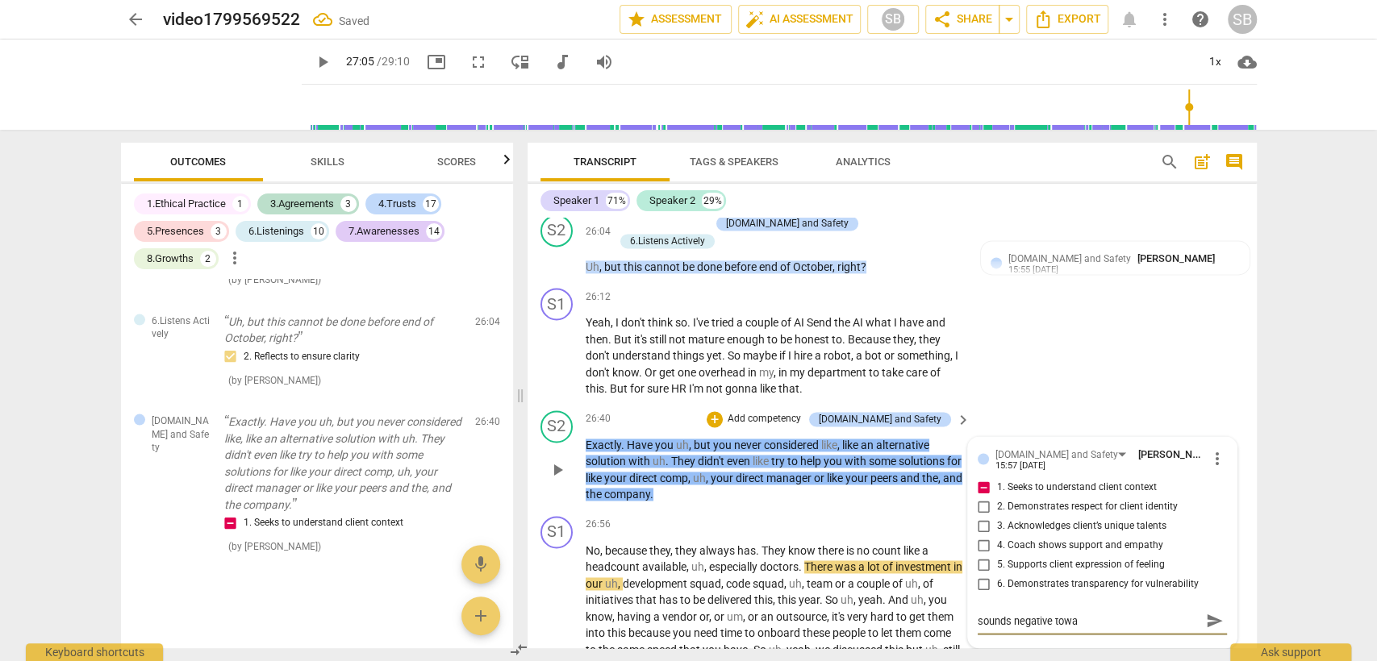
type textarea "sounds negative towar"
type textarea "sounds negative toward"
type textarea "sounds negative towards"
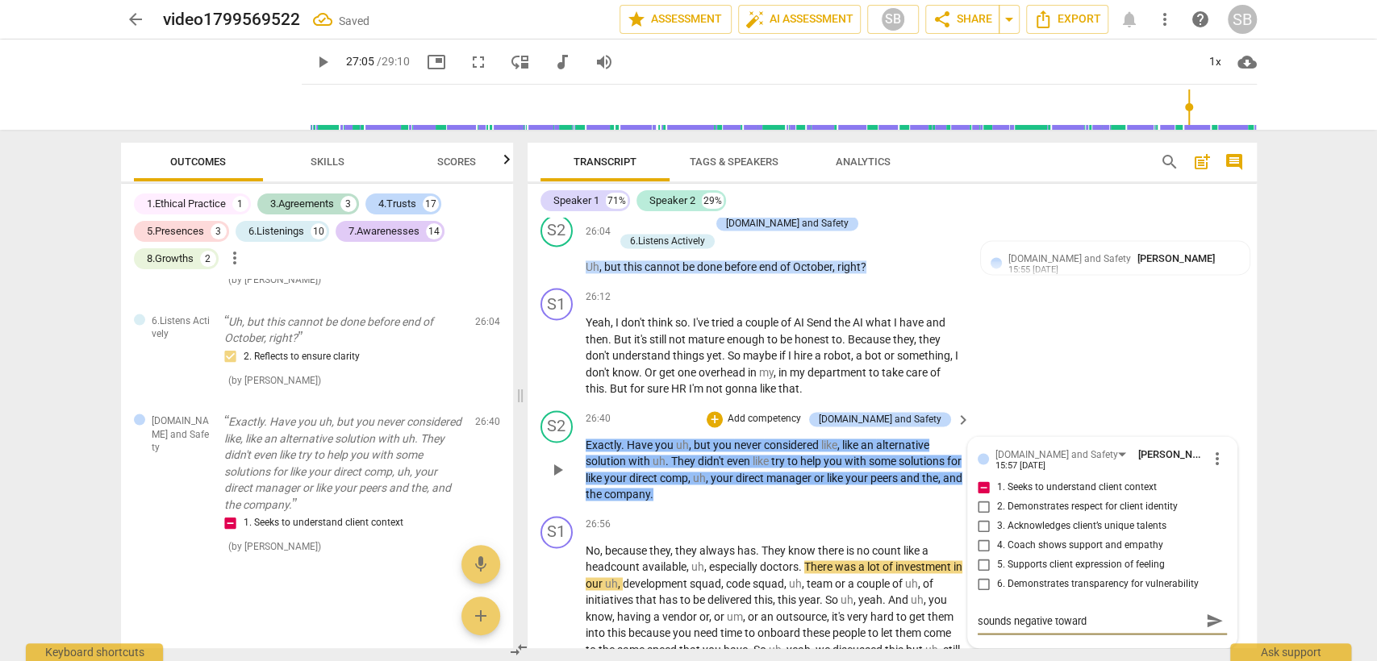
type textarea "sounds negative towards"
type textarea "sounds negative towards t"
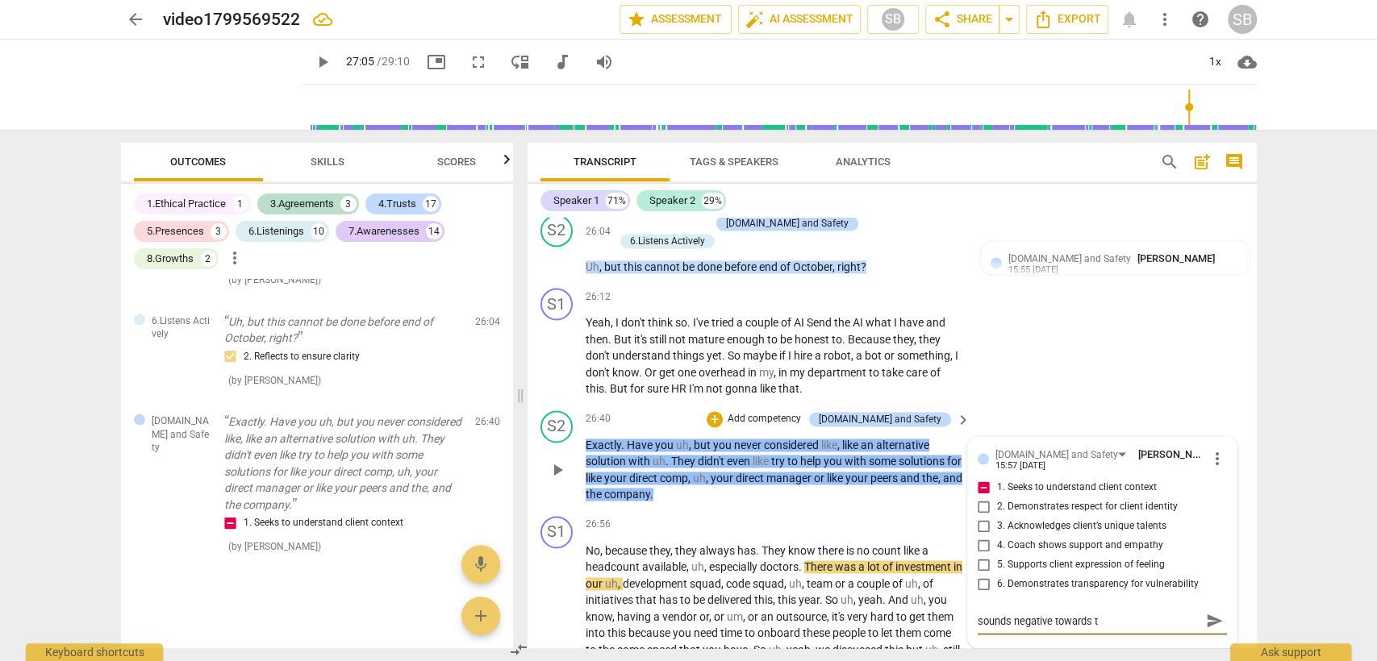
type textarea "sounds negative towards th"
type textarea "sounds negative towards the"
type textarea "sounds negative towards the c"
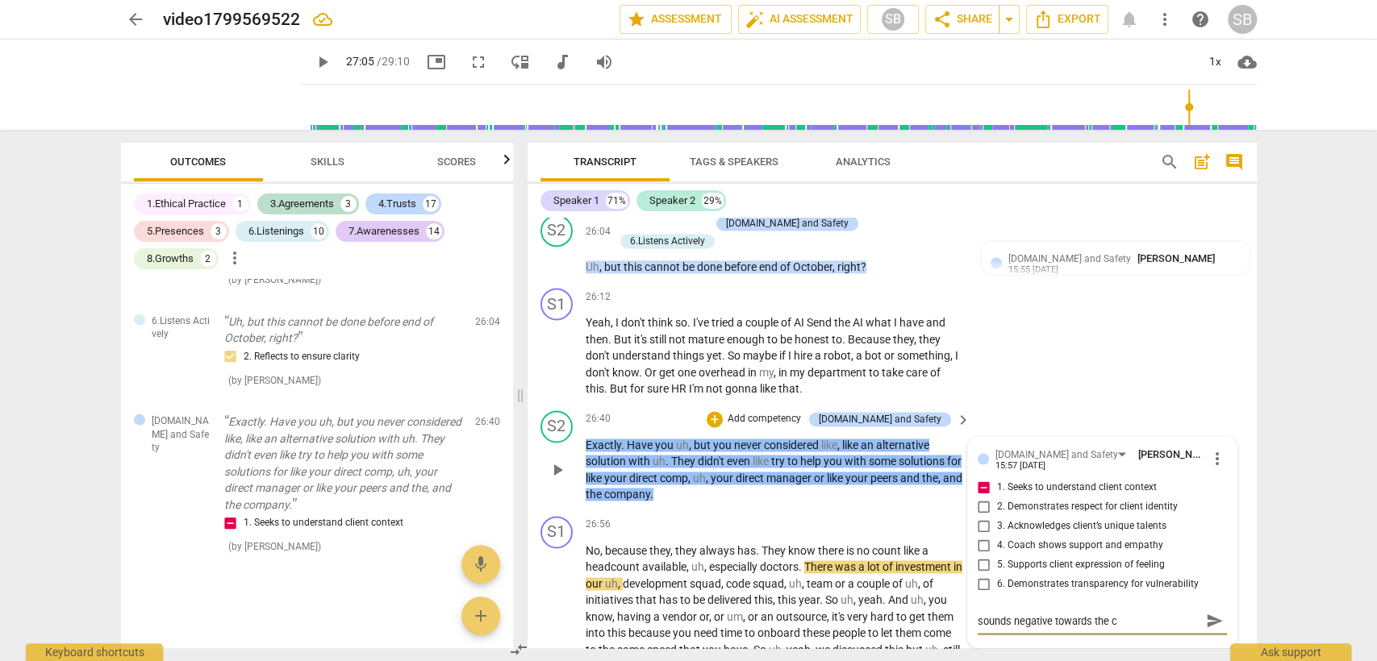
type textarea "sounds negative towards the co"
type textarea "sounds negative towards the com"
type textarea "sounds negative towards the coma"
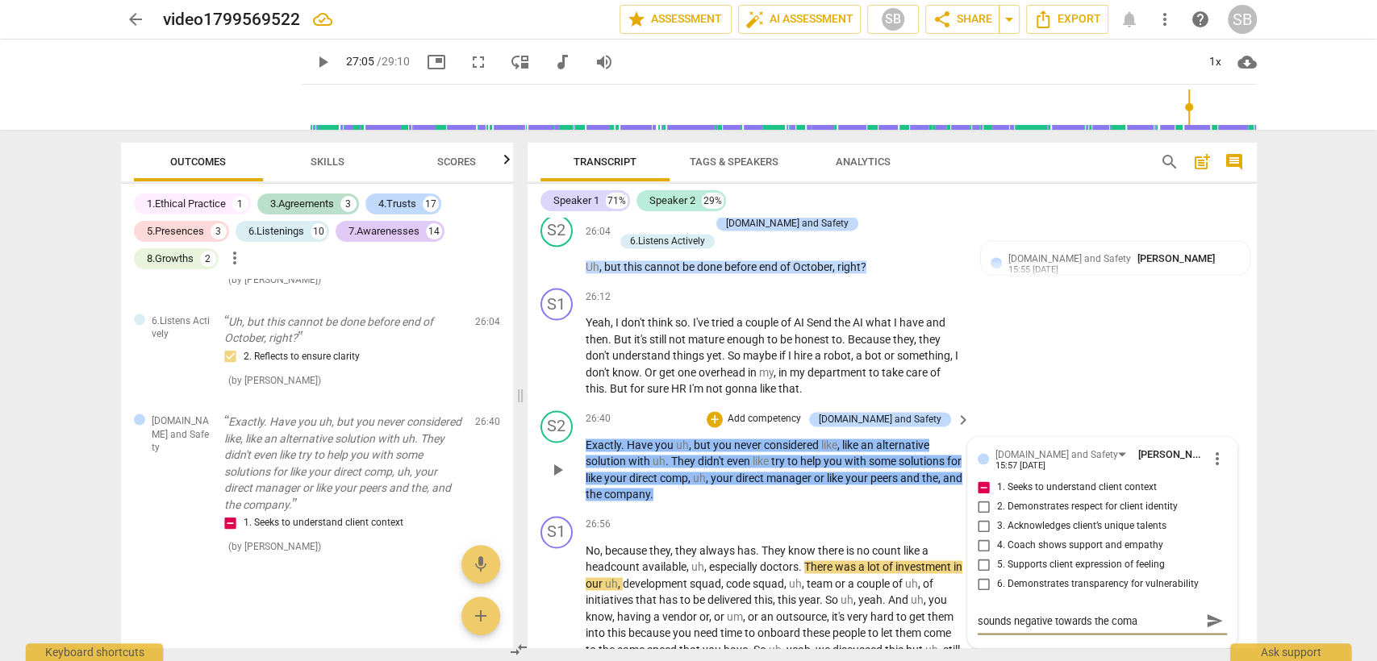
type textarea "sounds negative towards the [PERSON_NAME]"
type textarea "sounds negative towards the comany"
type textarea "sounds negative towards the [PERSON_NAME]"
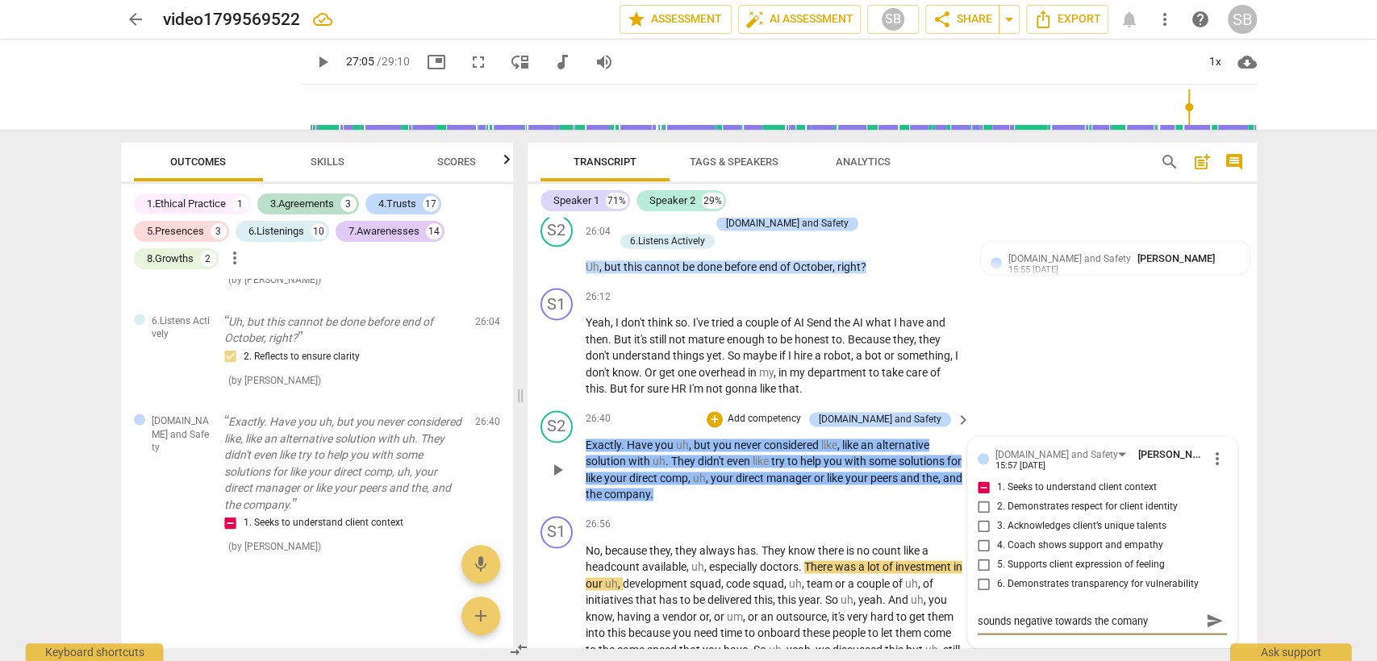
type textarea "sounds negative towards the [PERSON_NAME]"
type textarea "sounds negative towards the coma"
type textarea "sounds negative towards the com"
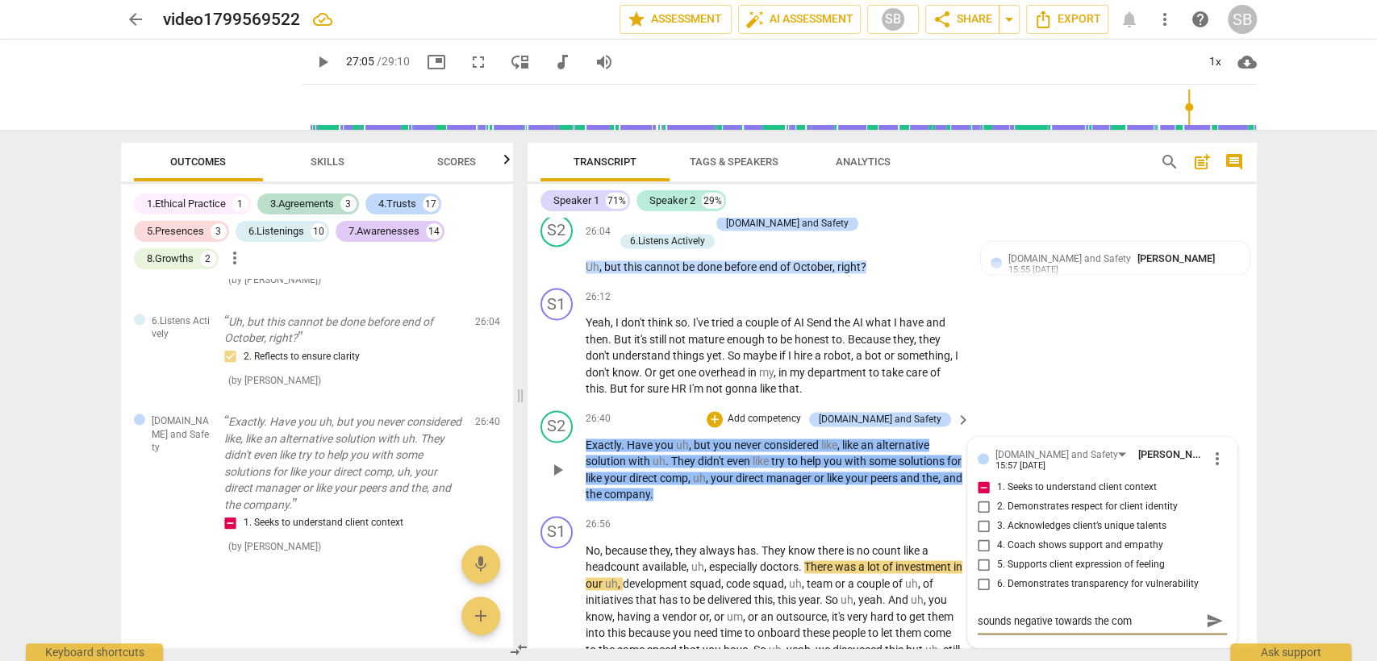
type textarea "sounds negative towards the comp"
type textarea "sounds negative towards the compa"
type textarea "sounds negative towards the compan"
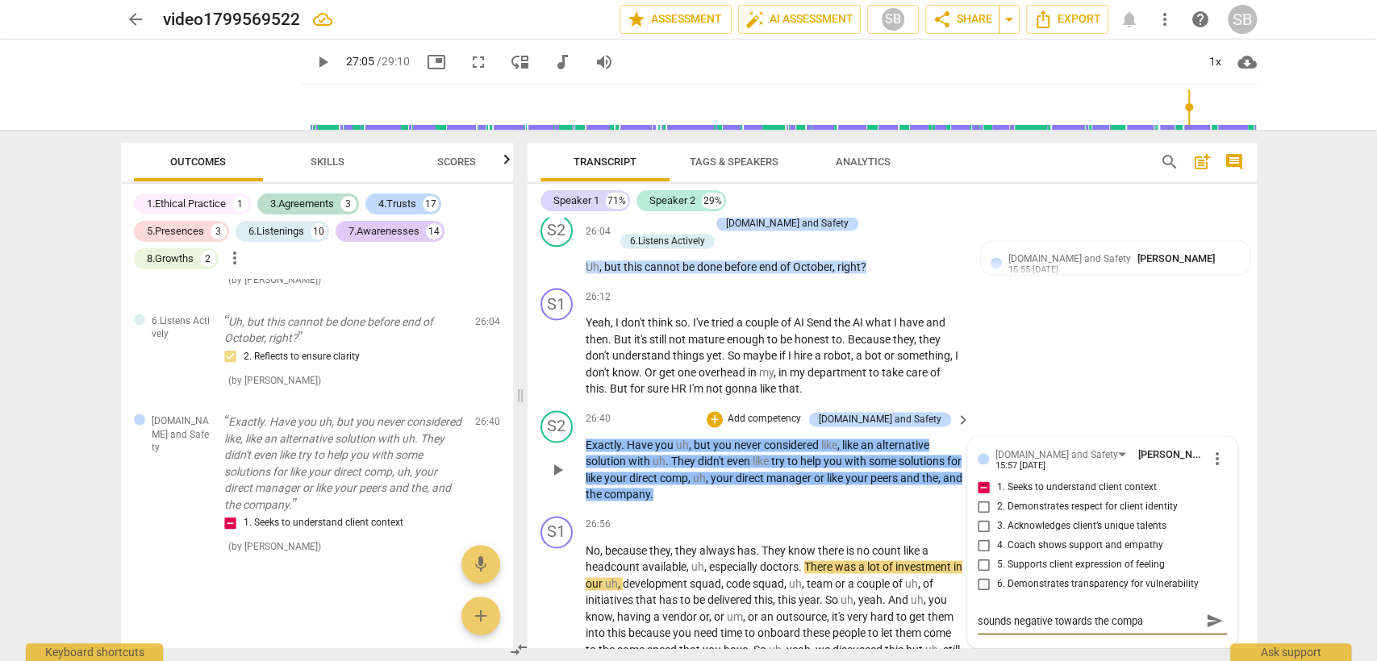
type textarea "sounds negative towards the compan"
type textarea "sounds negative towards the company"
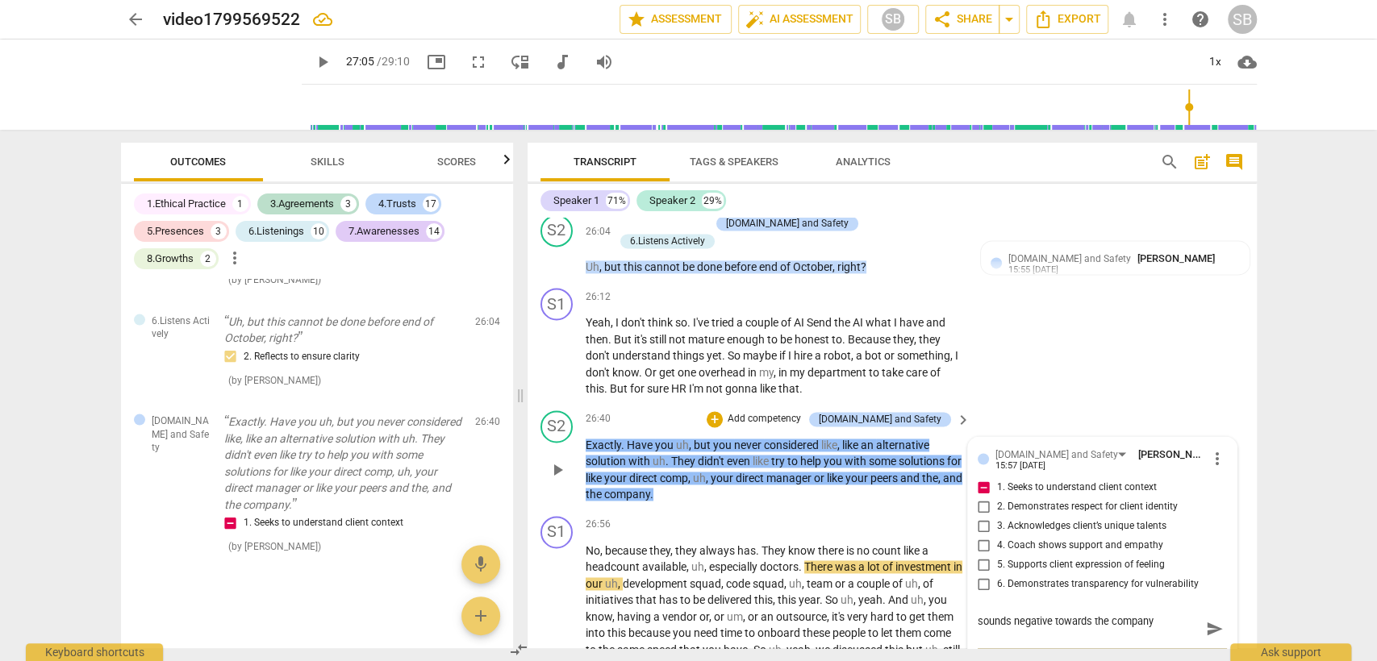
type textarea "sounds negative towards the company"
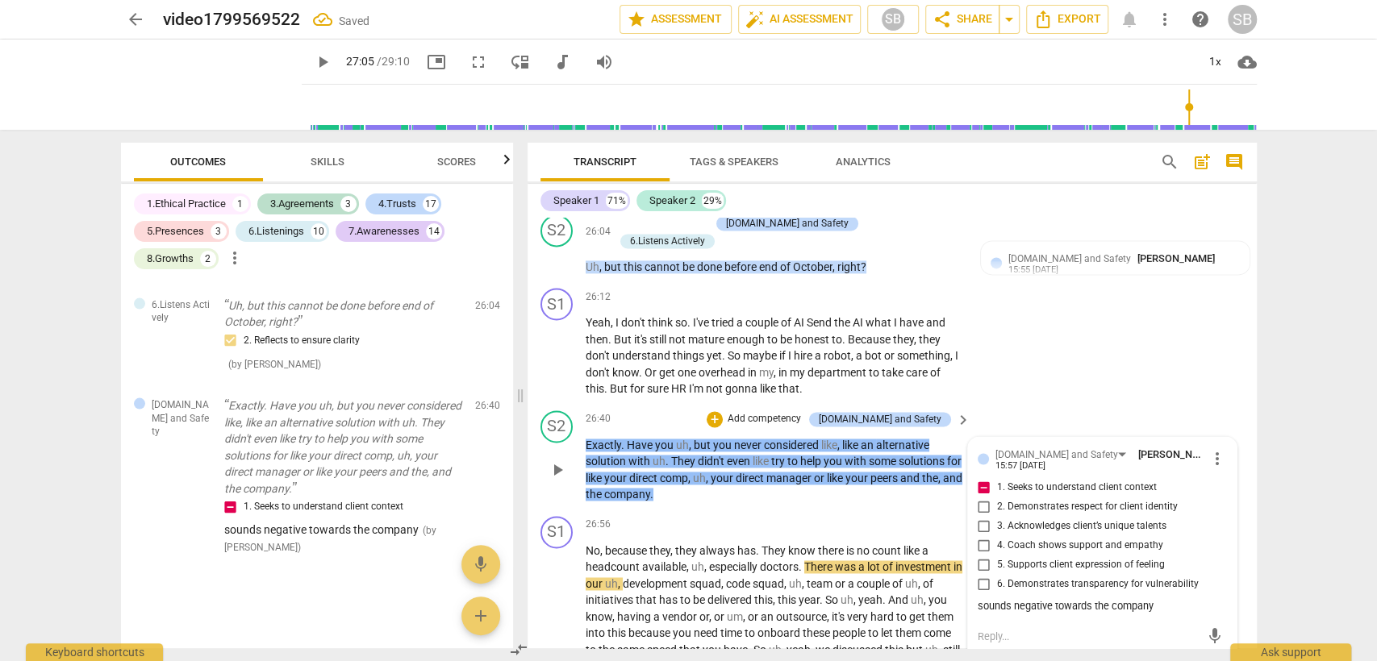
click at [793, 478] on p "Exactly . Have you uh , but you never considered like , like an alternative sol…" at bounding box center [773, 470] width 377 height 66
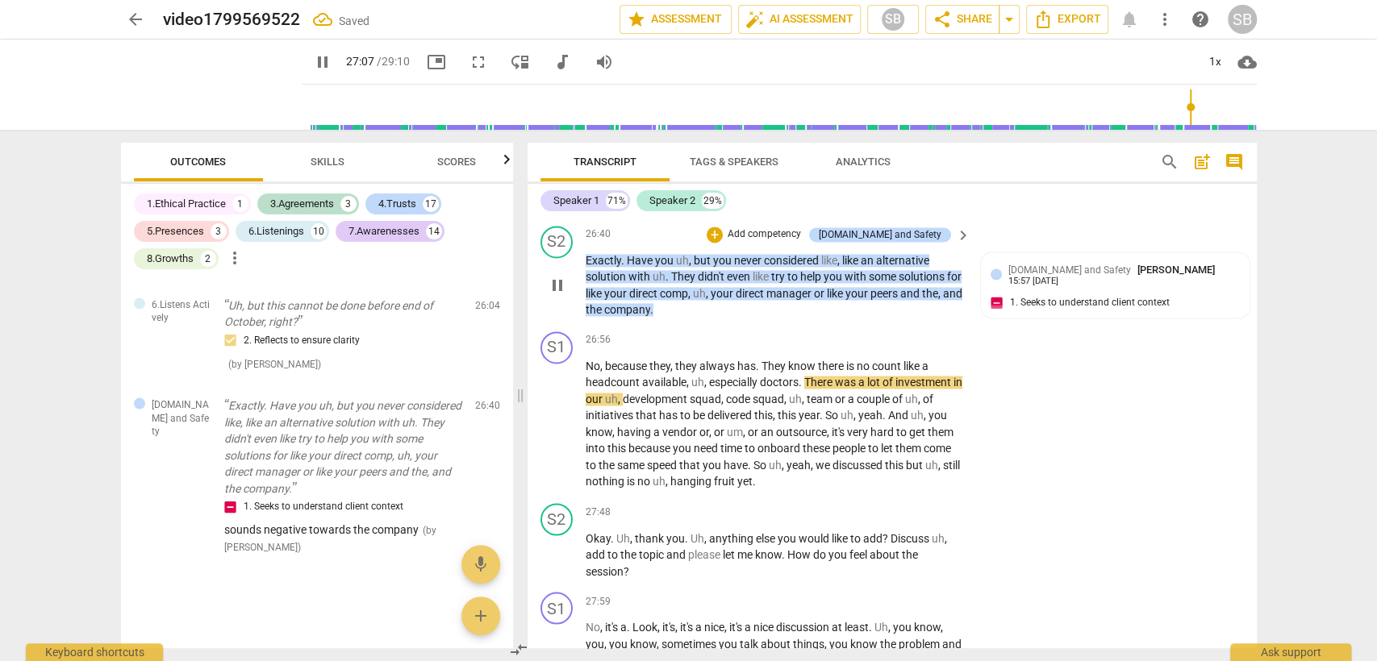
scroll to position [10122, 0]
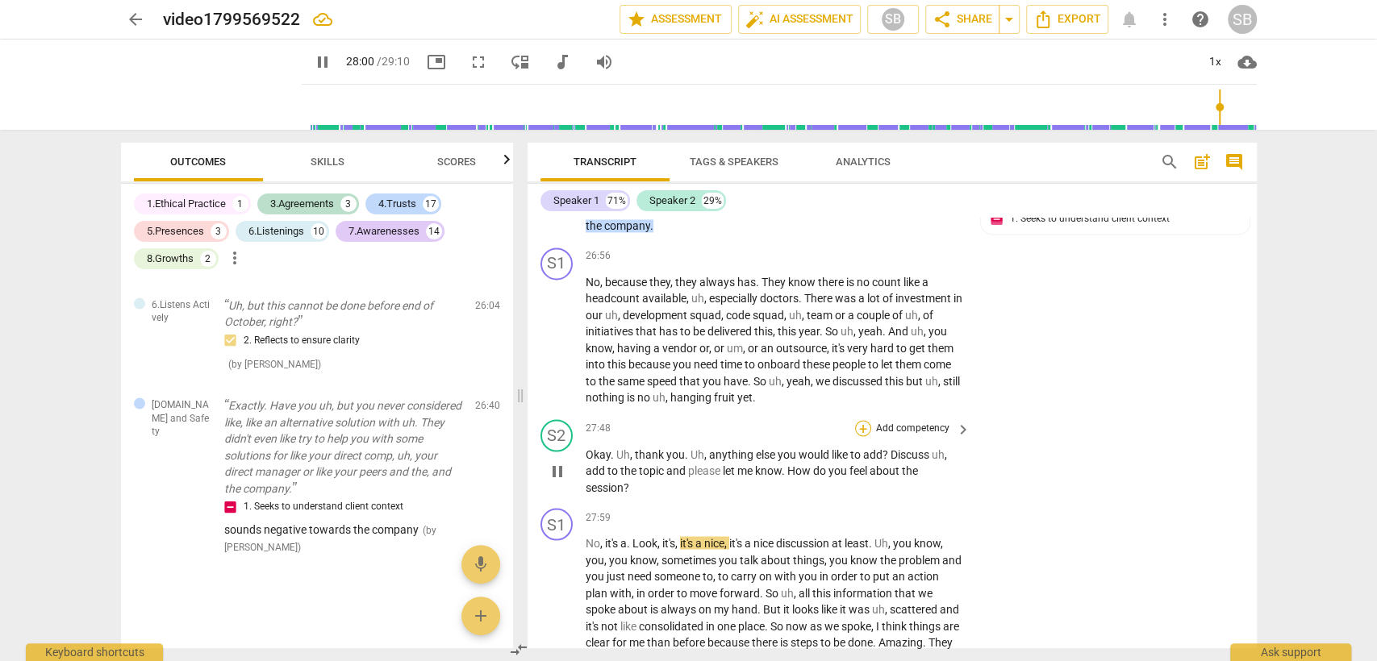
click at [860, 420] on div "+" at bounding box center [863, 428] width 16 height 16
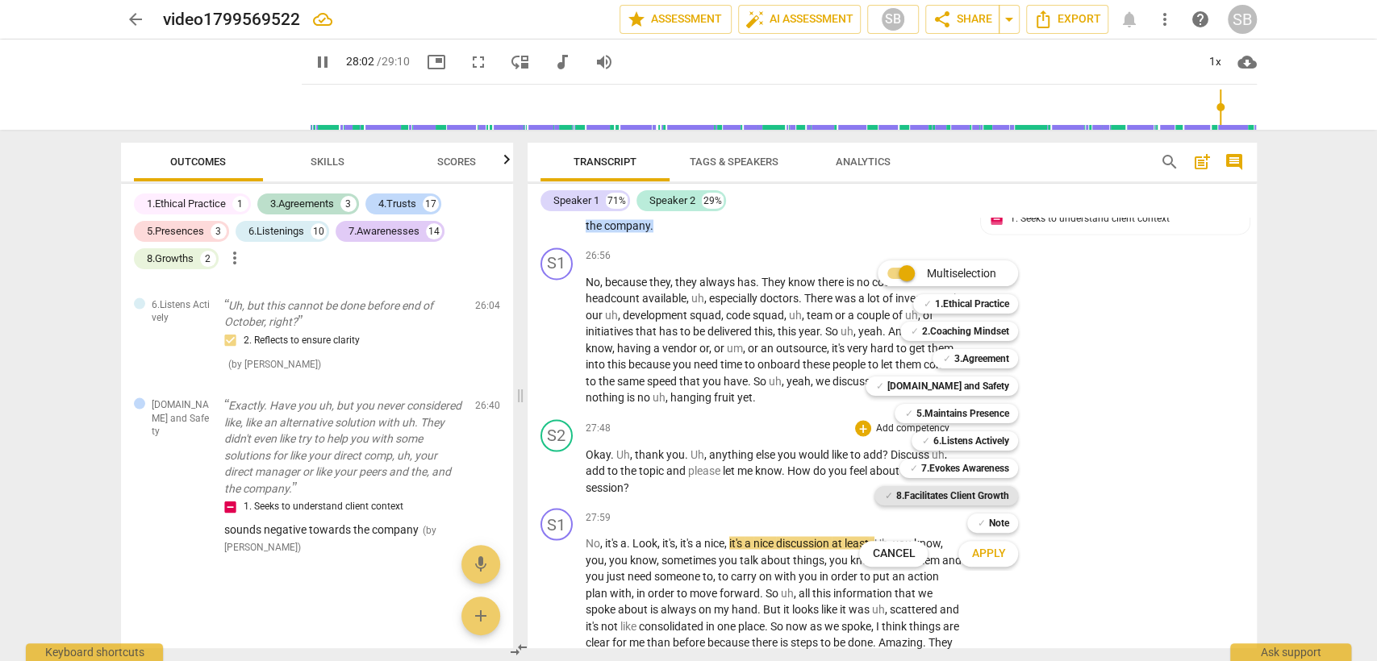
click at [956, 494] on b "8.Facilitates Client Growth" at bounding box center [951, 495] width 113 height 19
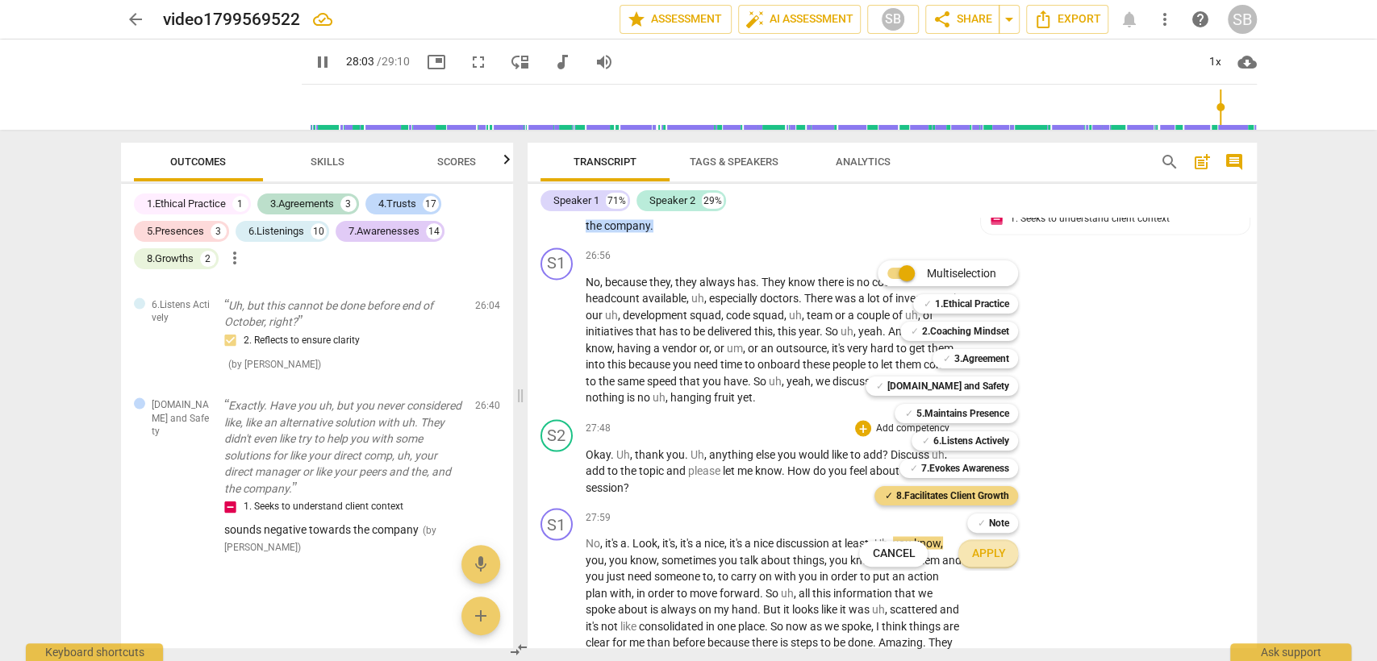
click at [992, 560] on span "Apply" at bounding box center [988, 554] width 34 height 16
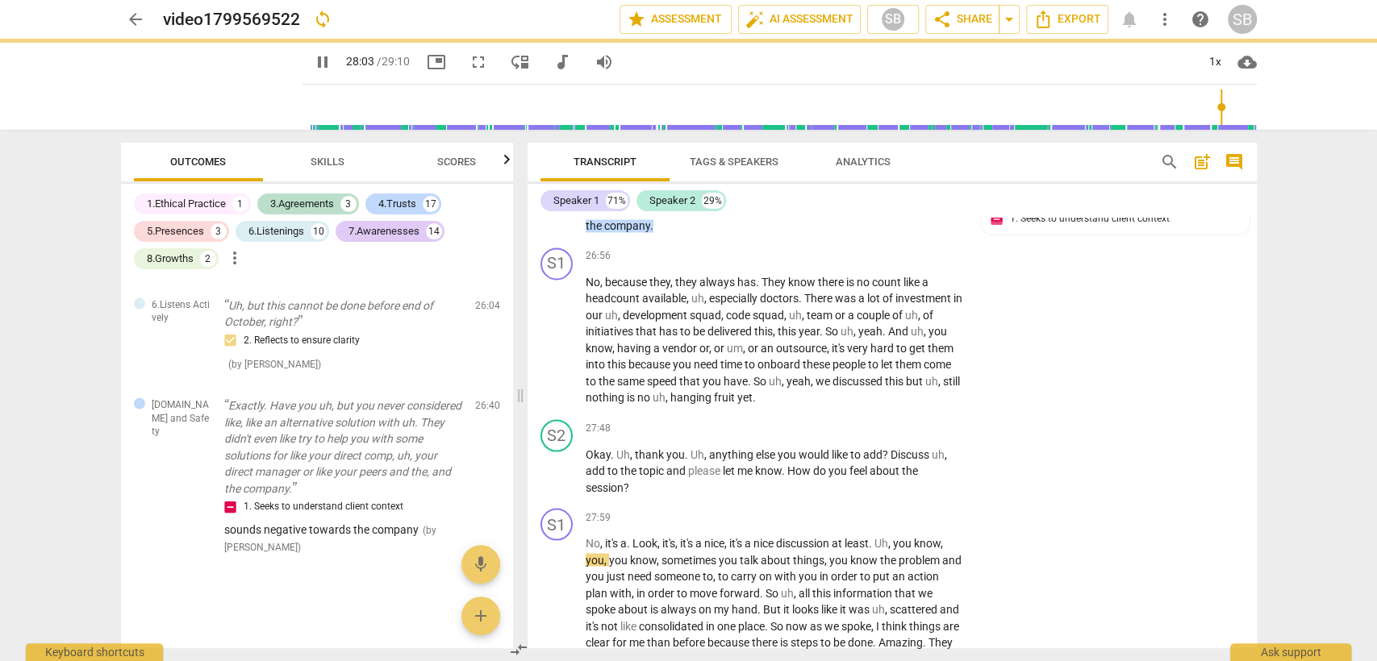
type input "1683"
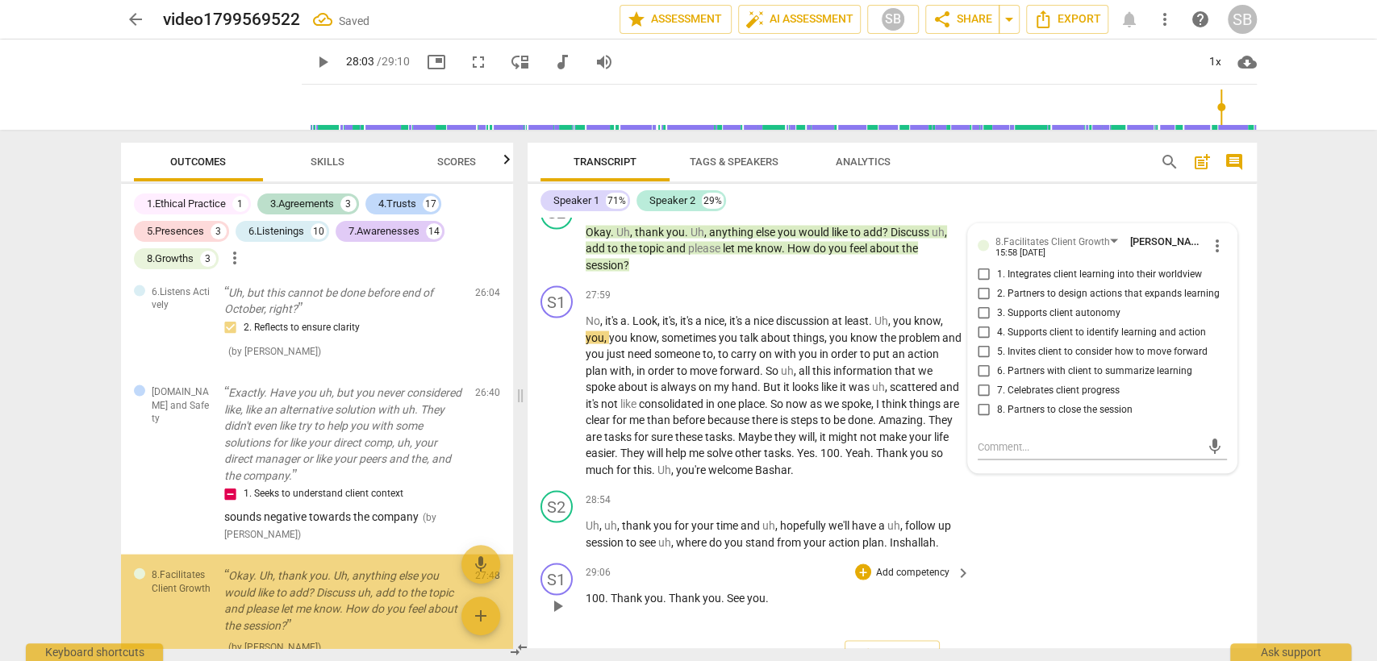
scroll to position [6647, 0]
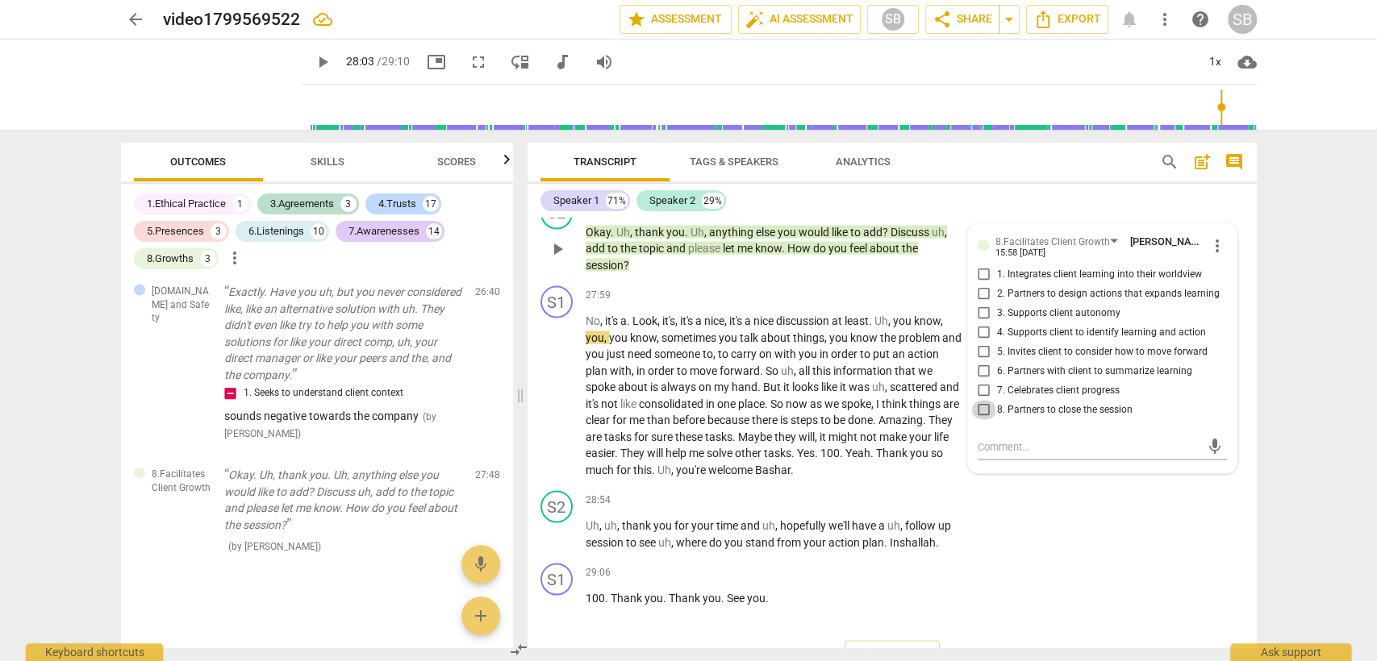
click at [983, 400] on input "8. Partners to close the session" at bounding box center [984, 409] width 26 height 19
checkbox input "true"
click at [732, 430] on span "tasks" at bounding box center [718, 436] width 27 height 13
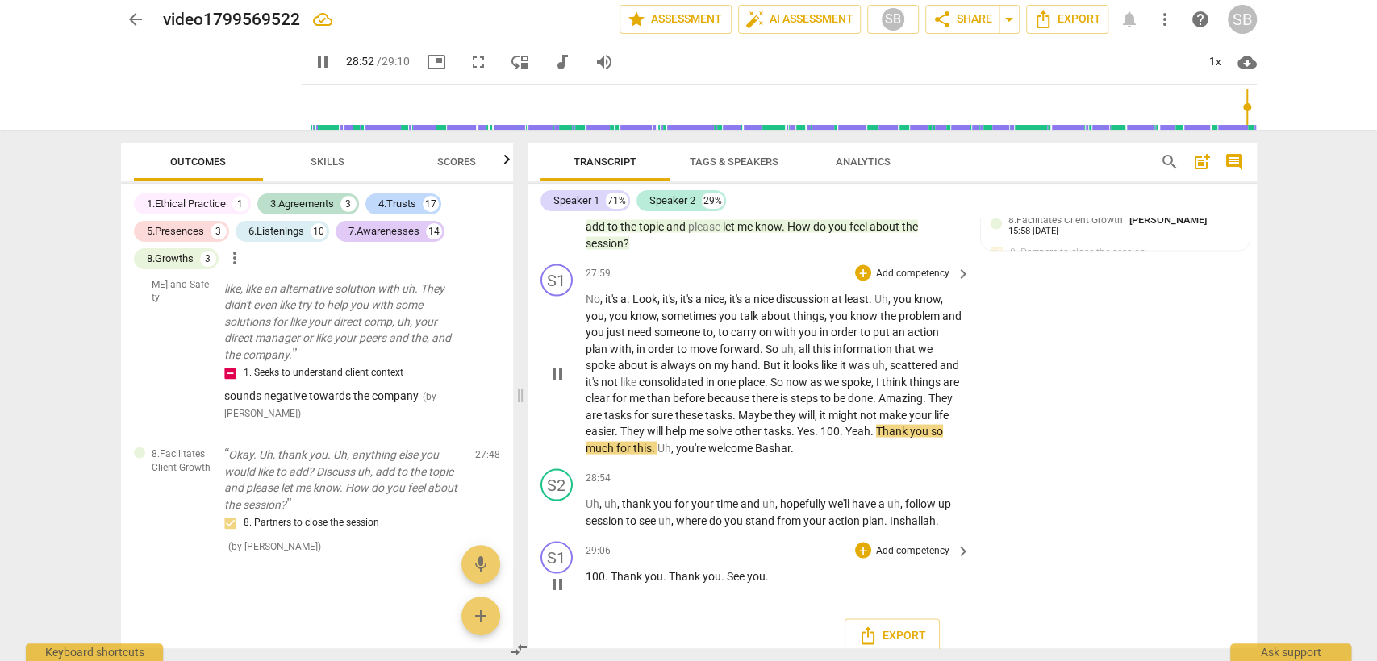
scroll to position [10369, 0]
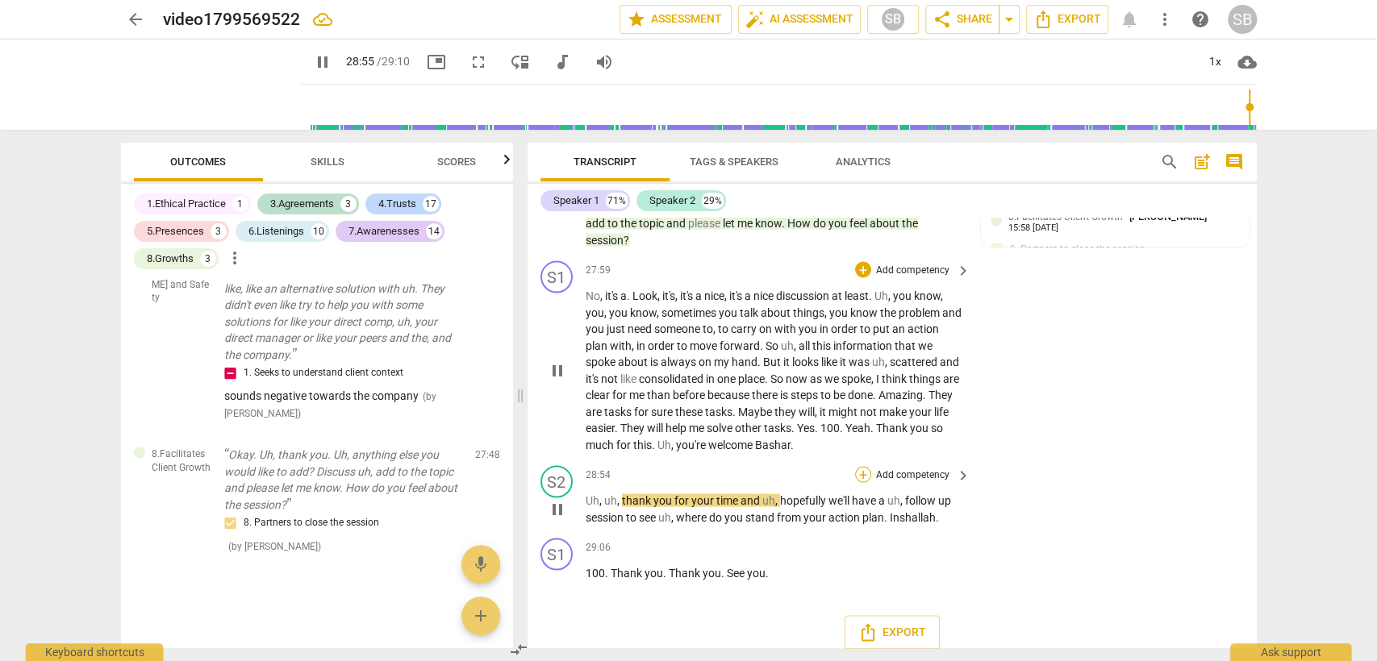
click at [860, 466] on div "+" at bounding box center [863, 474] width 16 height 16
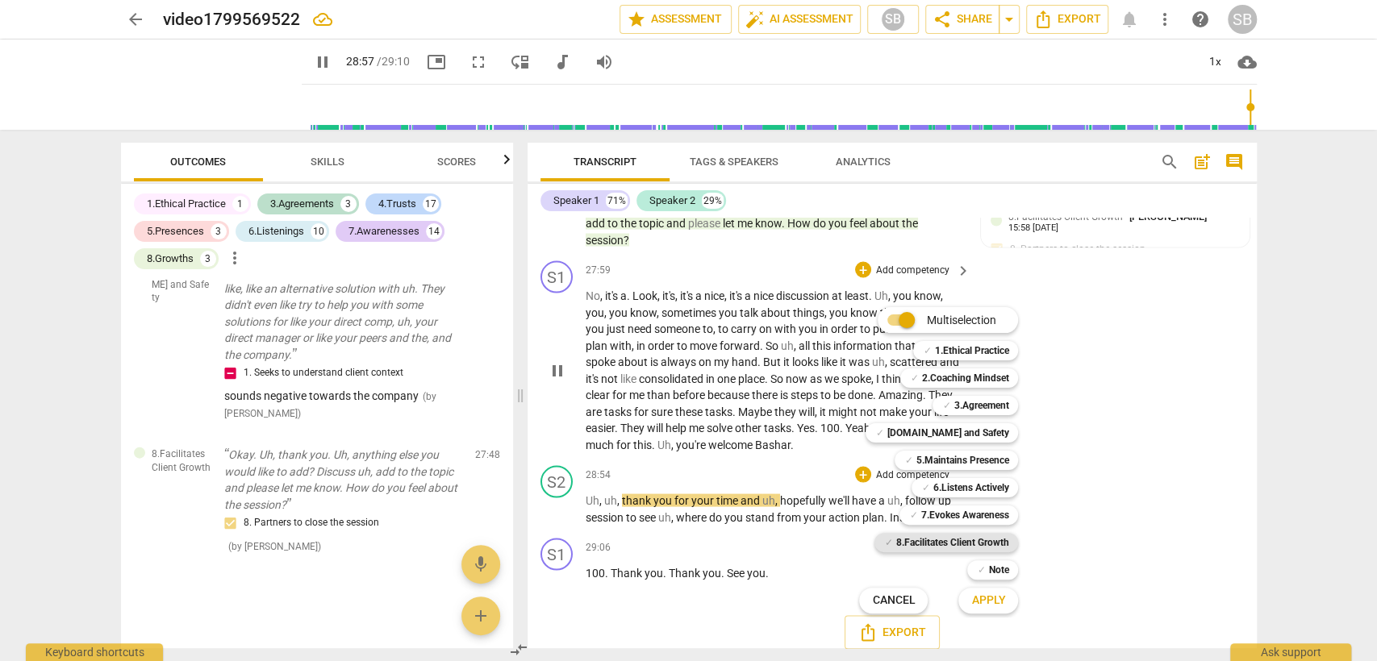
click at [935, 539] on b "8.Facilitates Client Growth" at bounding box center [951, 542] width 113 height 19
click at [972, 593] on span "Apply" at bounding box center [988, 601] width 34 height 16
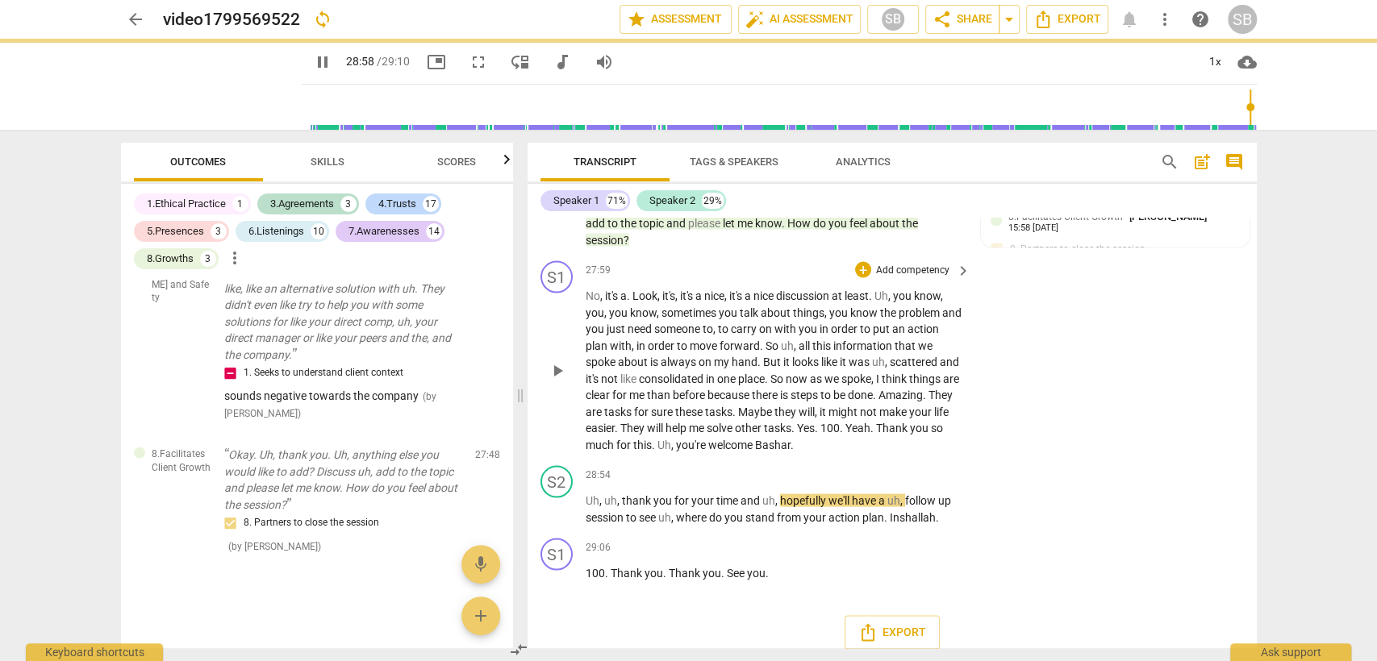
type input "1738"
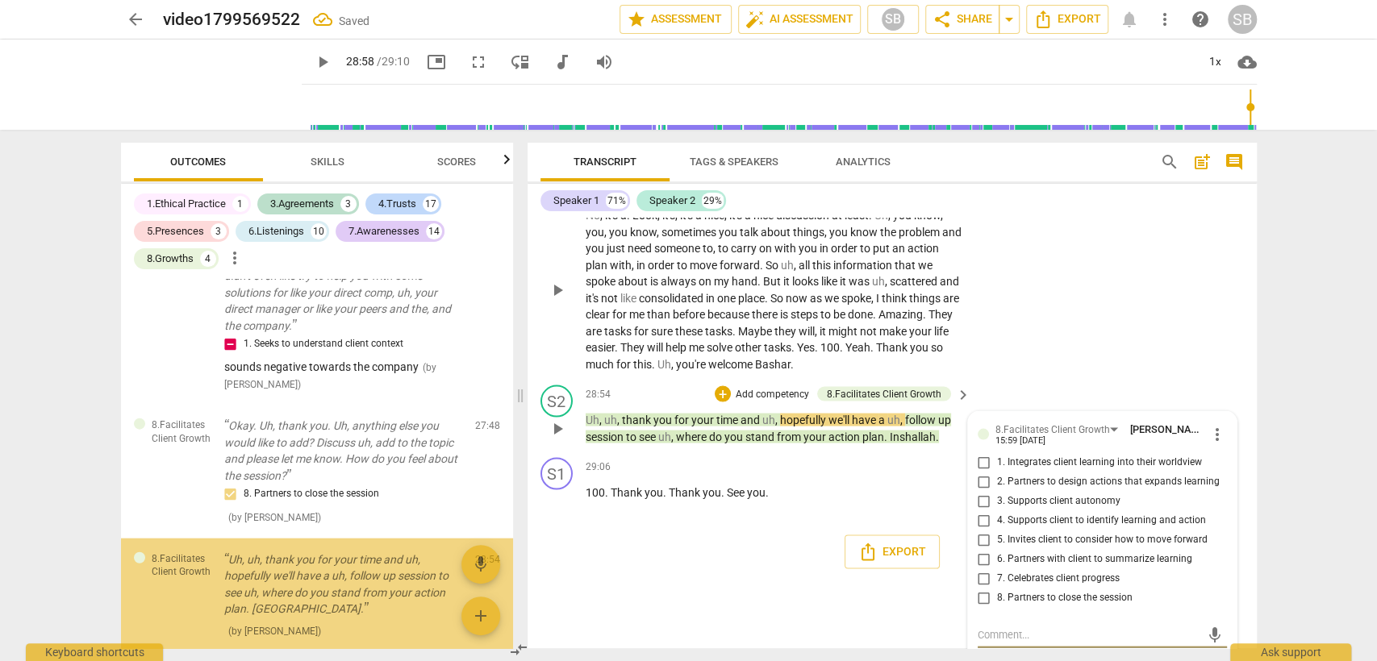
scroll to position [6780, 0]
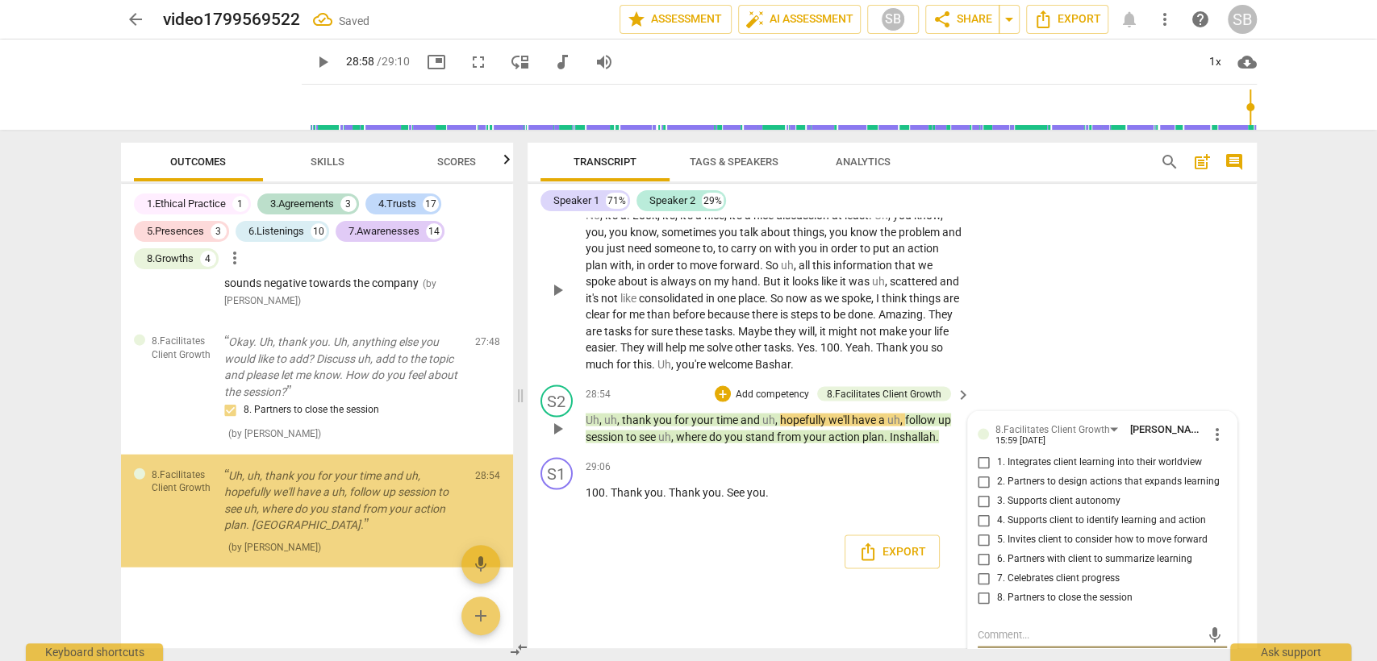
click at [982, 588] on input "8. Partners to close the session" at bounding box center [984, 597] width 26 height 19
checkbox input "true"
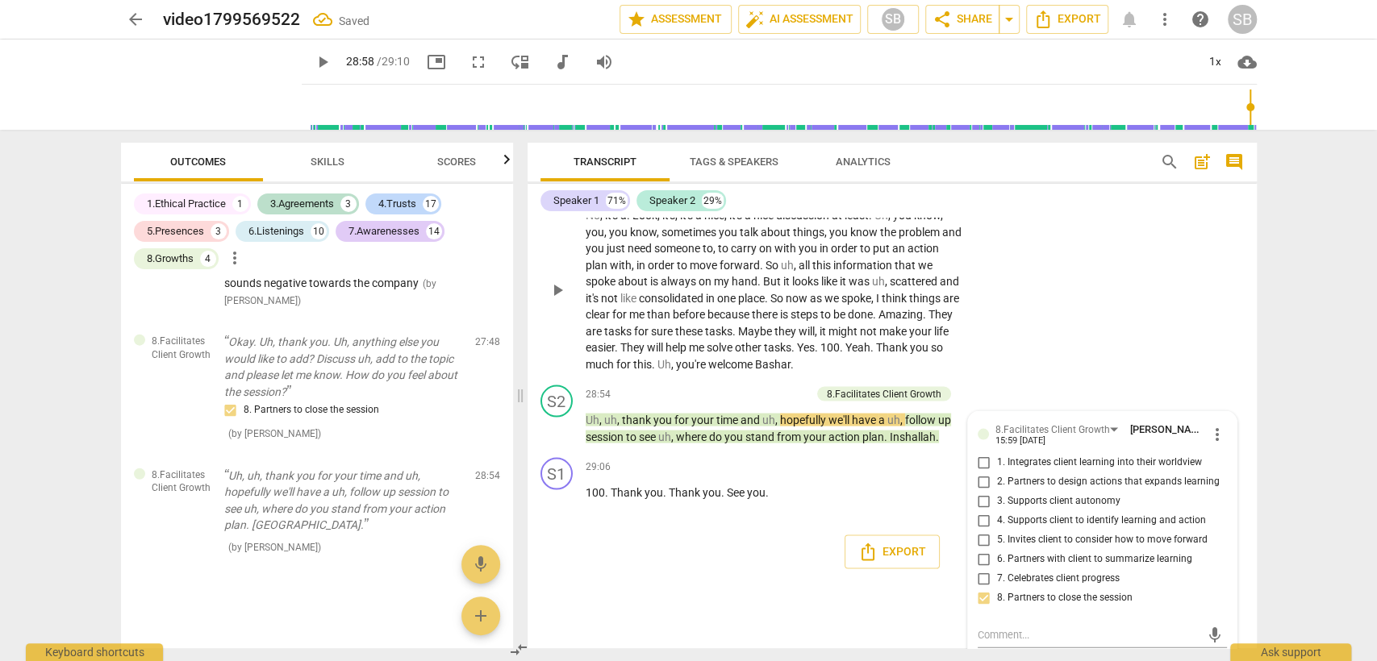
click at [791, 589] on div "S1 play_arrow pause 00:05 + Add competency keyboard_arrow_right Okay . S2 play_…" at bounding box center [891, 433] width 729 height 431
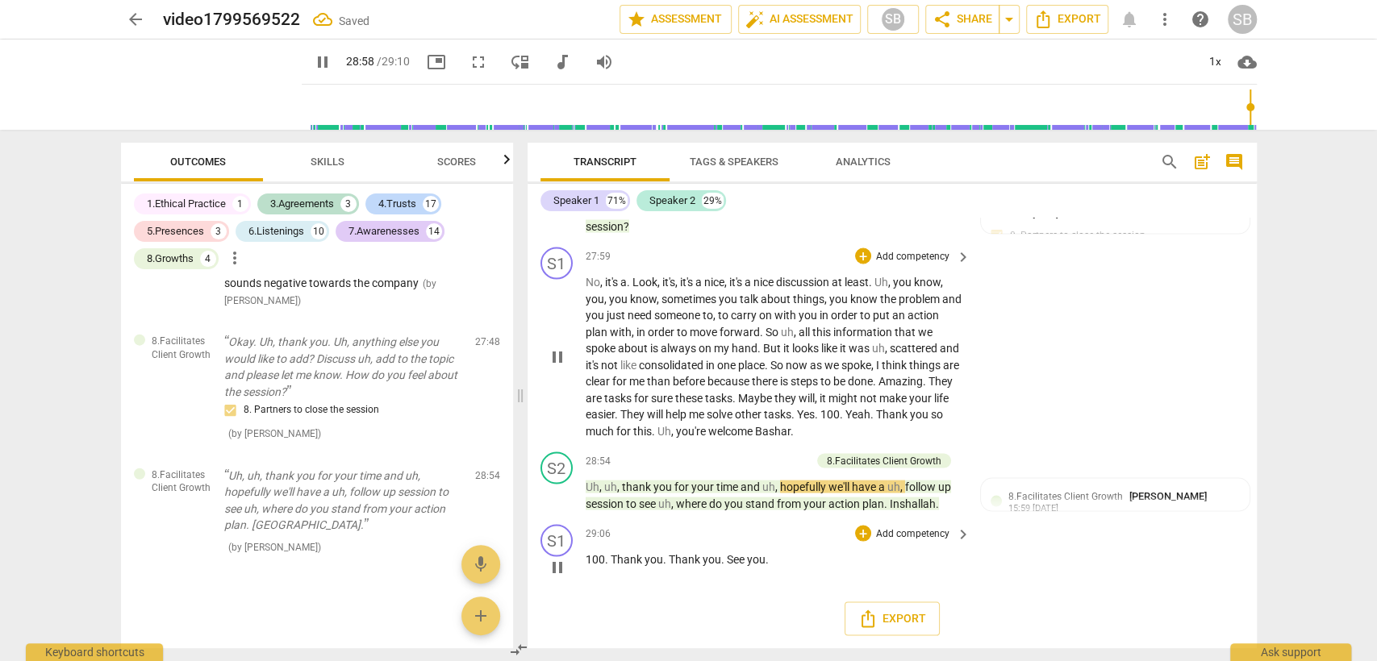
scroll to position [10369, 0]
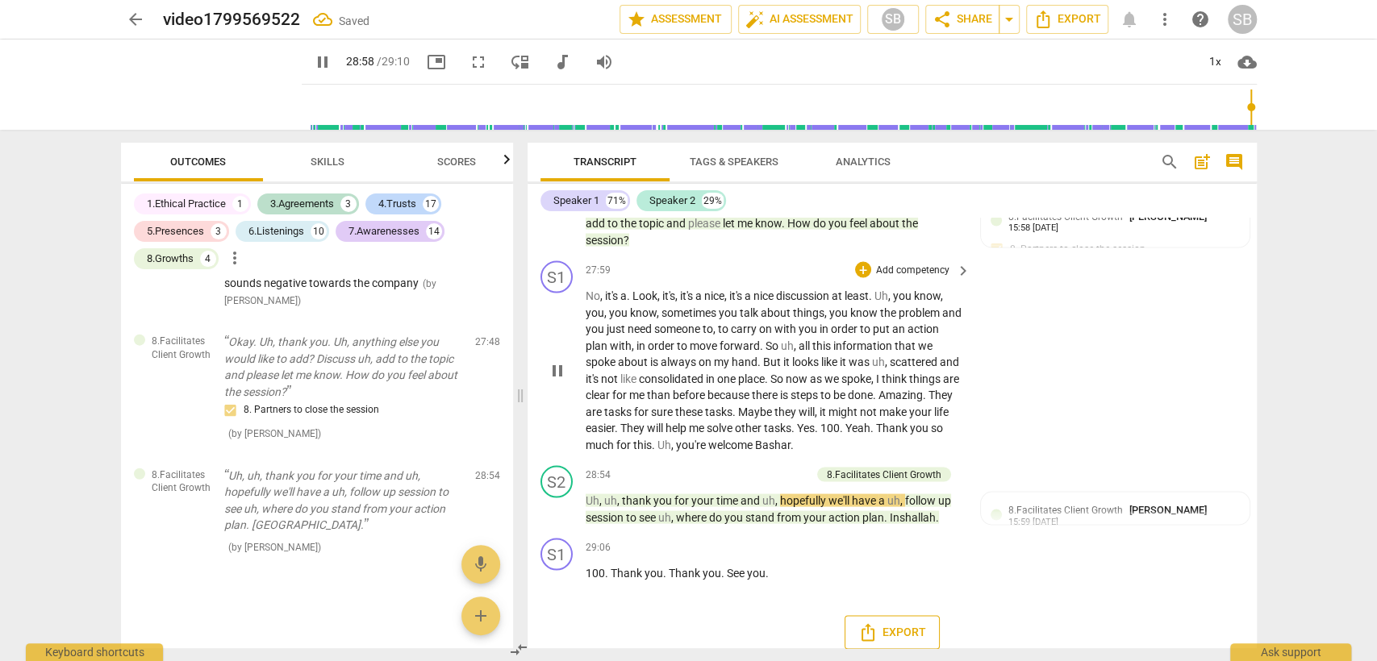
click at [894, 623] on span "Export" at bounding box center [892, 632] width 68 height 19
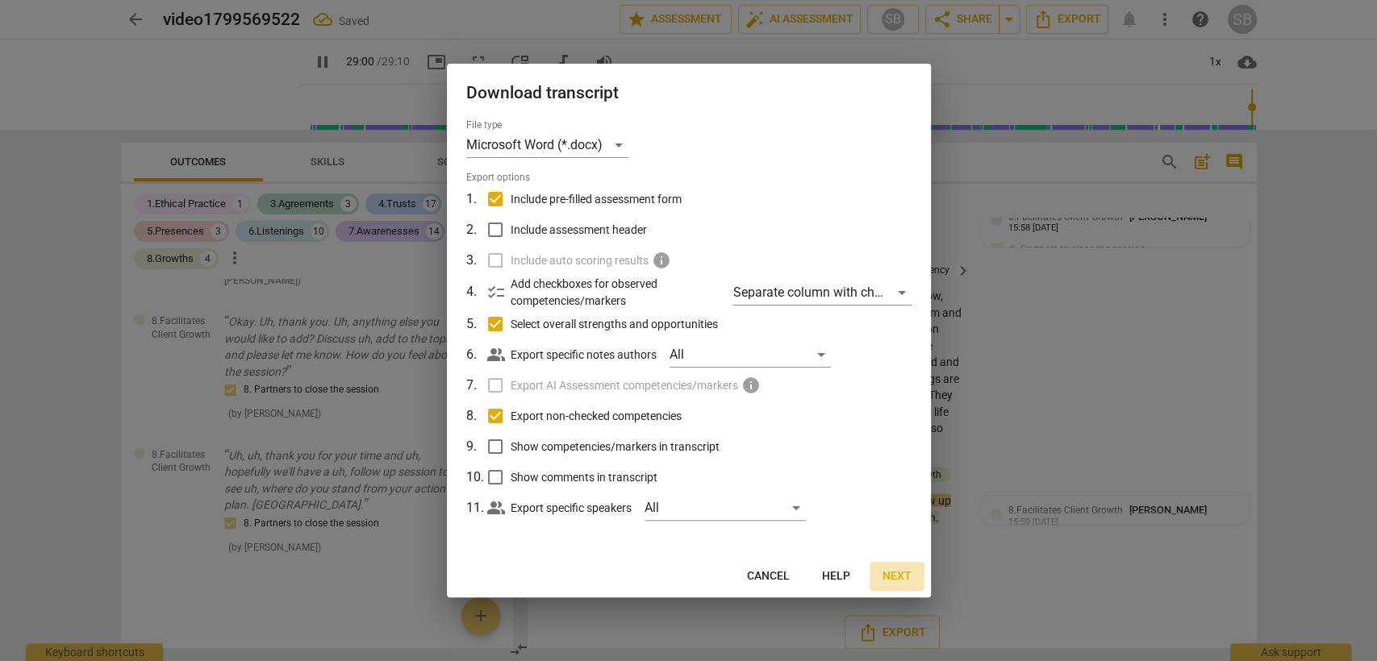
click at [901, 579] on span "Next" at bounding box center [896, 577] width 29 height 16
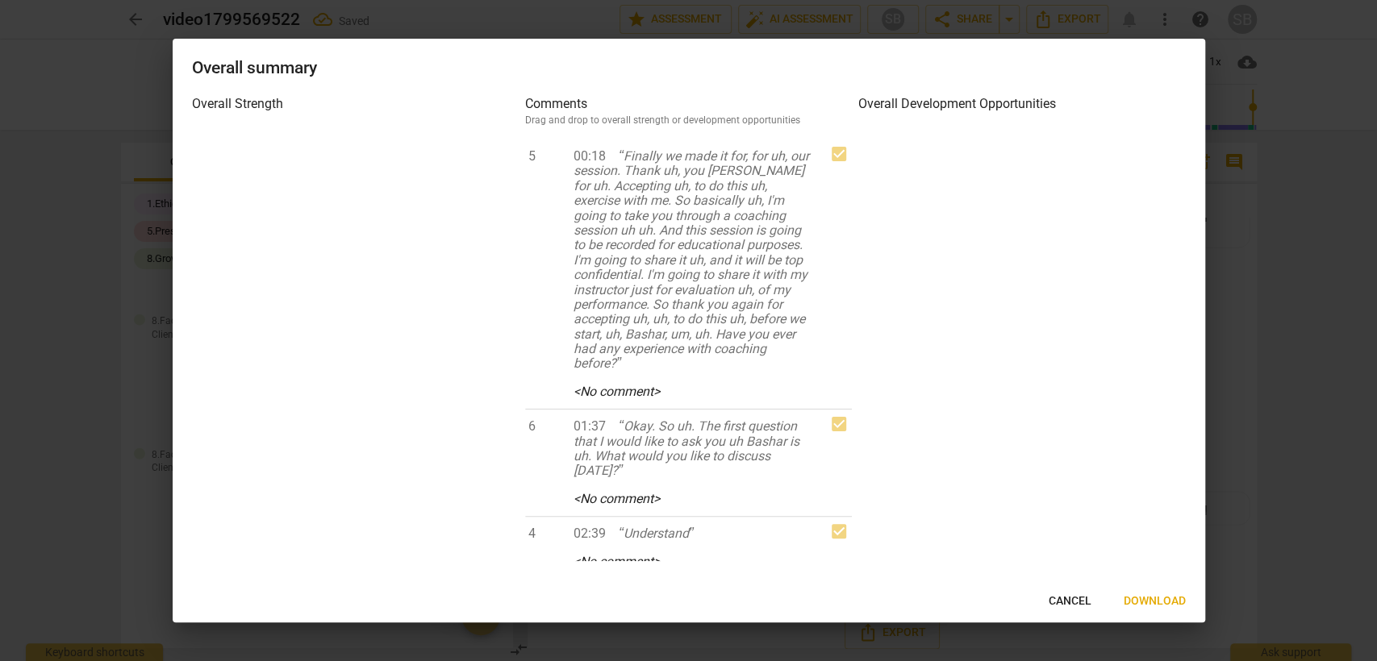
click at [1143, 598] on span "Download" at bounding box center [1154, 602] width 62 height 16
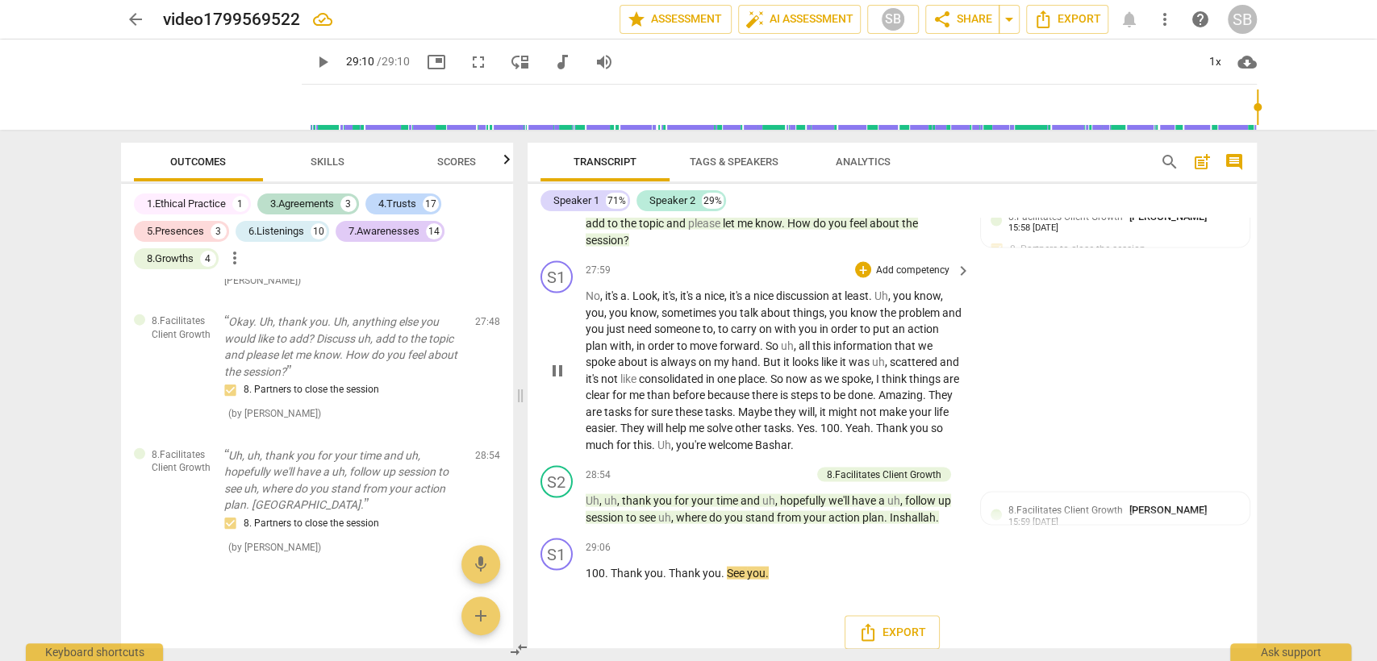
type input "1750"
